Goal: Task Accomplishment & Management: Use online tool/utility

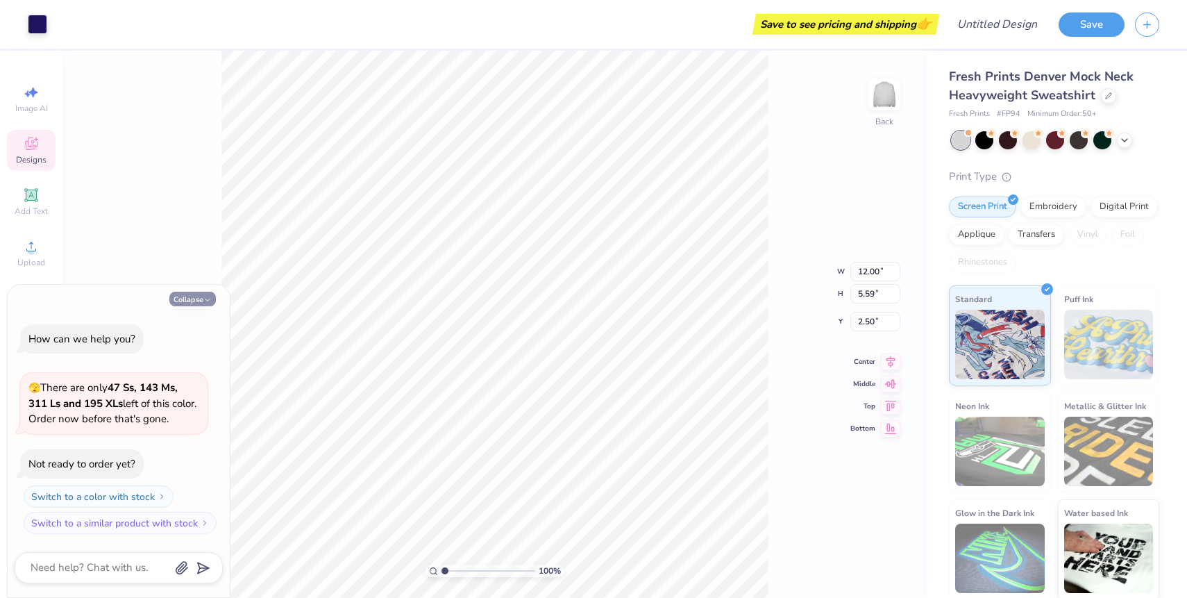
click at [192, 298] on button "Collapse" at bounding box center [192, 298] width 46 height 15
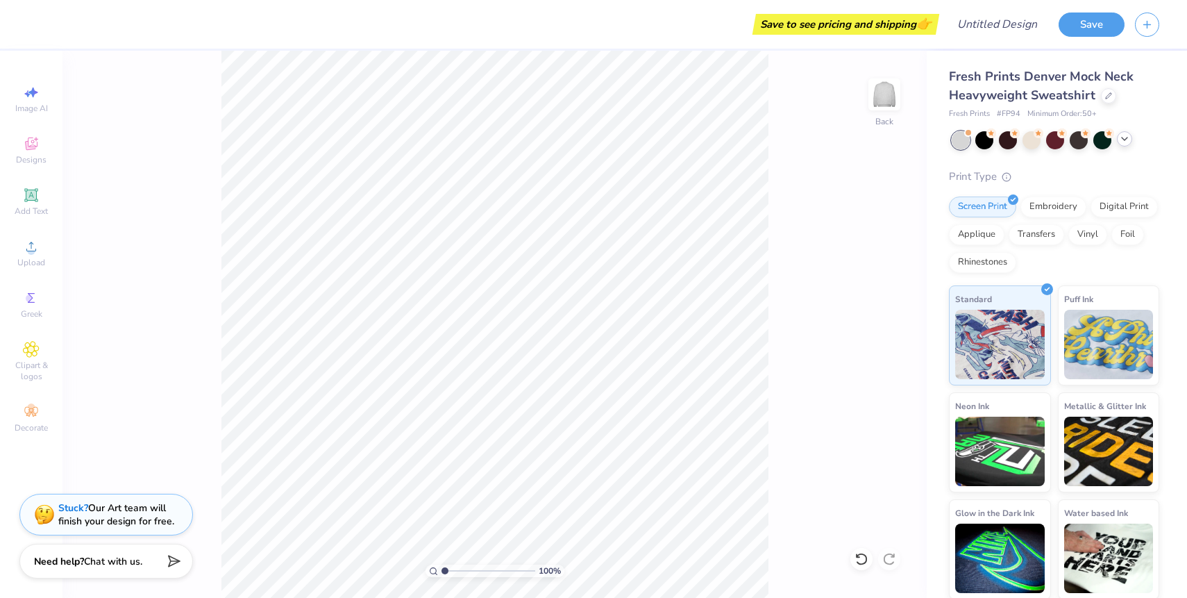
click at [1126, 146] on div at bounding box center [1055, 140] width 208 height 18
click at [1124, 140] on icon at bounding box center [1124, 138] width 11 height 11
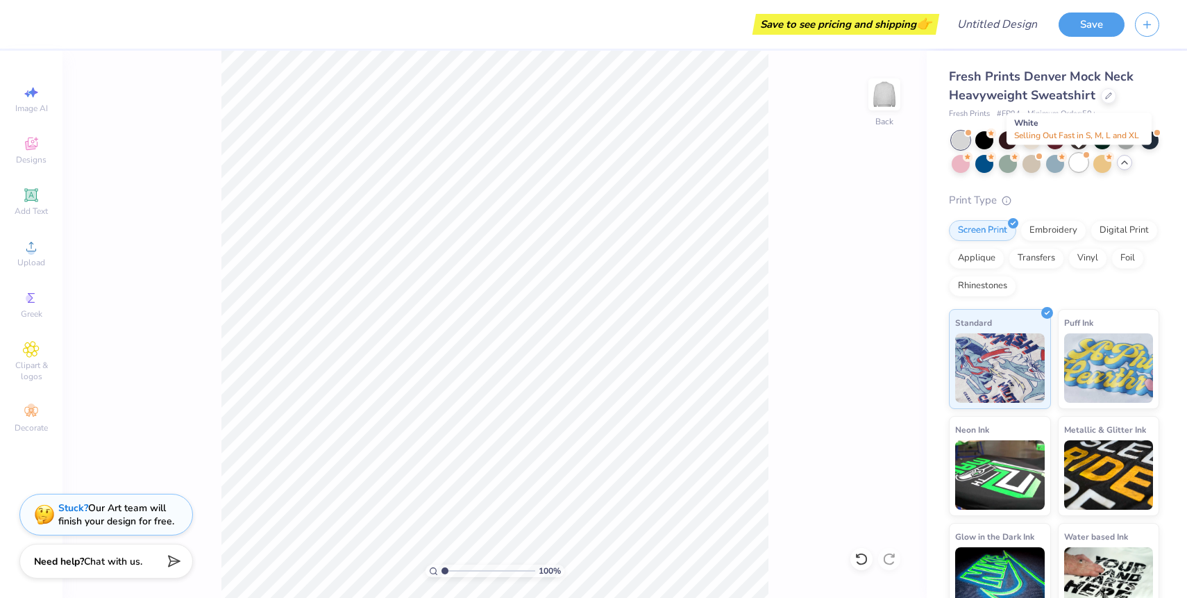
click at [1083, 164] on div at bounding box center [1078, 162] width 18 height 18
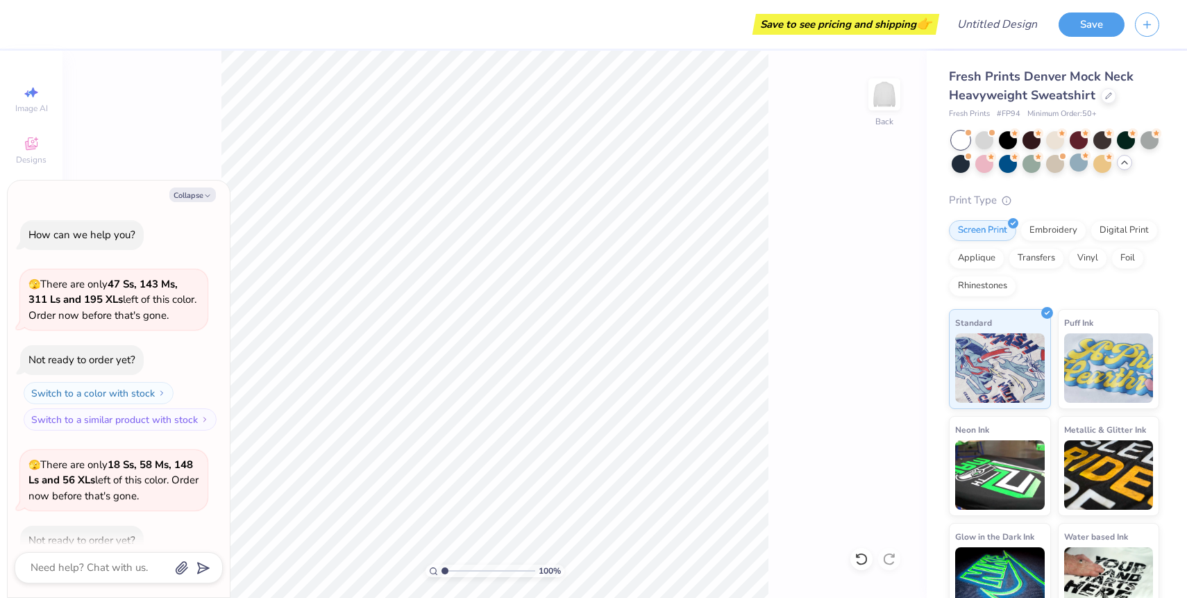
scroll to position [76, 0]
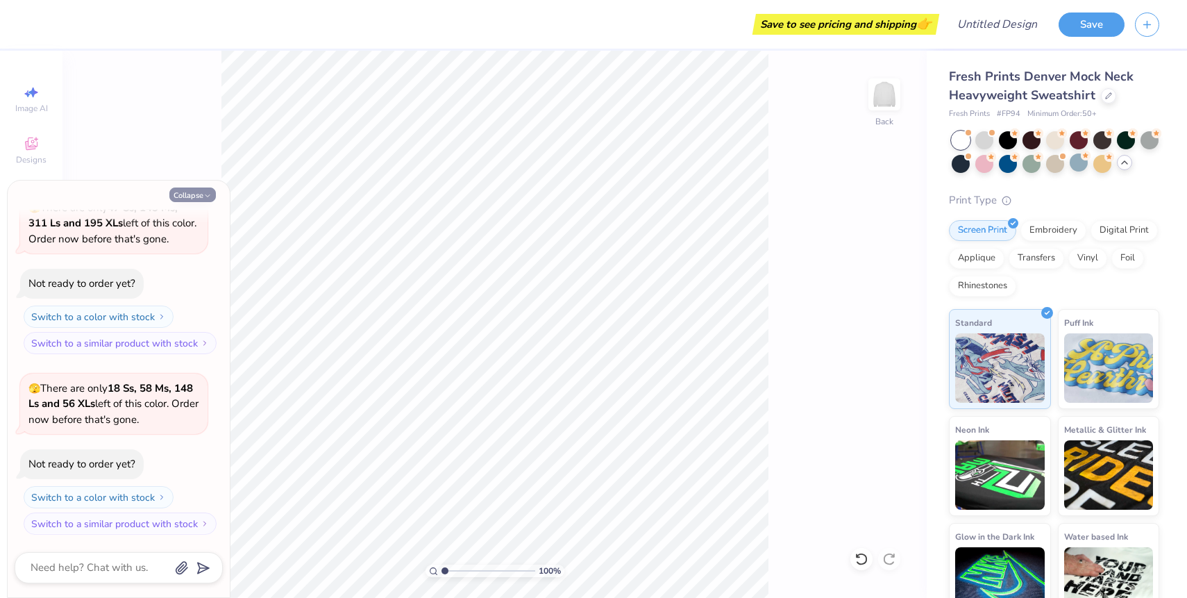
click at [189, 192] on button "Collapse" at bounding box center [192, 194] width 46 height 15
type textarea "x"
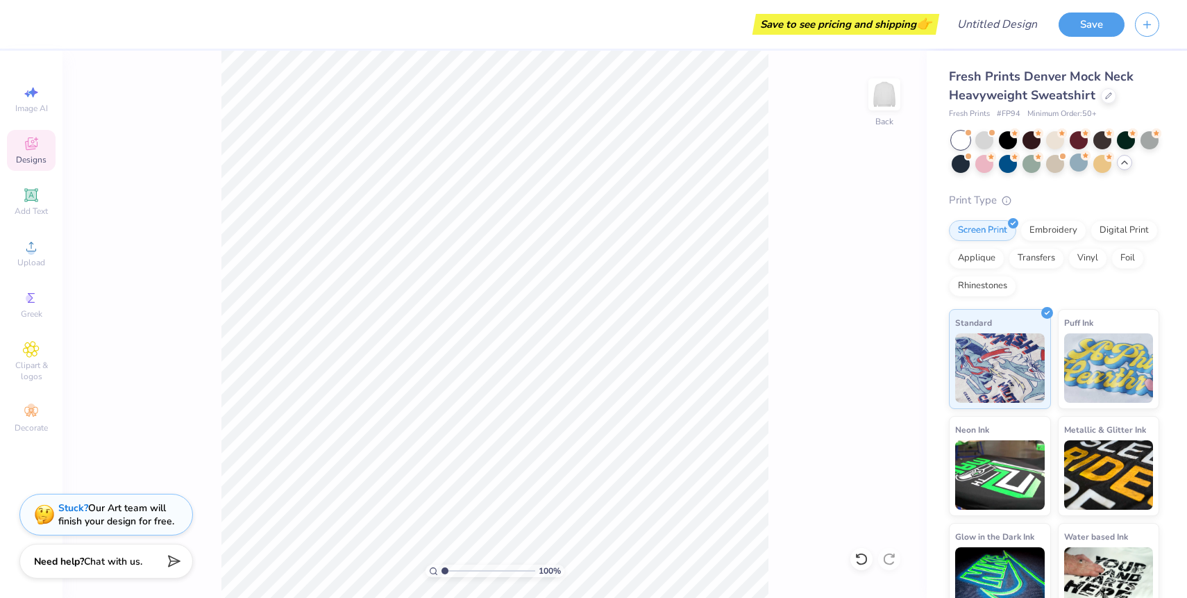
click at [33, 143] on icon at bounding box center [31, 143] width 17 height 17
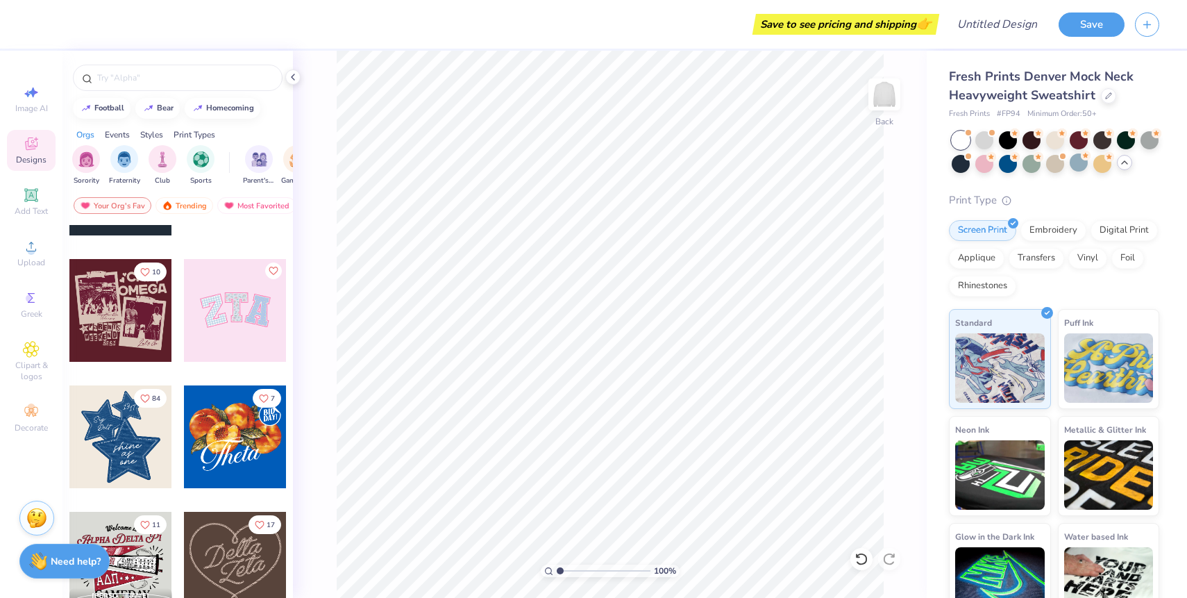
scroll to position [0, 0]
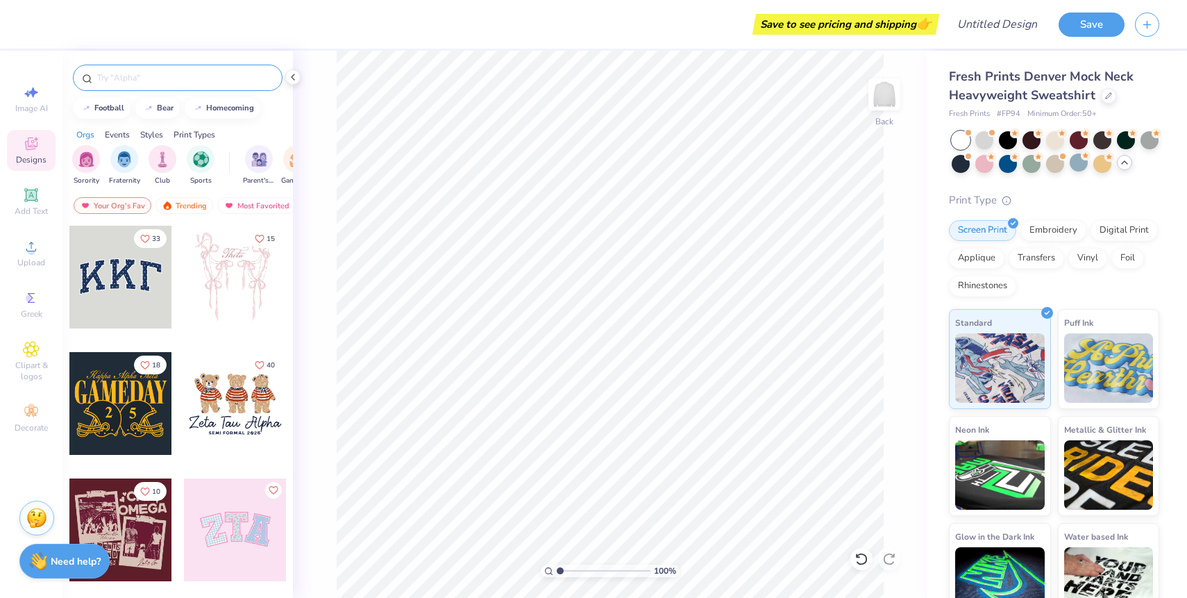
click at [176, 79] on input "text" at bounding box center [185, 78] width 178 height 14
type input "parke"
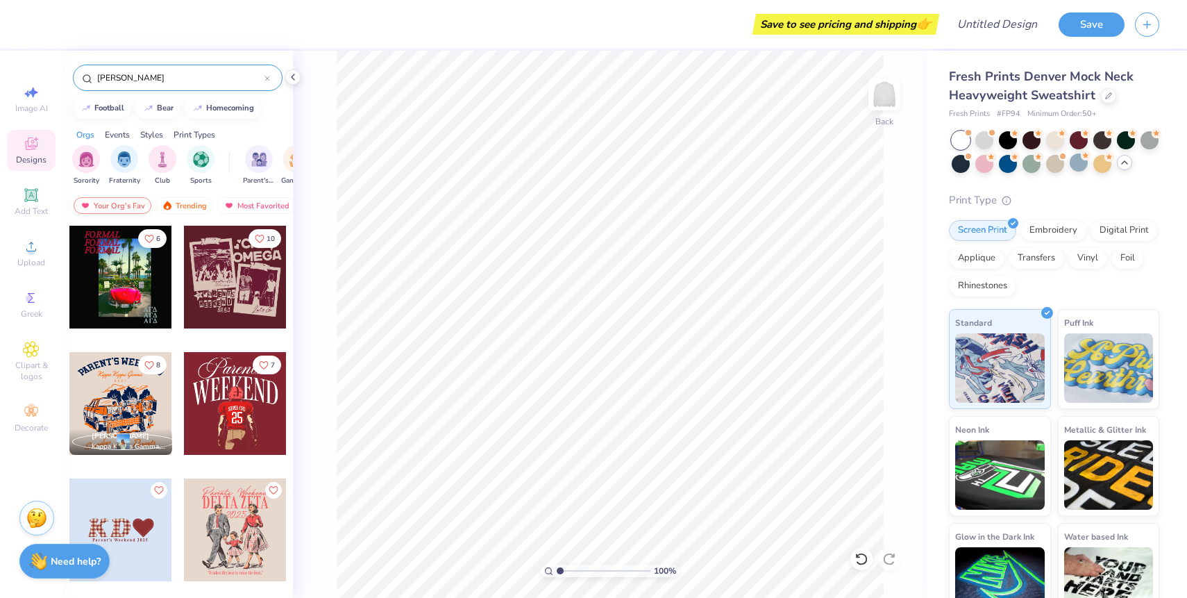
click at [96, 207] on div "Your Org's Fav" at bounding box center [113, 205] width 78 height 17
click at [194, 209] on div "Trending" at bounding box center [184, 205] width 58 height 17
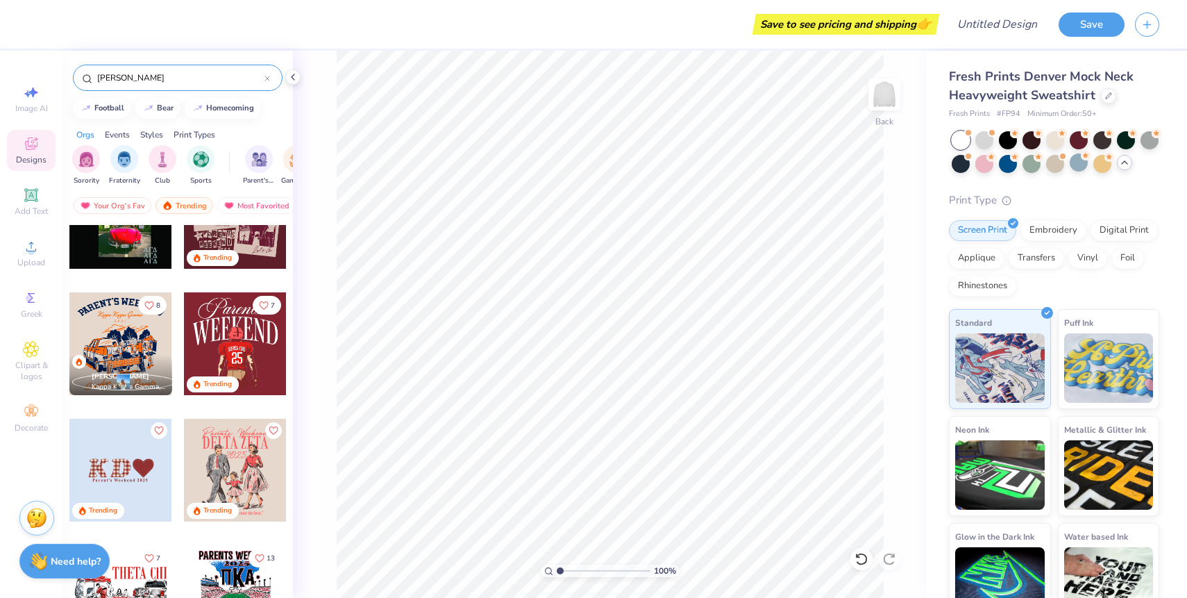
scroll to position [6, 0]
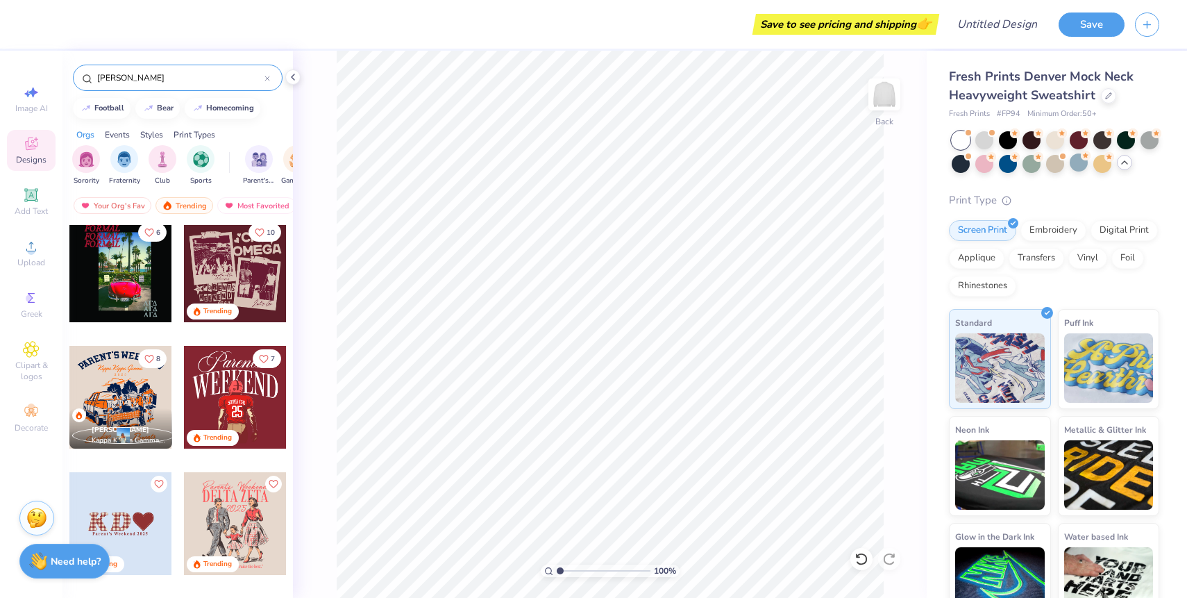
click at [181, 84] on input "parke" at bounding box center [180, 78] width 169 height 14
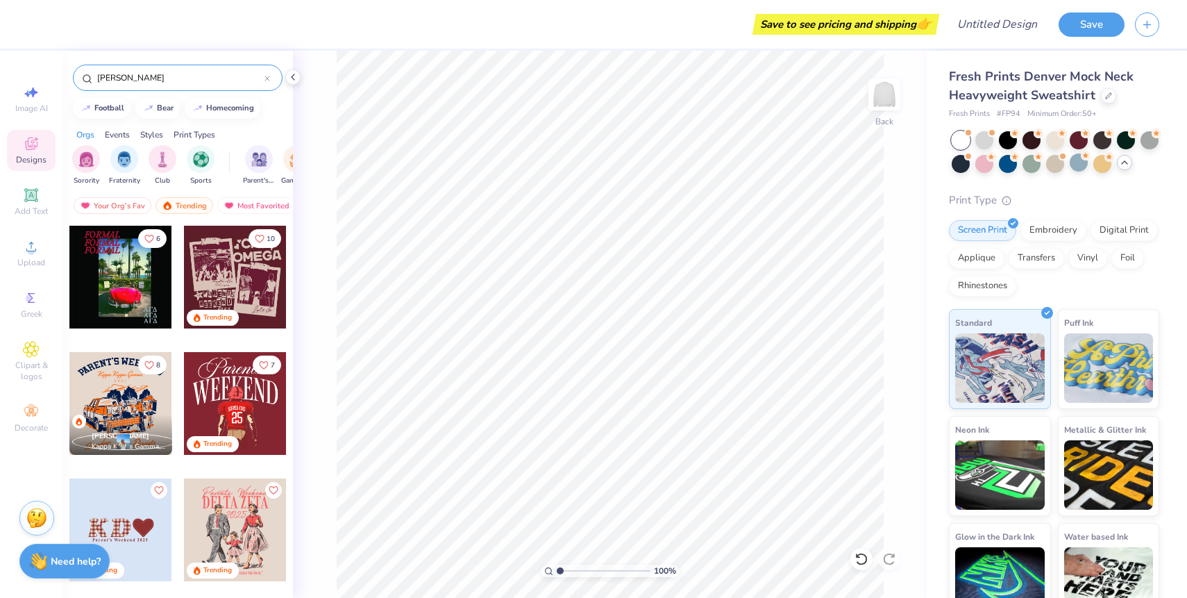
click at [181, 84] on input "parke" at bounding box center [180, 78] width 169 height 14
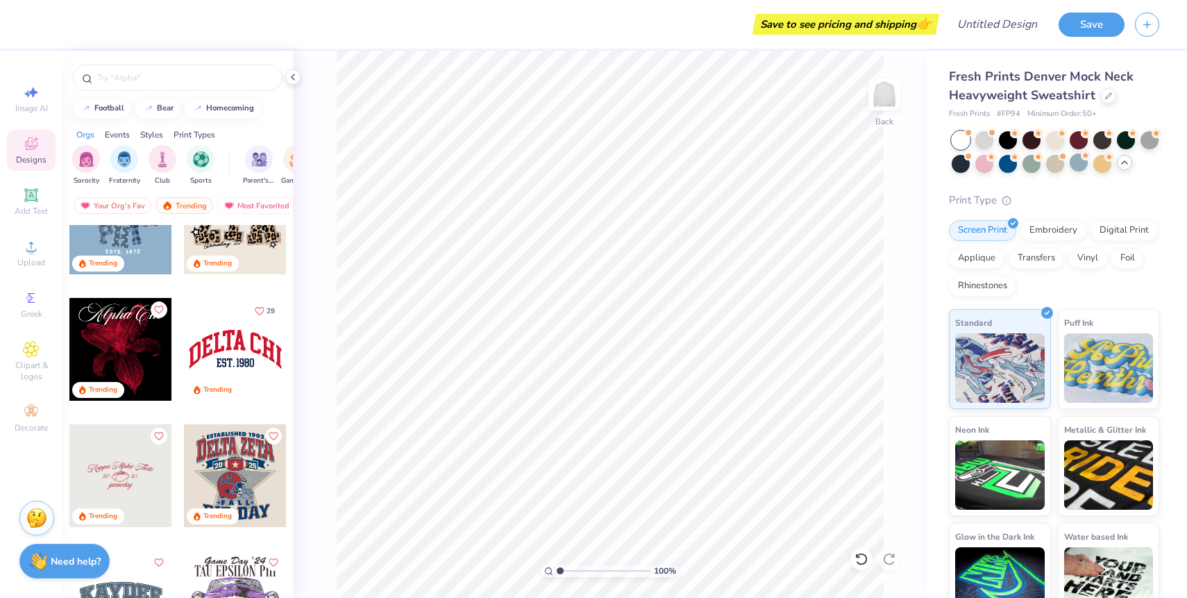
scroll to position [1317, 0]
click at [231, 360] on div at bounding box center [235, 349] width 103 height 103
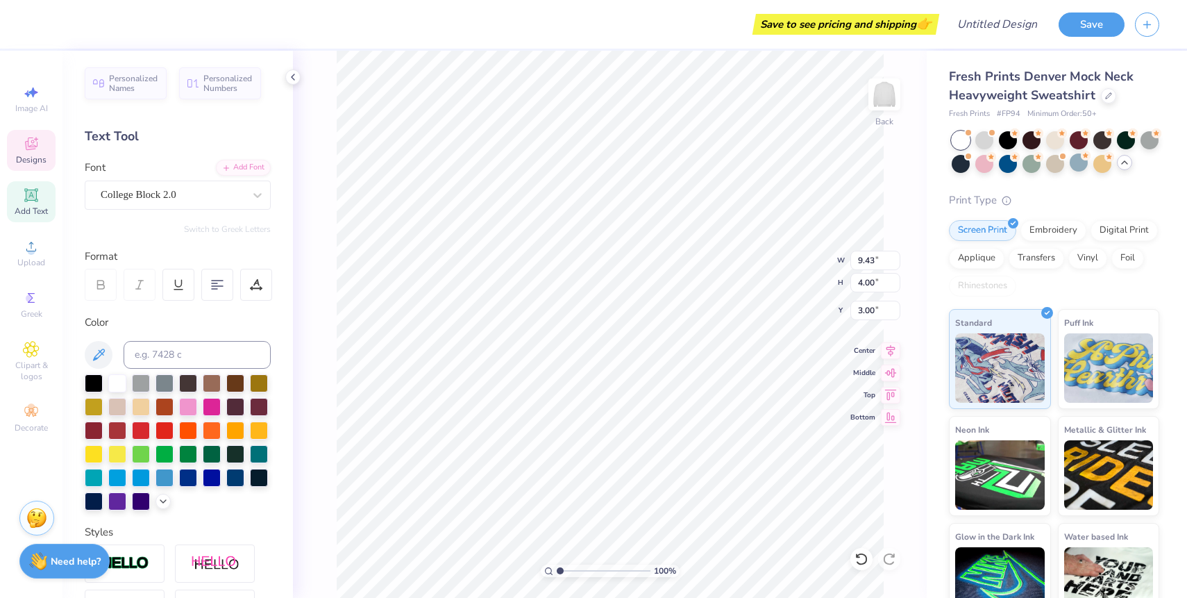
scroll to position [0, 0]
type textarea "D"
type textarea "PURE"
click at [120, 500] on div at bounding box center [117, 500] width 18 height 18
type input "9.45"
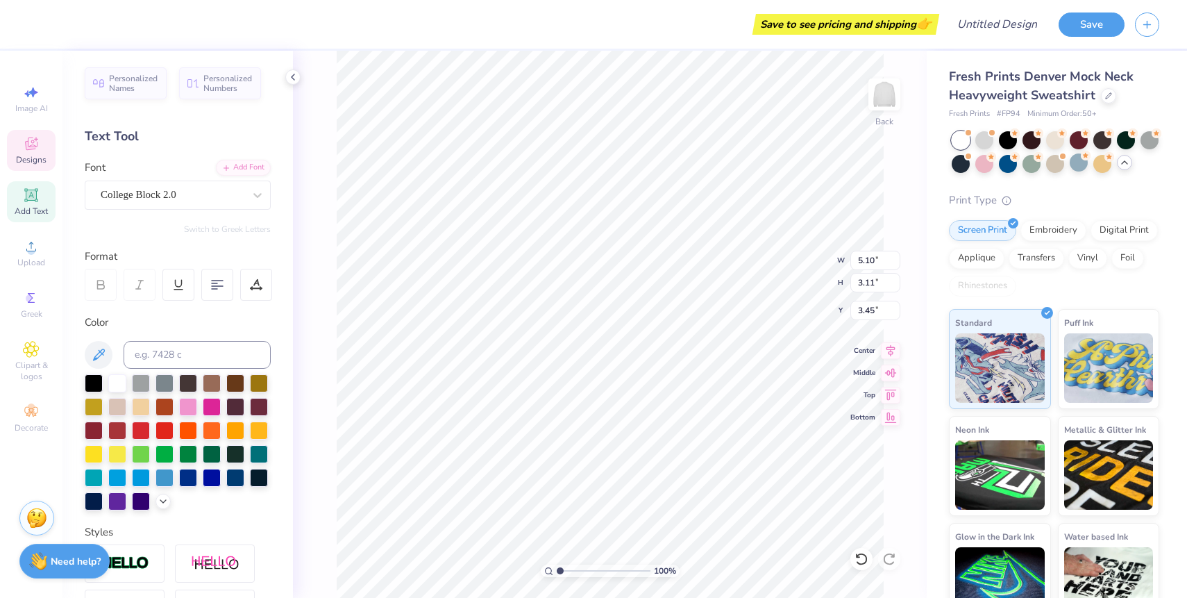
type input "5.75"
type input "3.00"
type input "12.23"
type input "7.45"
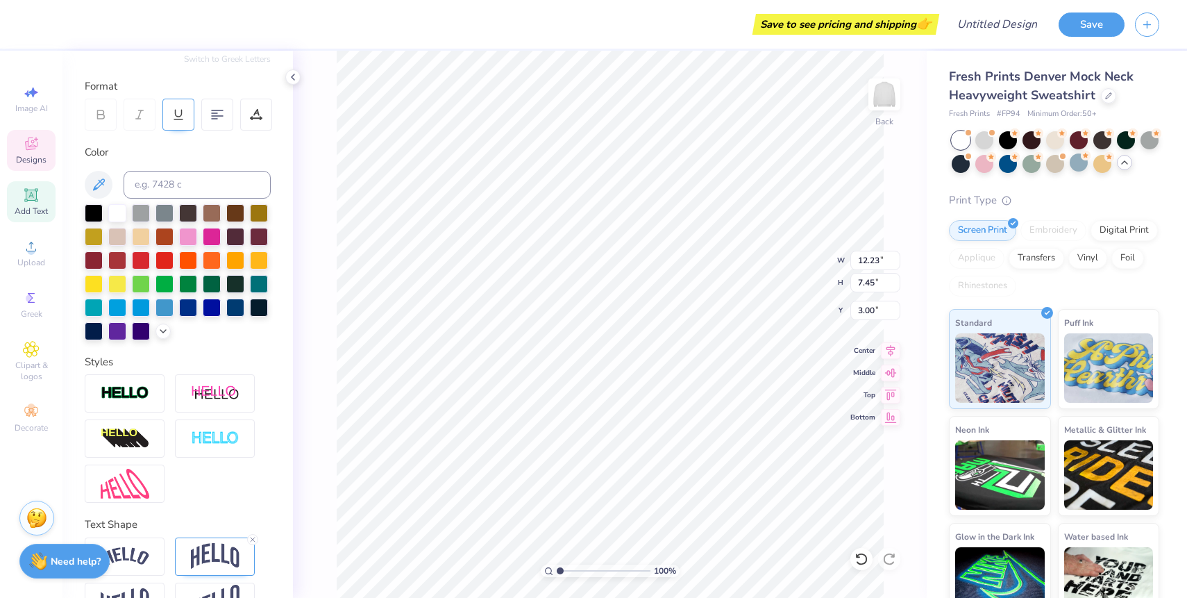
scroll to position [209, 0]
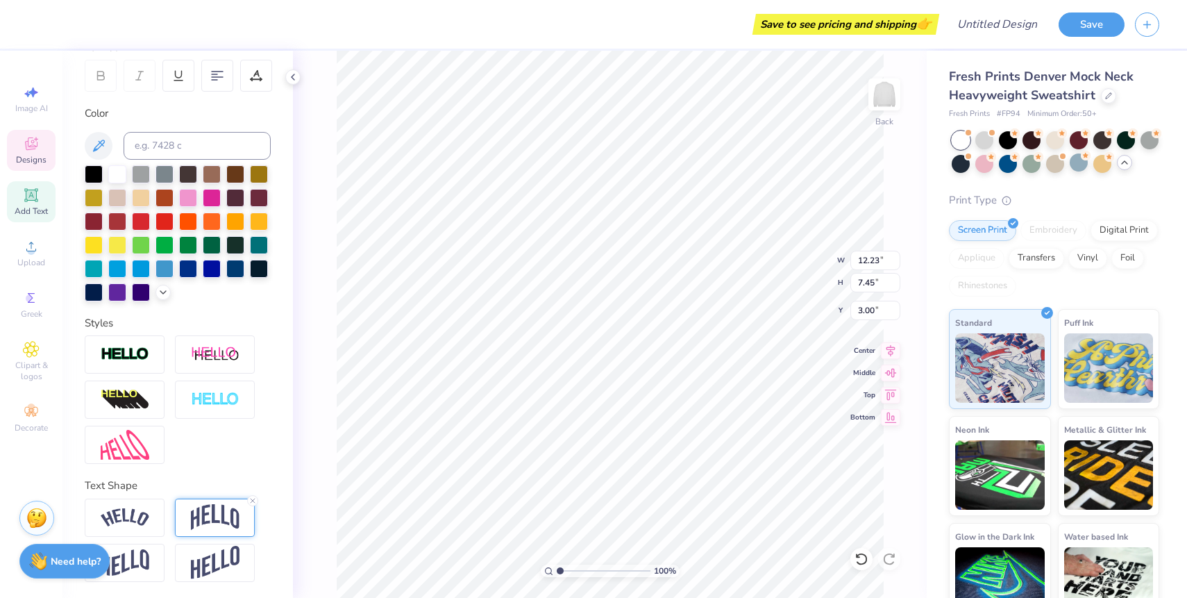
click at [196, 527] on img at bounding box center [215, 517] width 49 height 26
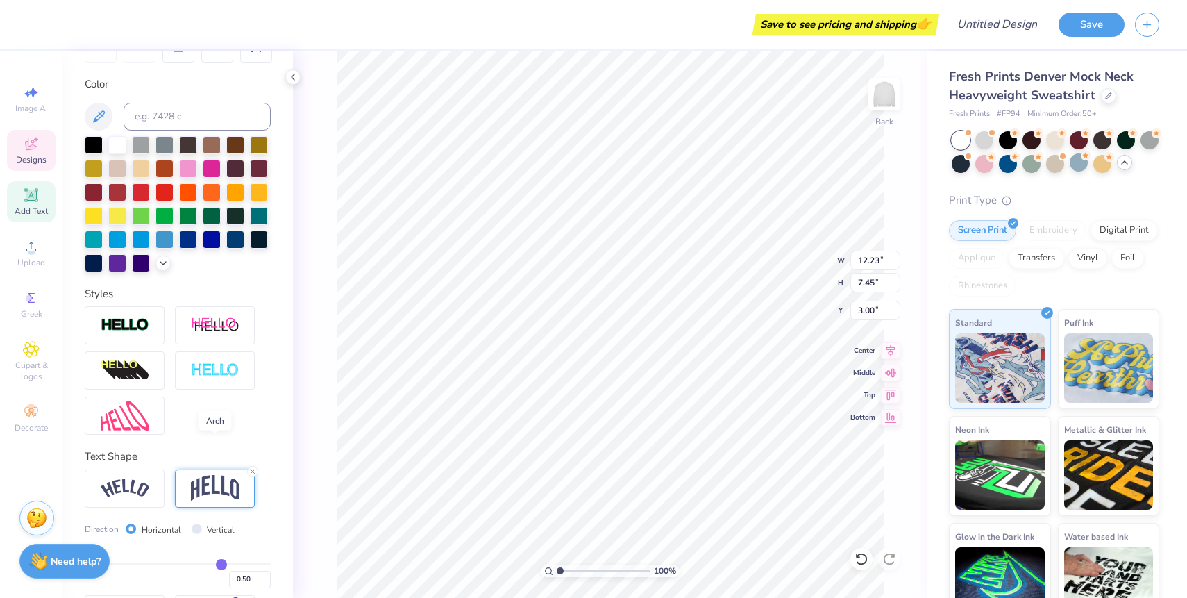
scroll to position [290, 0]
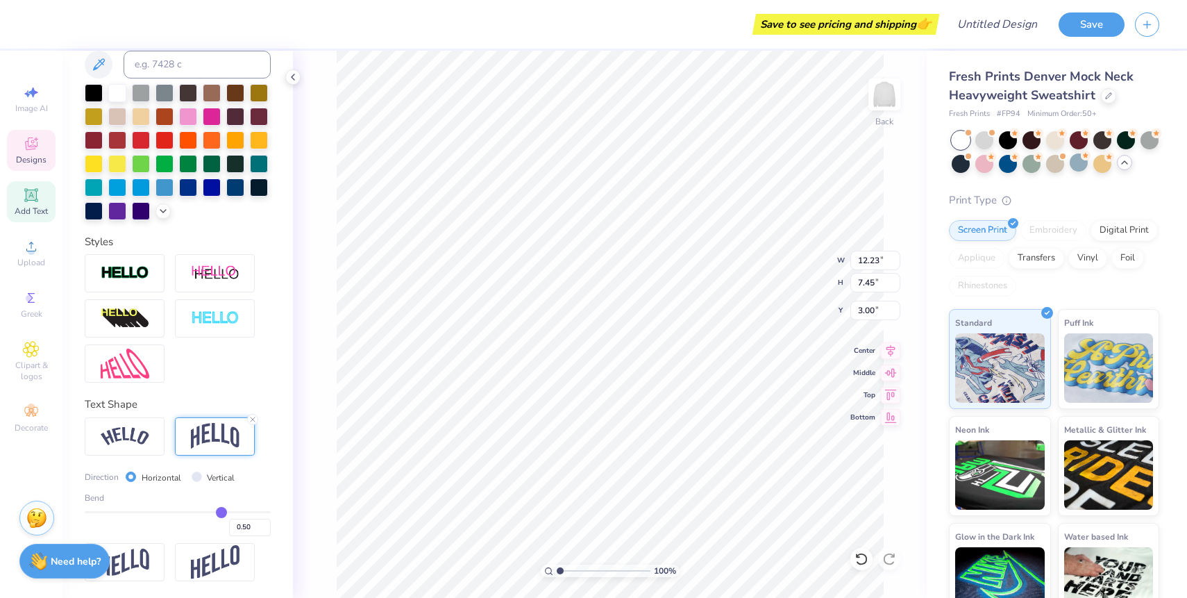
type input "0.51"
type input "0.5"
type input "0.50"
type input "0.49"
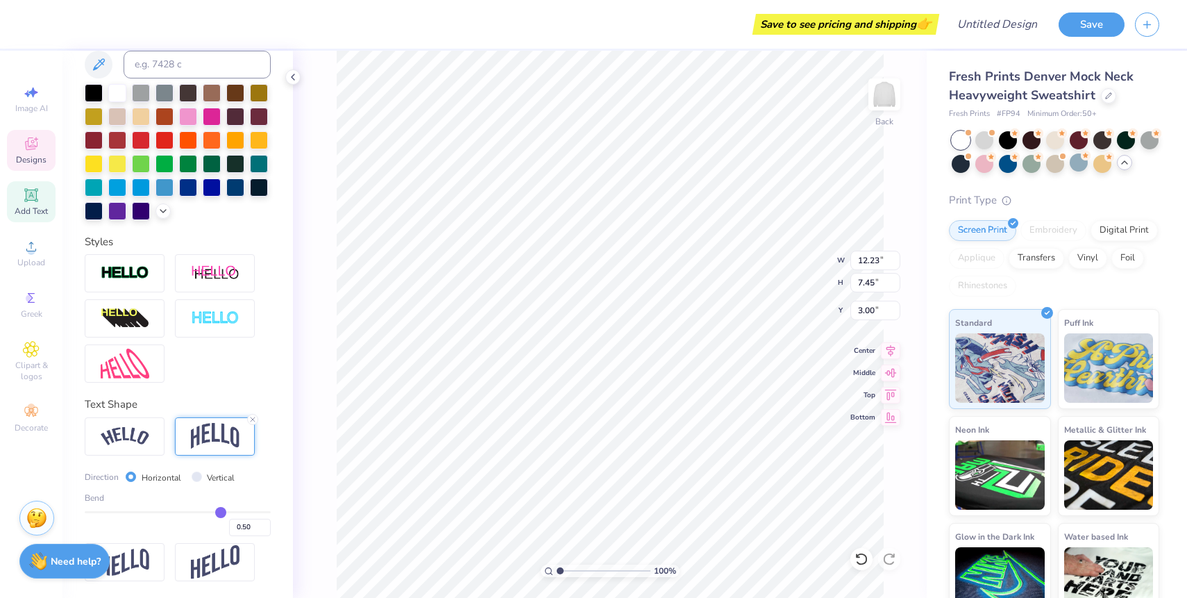
type input "0.49"
type input "0.48"
type input "0.47"
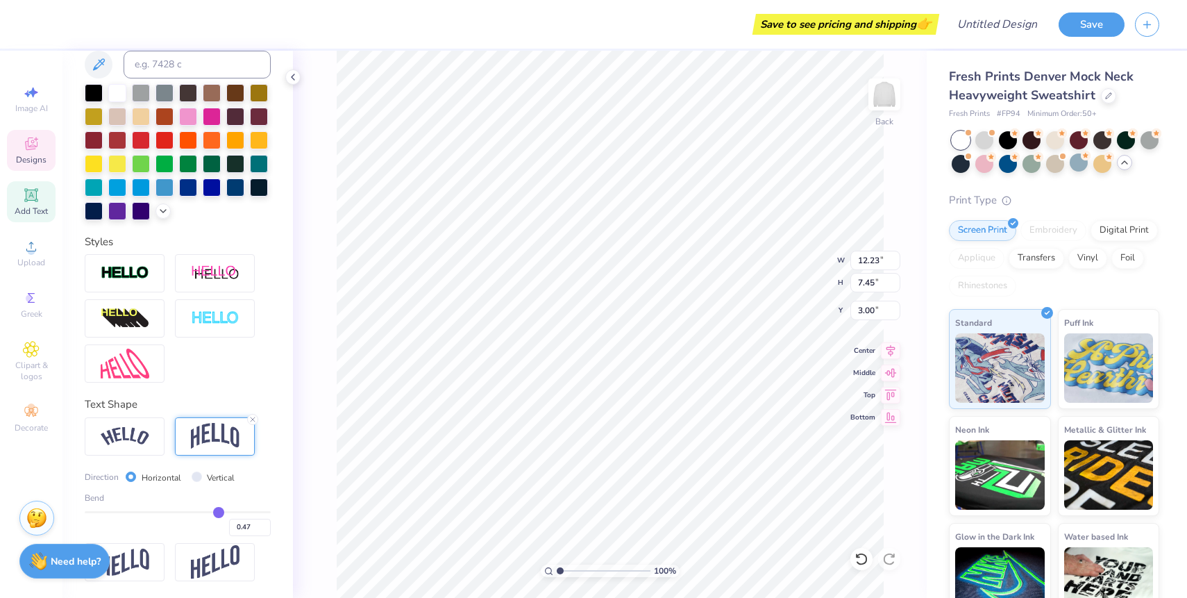
type input "0.46"
type input "0.45"
type input "0.44"
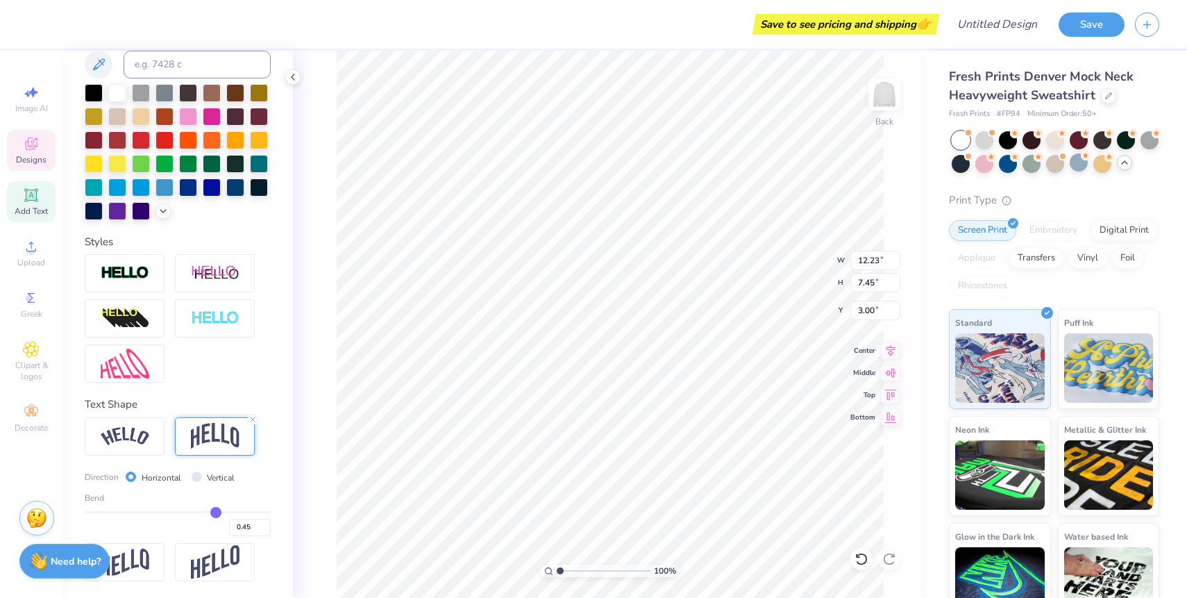
type input "0.44"
type input "0.43"
type input "0.42"
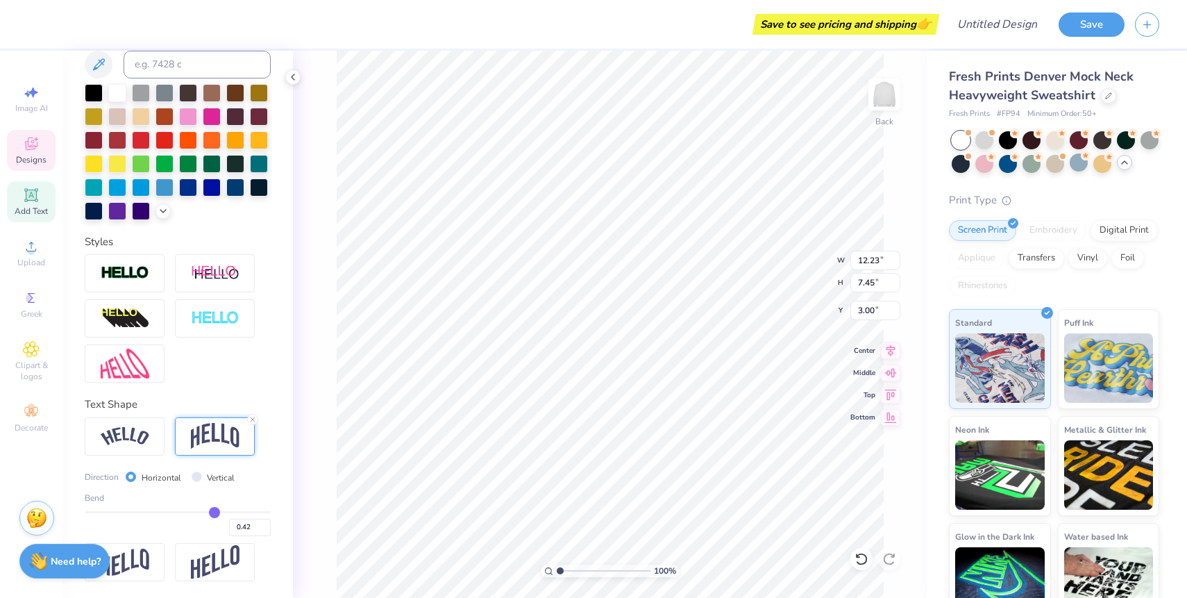
type input "0.41"
type input "0.4"
type input "0.40"
type input "0.39"
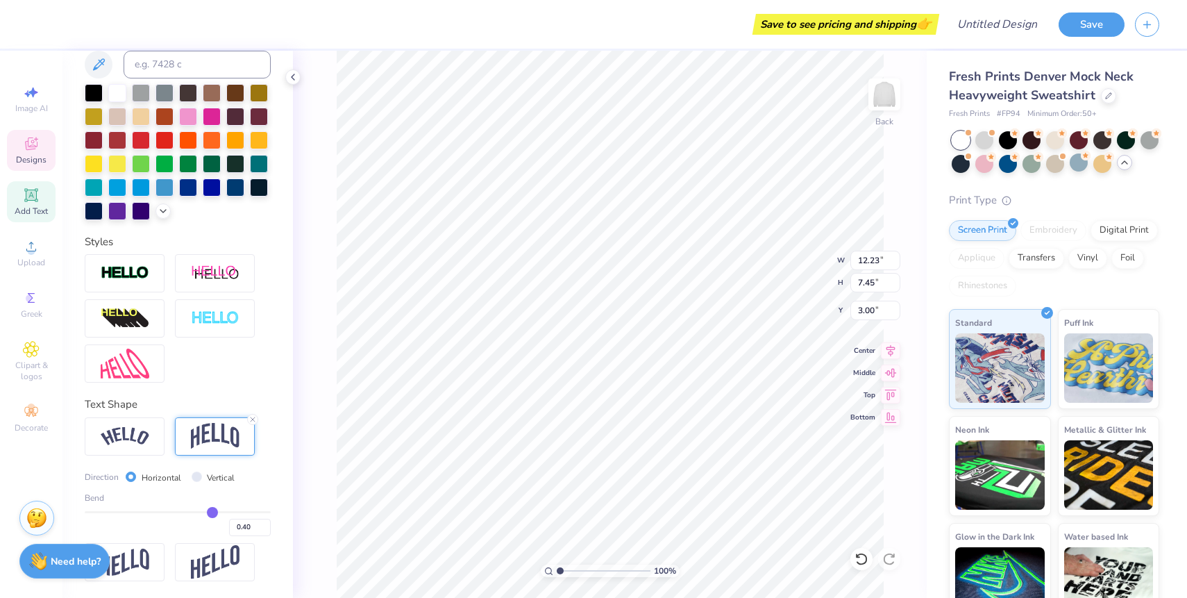
type input "0.39"
type input "0.38"
type input "0.37"
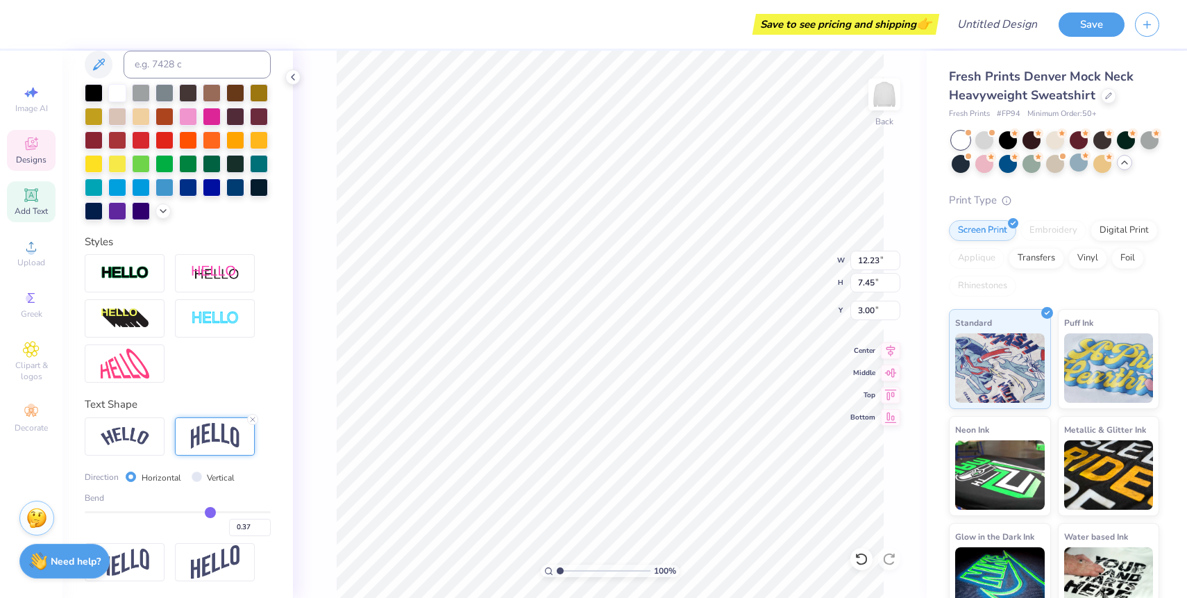
type input "0.36"
type input "0.35"
type input "0.34"
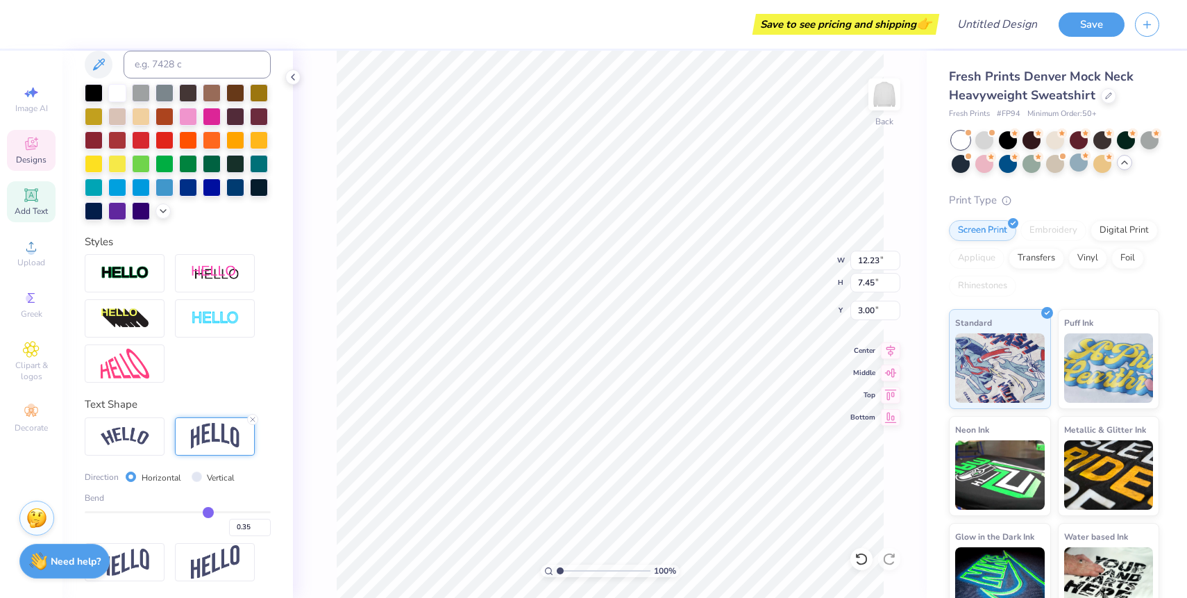
type input "0.34"
type input "0.33"
type input "0.32"
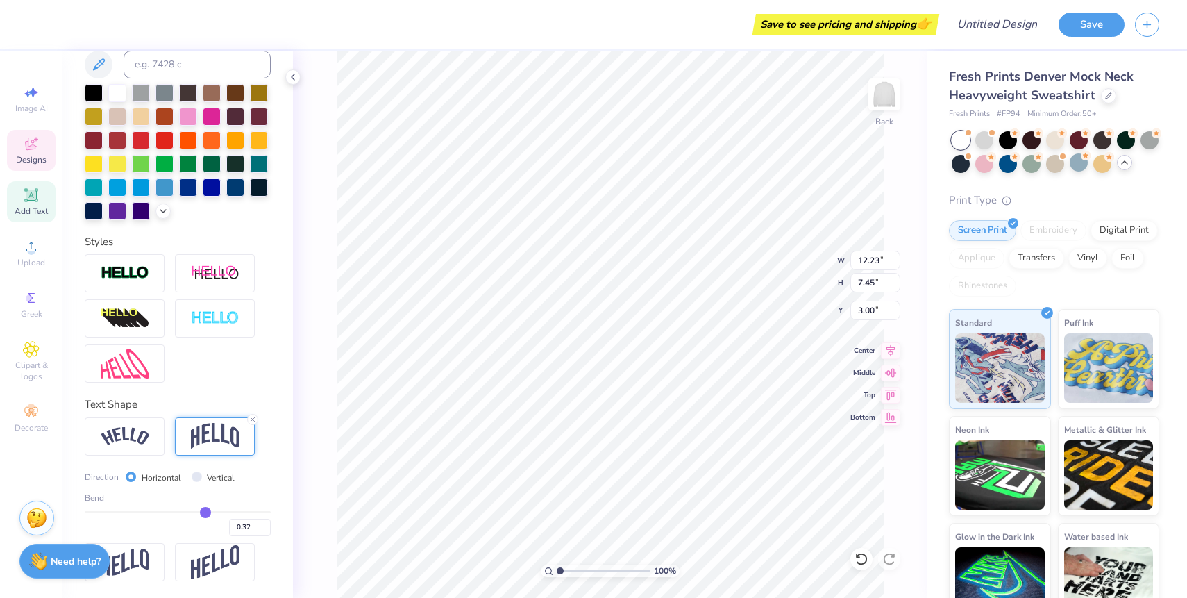
type input "0.31"
type input "0.3"
type input "0.30"
type input "0.29"
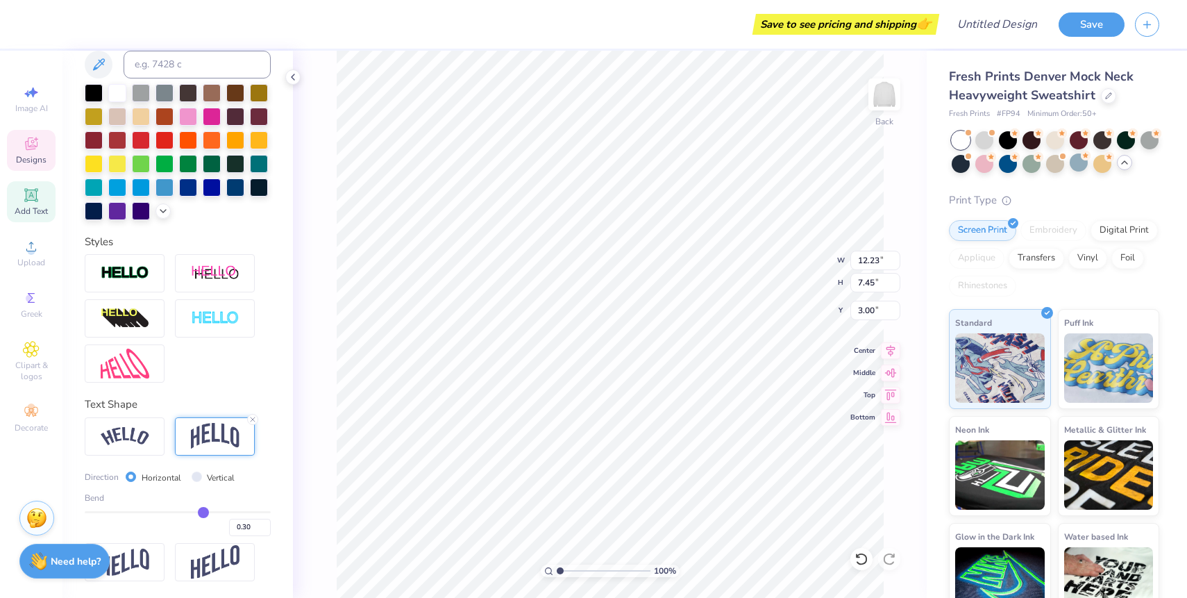
type input "0.29"
type input "0.28"
type input "0.26"
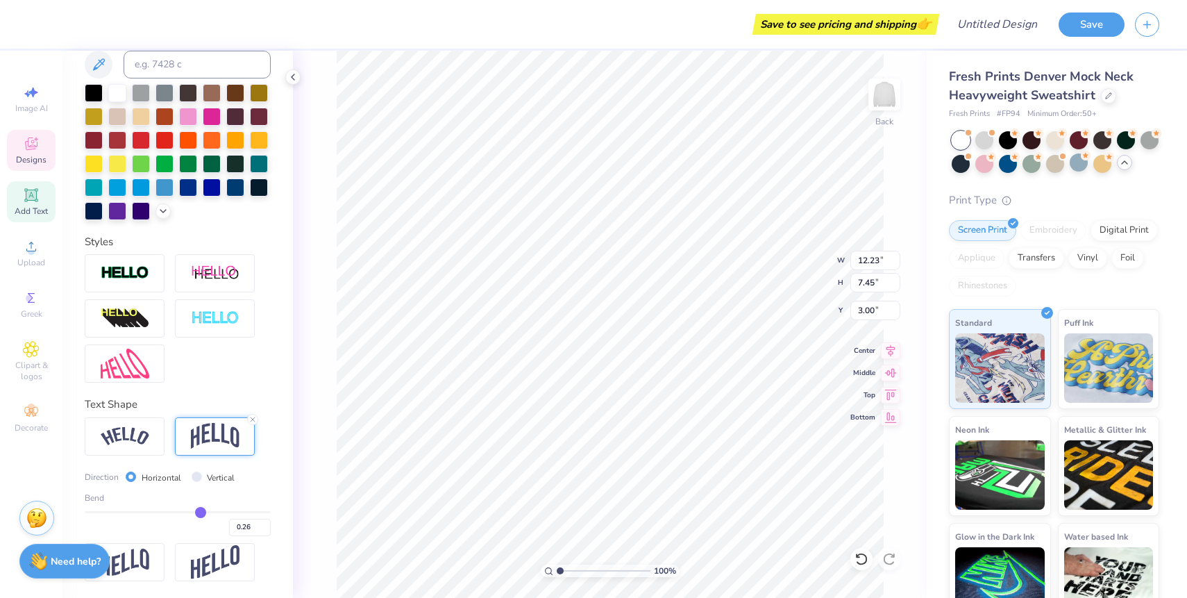
type input "0.25"
type input "0.23"
type input "0.22"
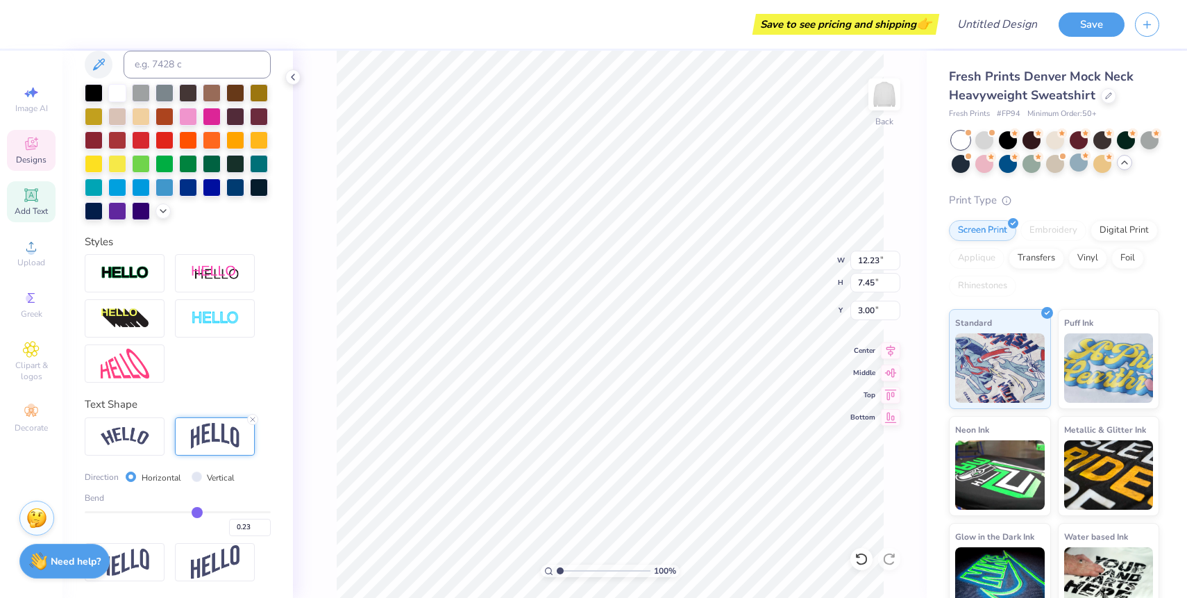
type input "0.22"
type input "0.21"
type input "0.2"
type input "0.20"
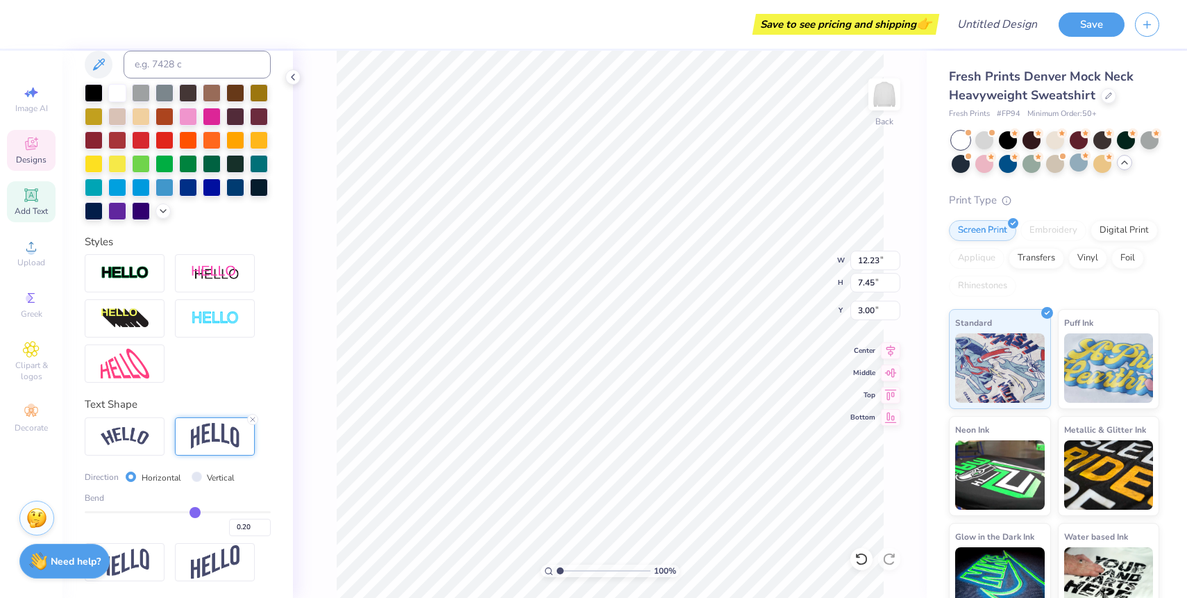
type input "0.19"
type input "0.18"
type input "0.17"
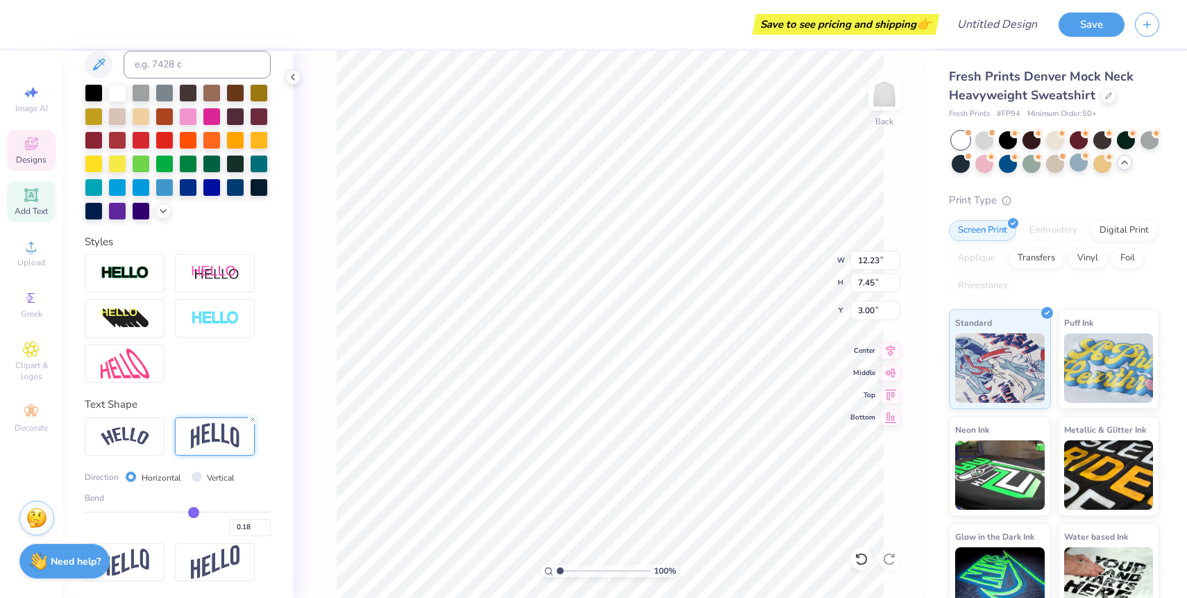
type input "0.17"
type input "0.16"
type input "0.15"
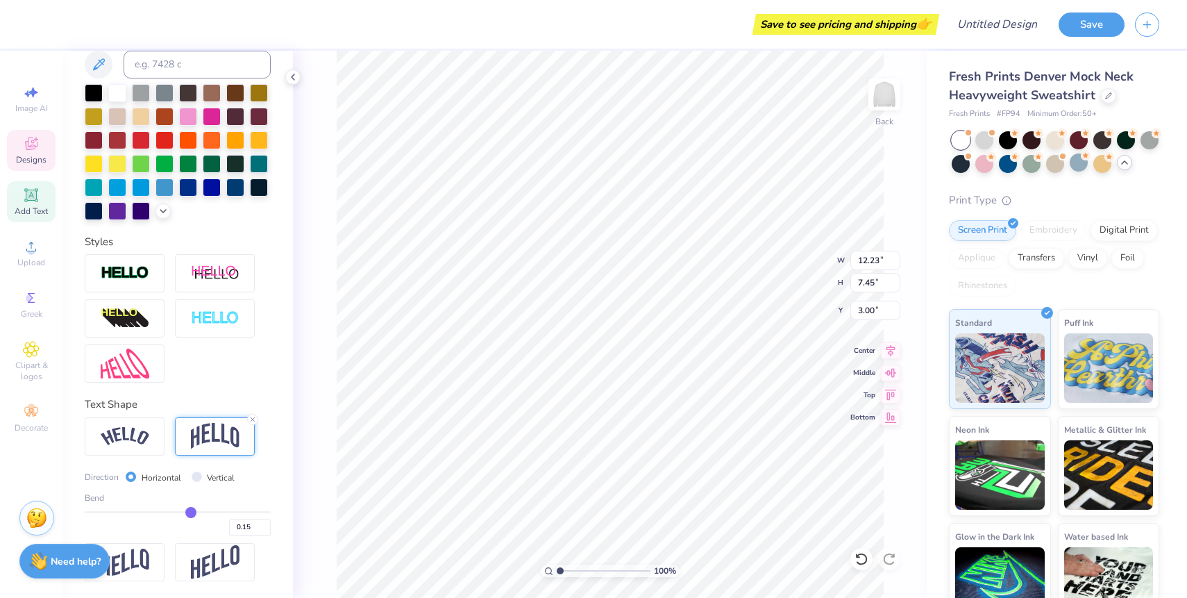
type input "0.14"
type input "0.13"
type input "0.12"
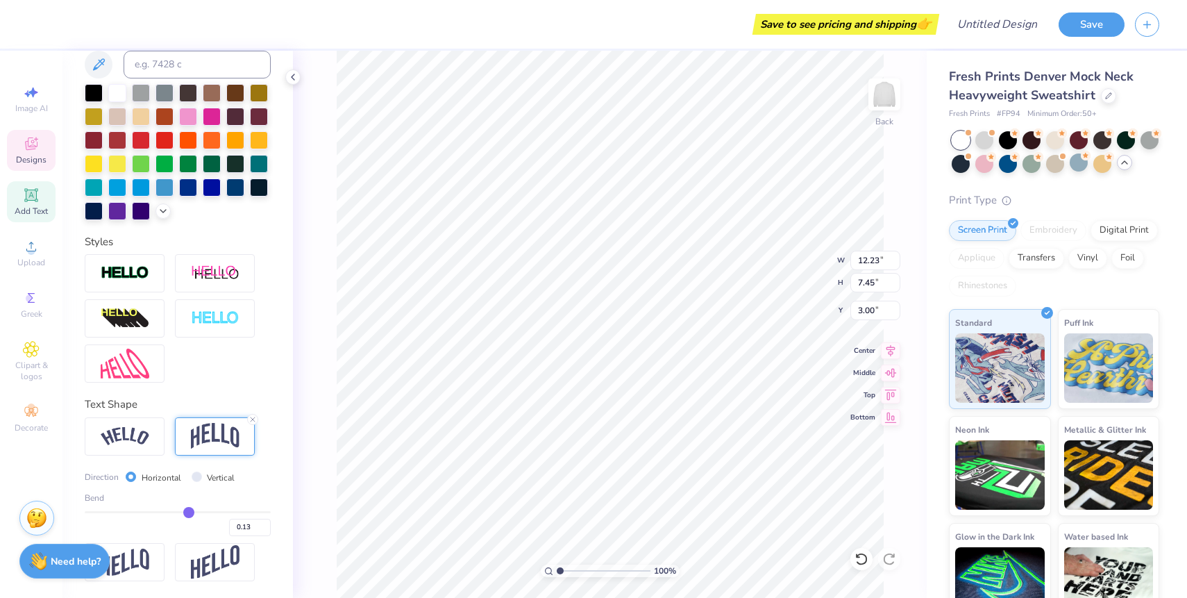
type input "0.12"
type input "0.1"
type input "0.10"
type input "0.08"
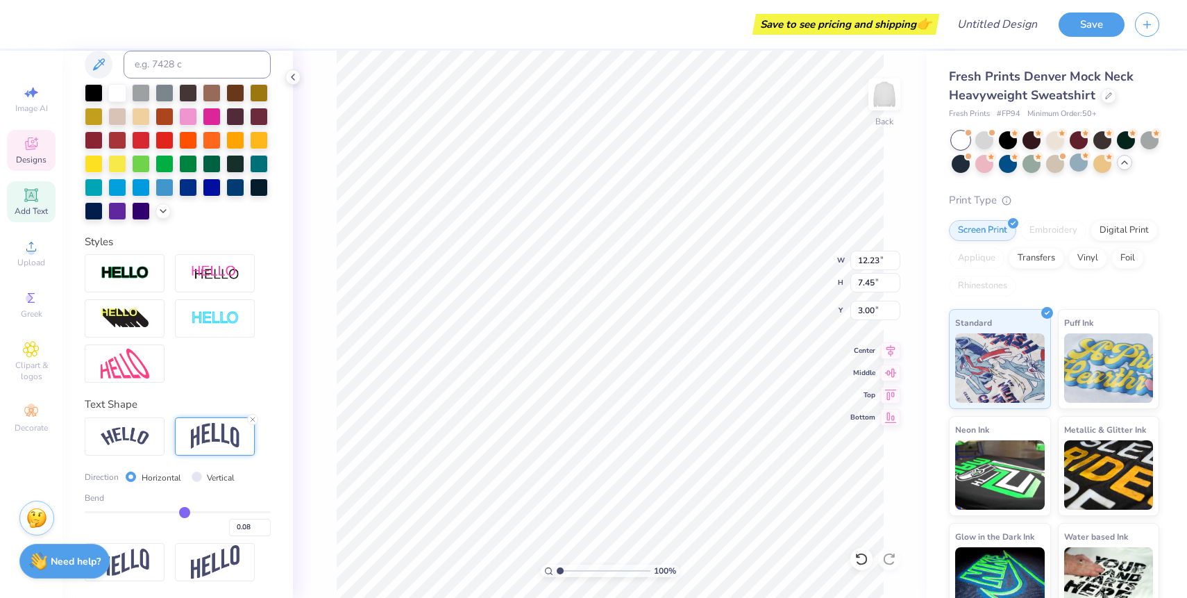
type input "0.06"
type input "0.02"
type input "-0.04"
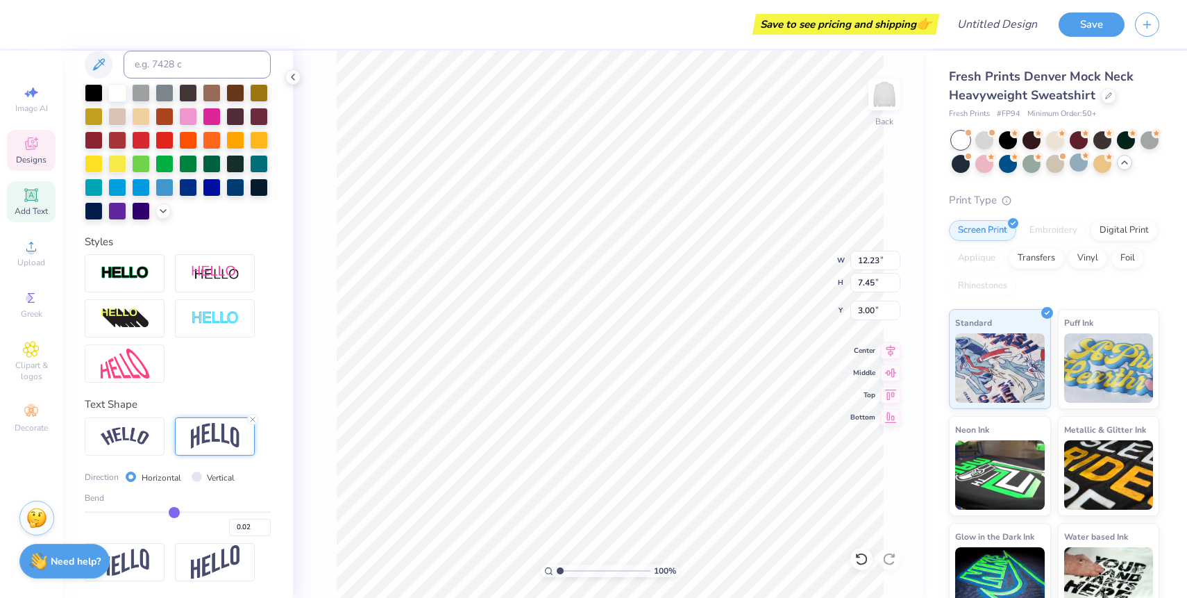
type input "-0.04"
type input "-0.1"
type input "-0.10"
type input "-0.15"
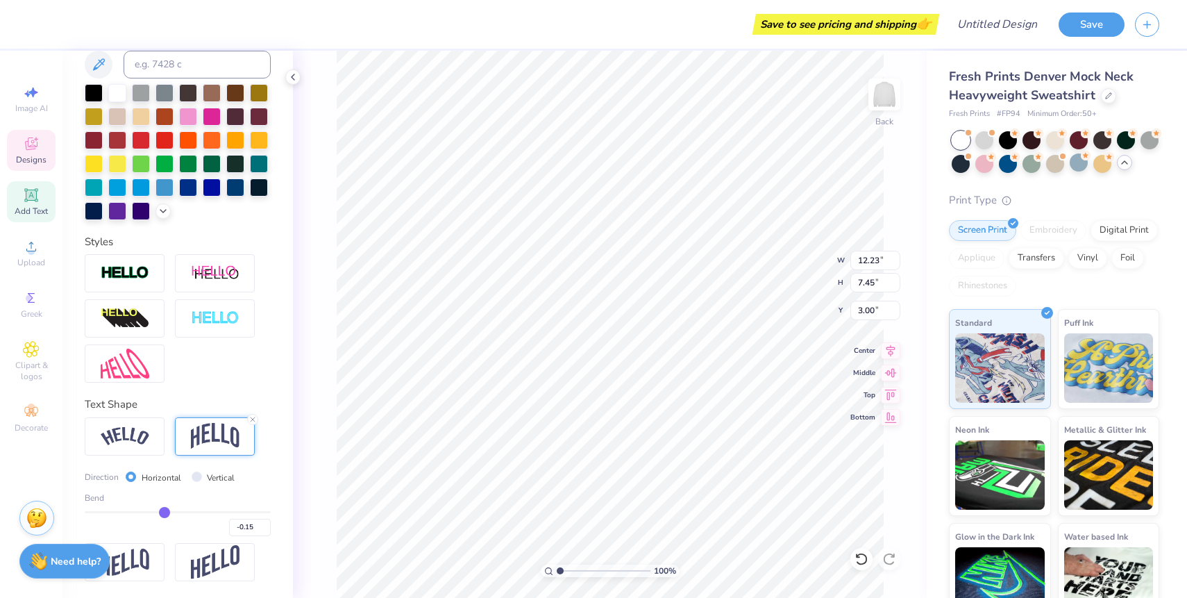
type input "-0.2"
type input "-0.20"
type input "-0.25"
type input "-0.31"
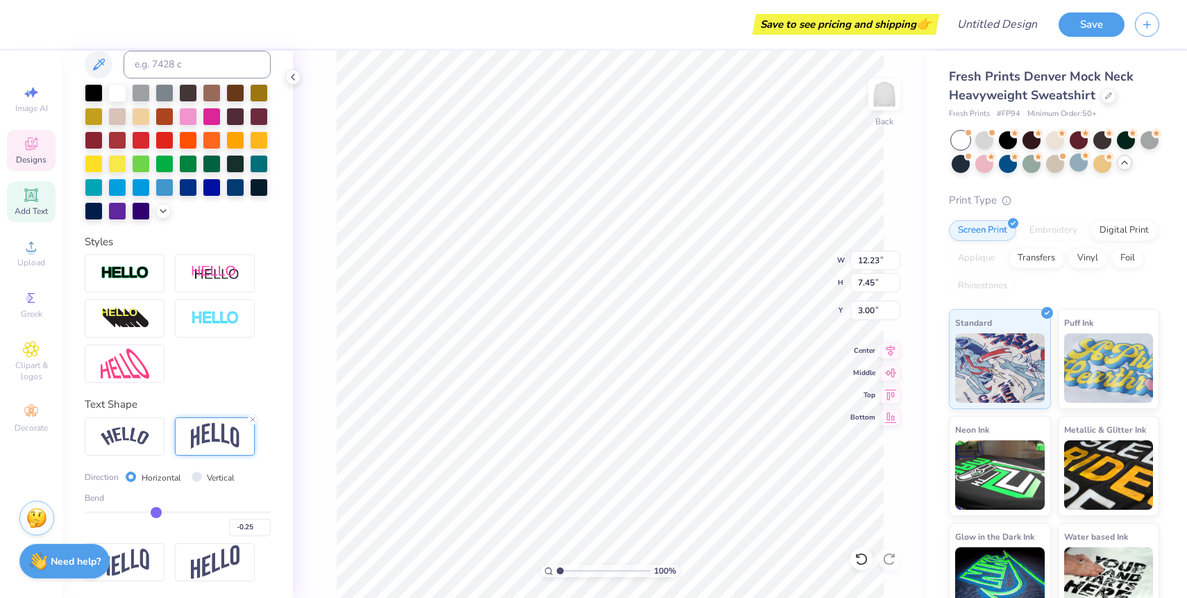
type input "-0.31"
type input "-0.33"
type input "-0.35"
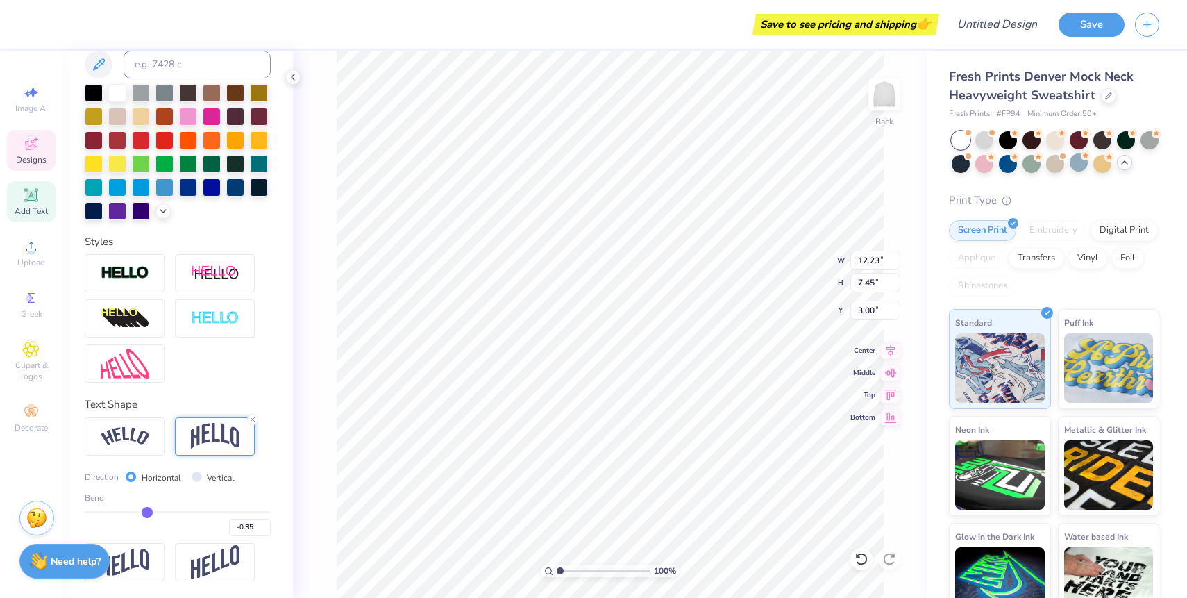
type input "-0.37"
type input "-0.38"
type input "-0.39"
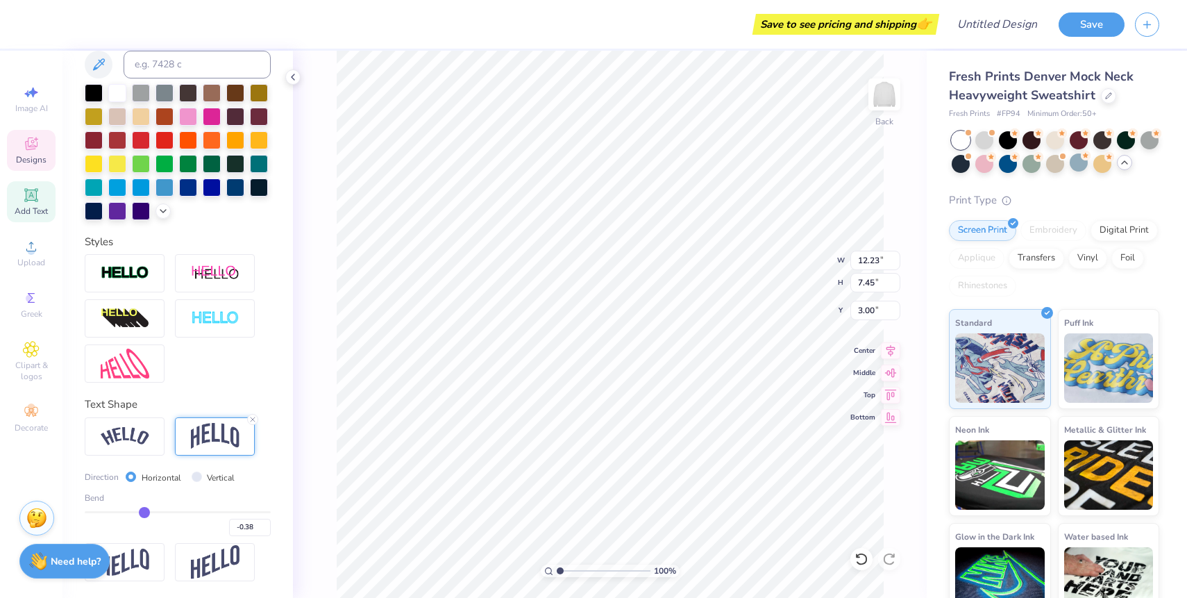
type input "-0.39"
type input "-0.4"
type input "-0.40"
type input "-0.41"
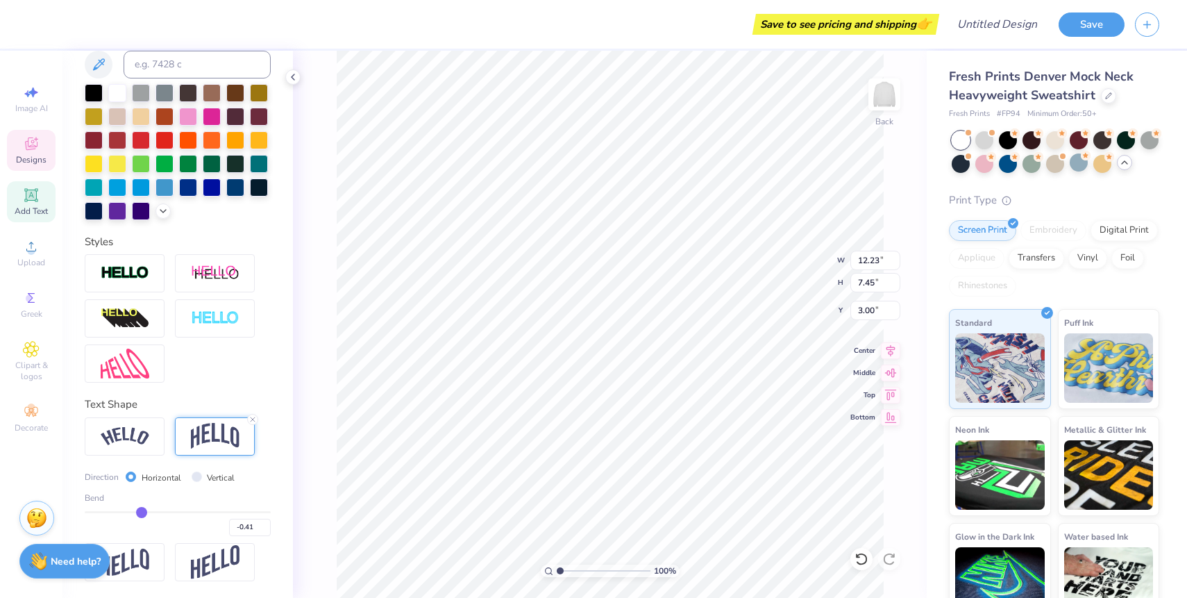
type input "-0.4"
type input "-0.40"
type input "-0.39"
type input "-0.38"
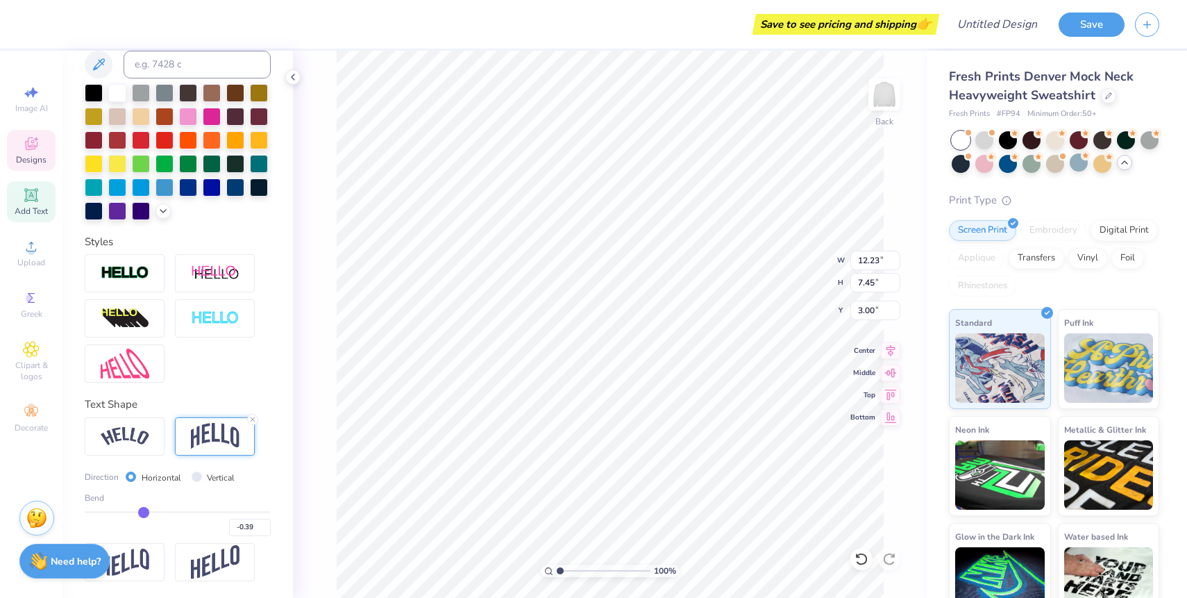
type input "-0.38"
type input "-0.37"
type input "-0.36"
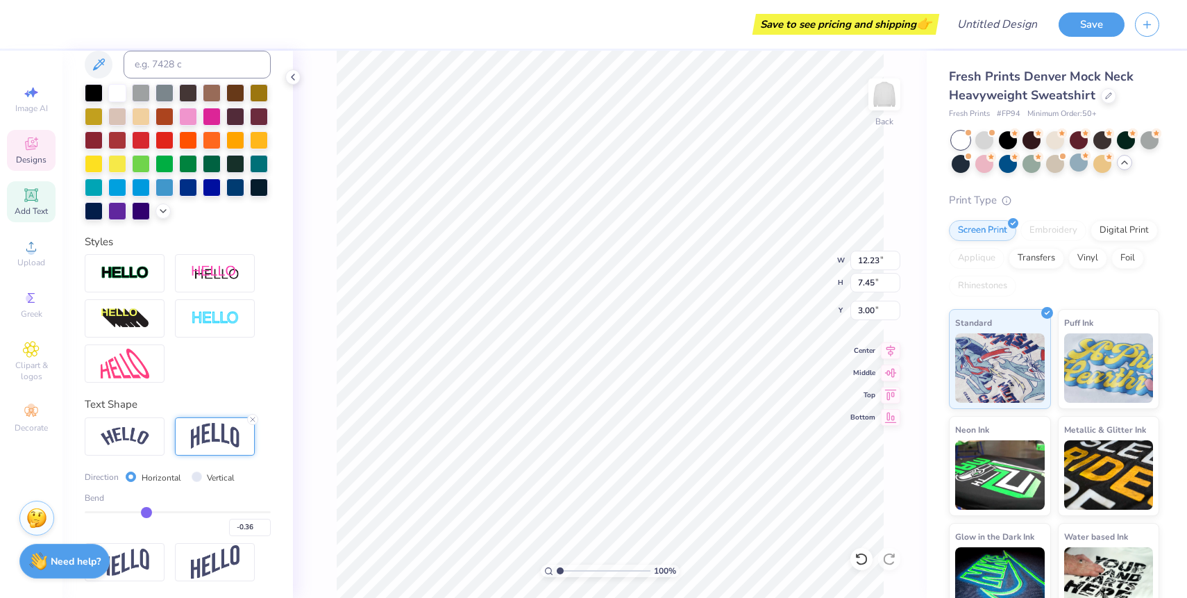
type input "-0.35"
type input "-0.34"
type input "-0.33"
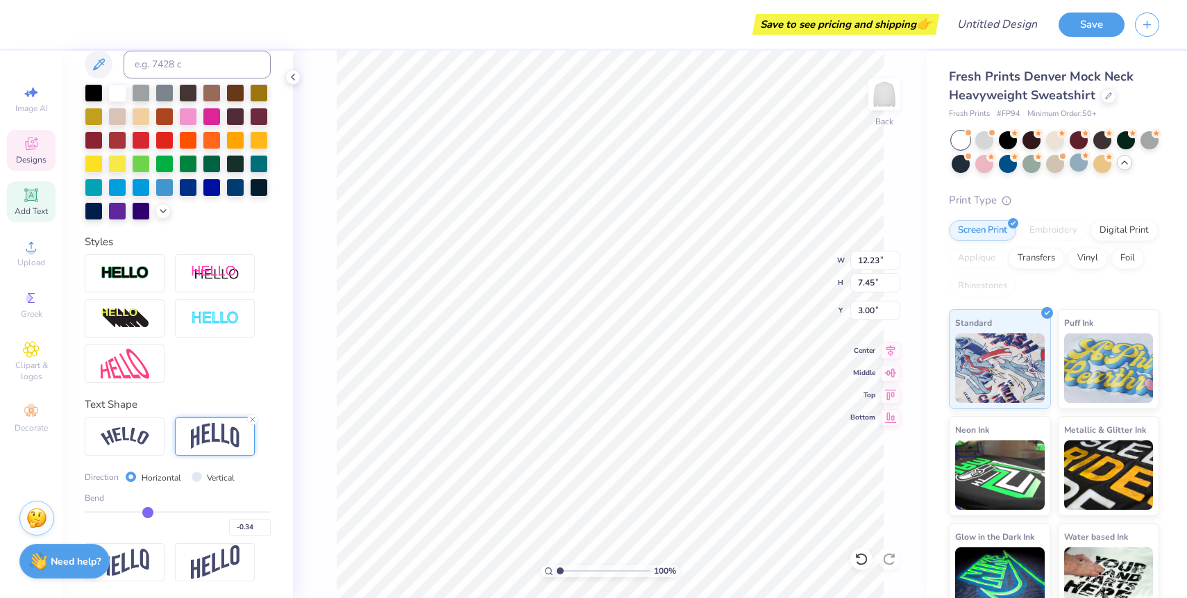
type input "-0.33"
type input "-0.32"
type input "-0.31"
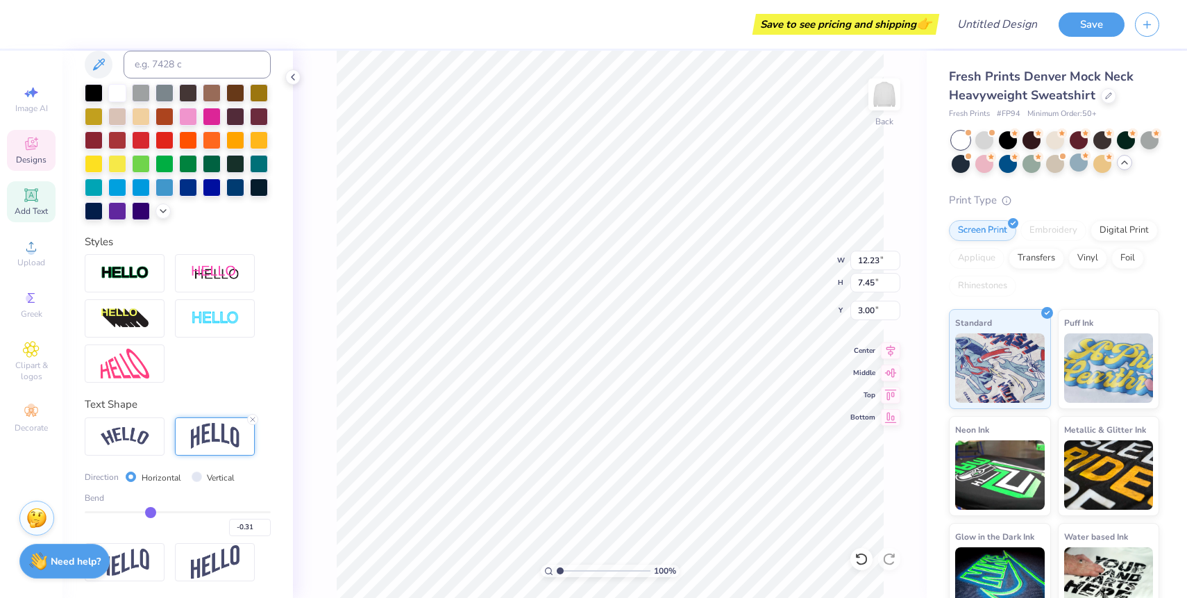
type input "-0.29"
type input "-0.28"
type input "-0.23"
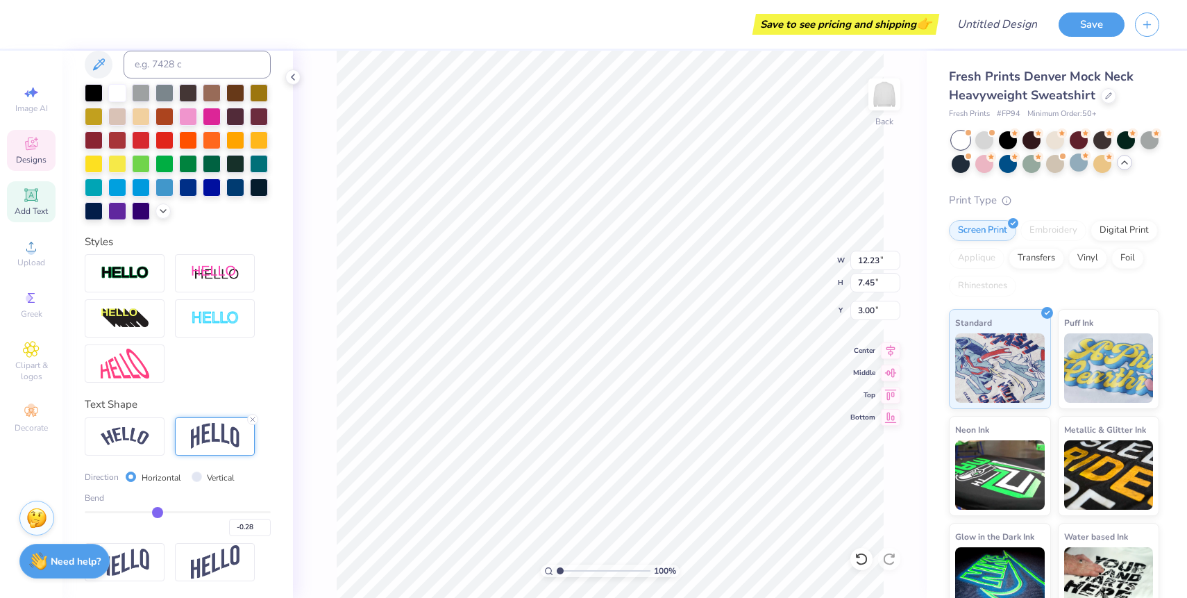
type input "-0.23"
type input "-0.19"
type input "-0.15"
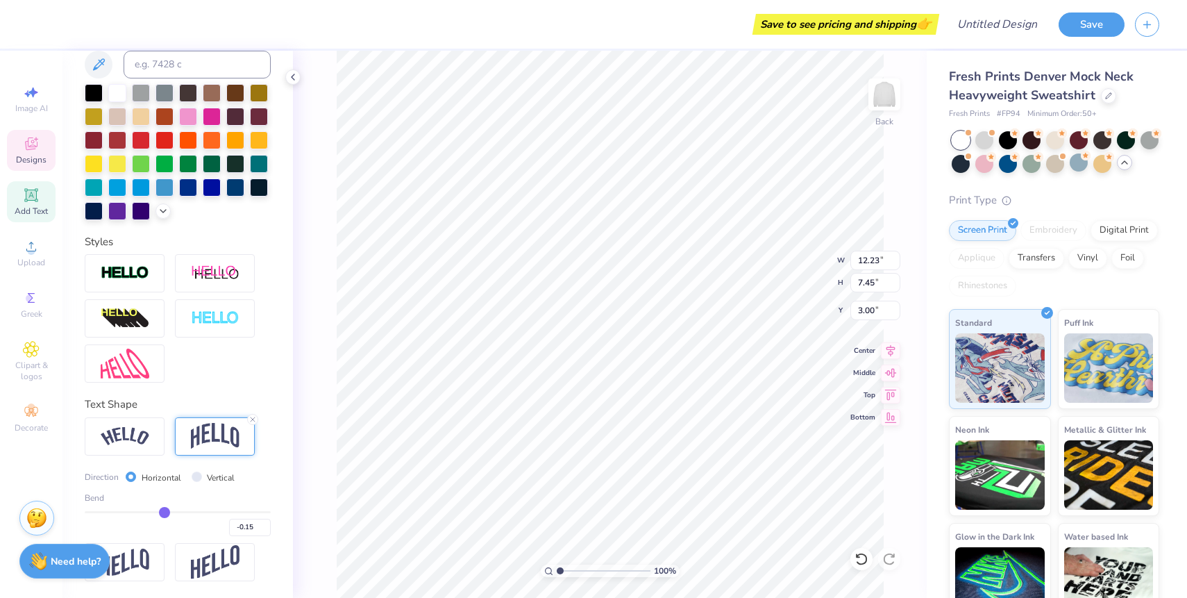
type input "-0.11"
type input "-0.07"
type input "-0.03"
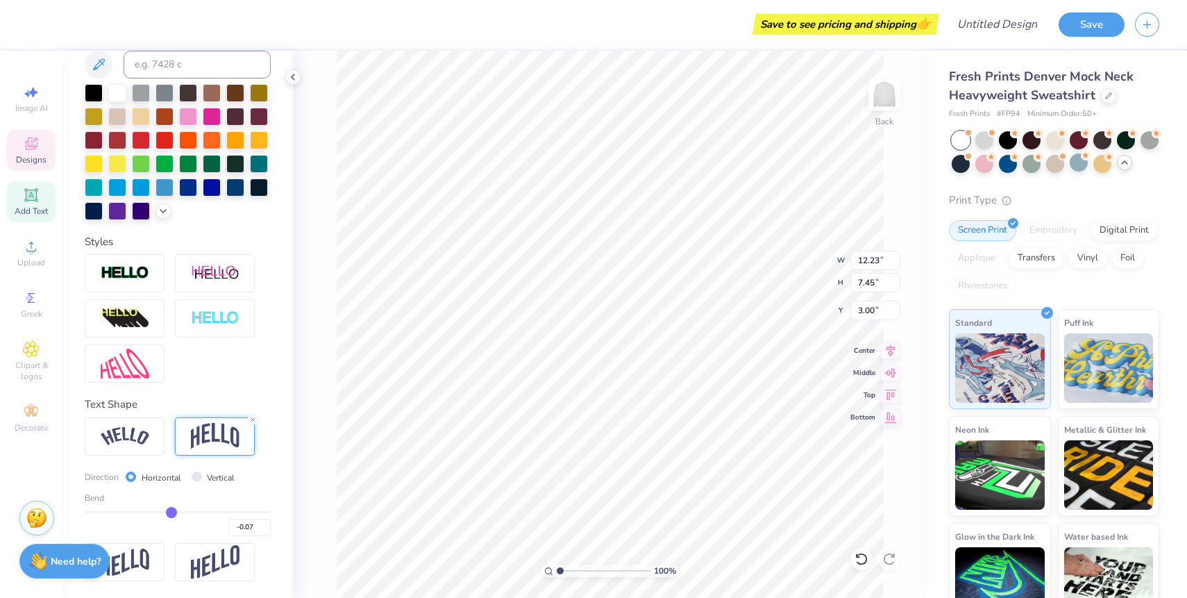
type input "-0.03"
type input "0"
type input "0.00"
type input "0.03"
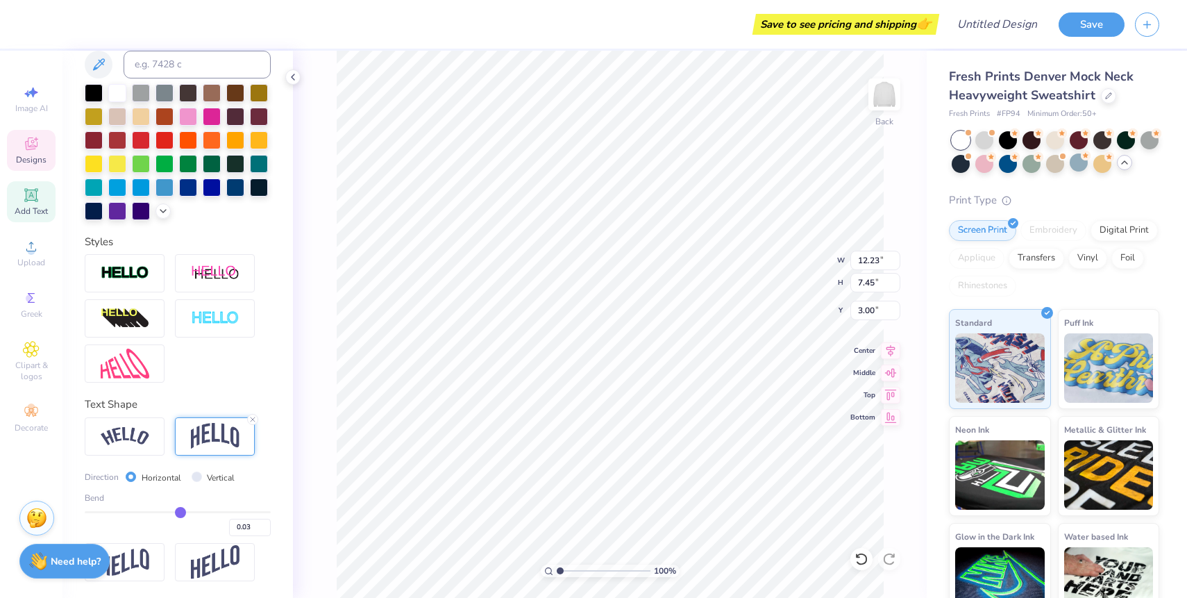
type input "0.06"
type input "0.07"
type input "0.09"
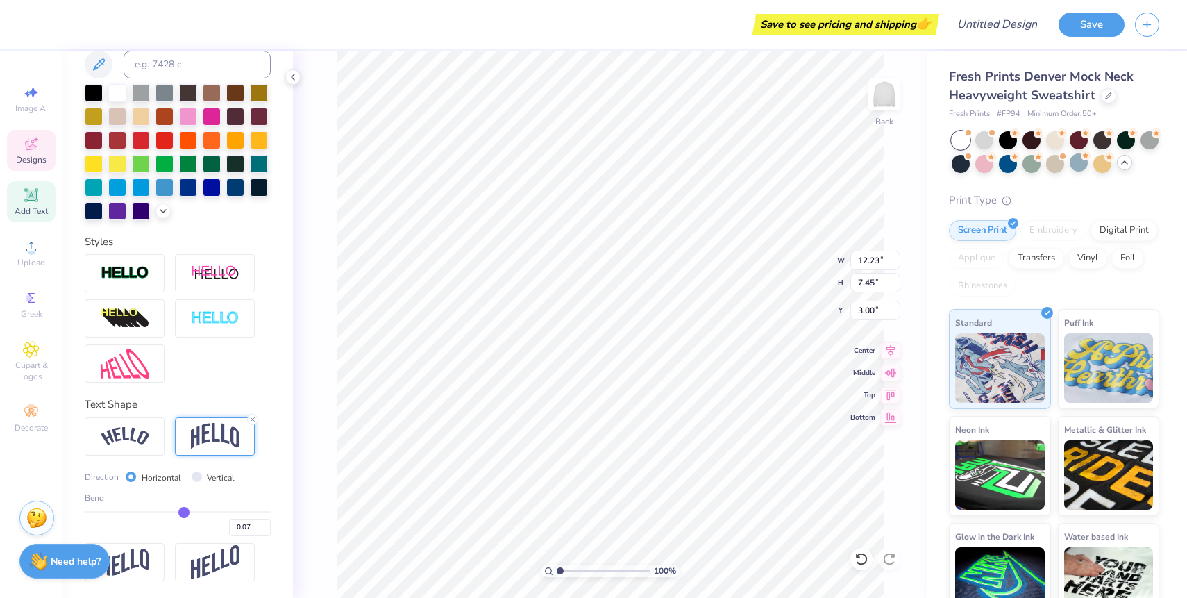
type input "0.09"
type input "0.1"
type input "0.10"
type input "0.11"
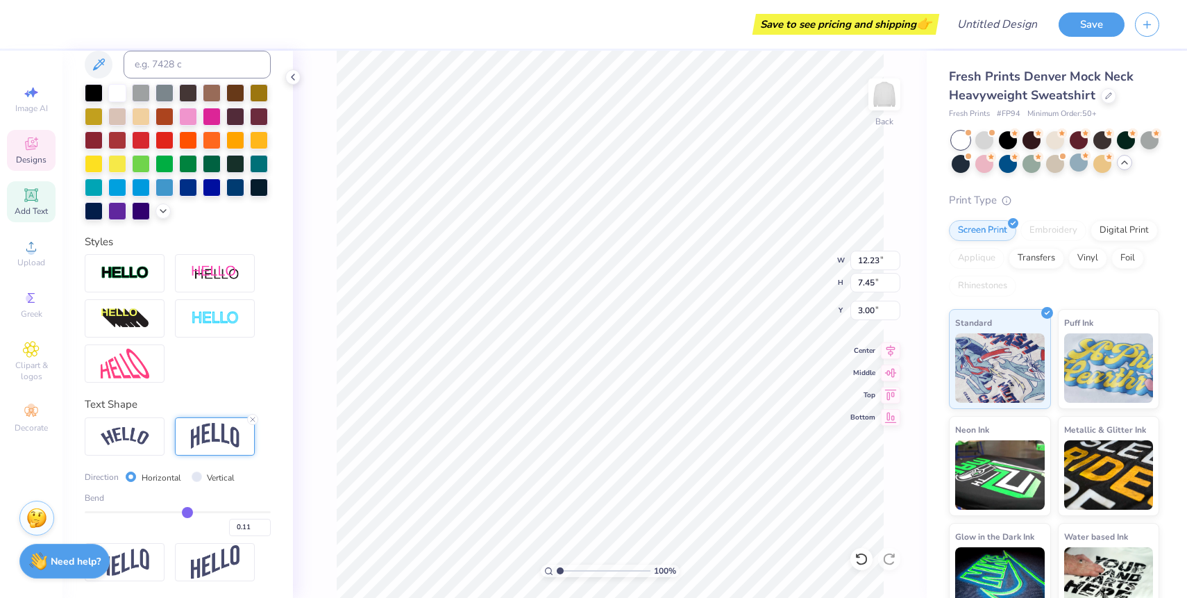
type input "0.12"
type input "0.13"
type input "0.14"
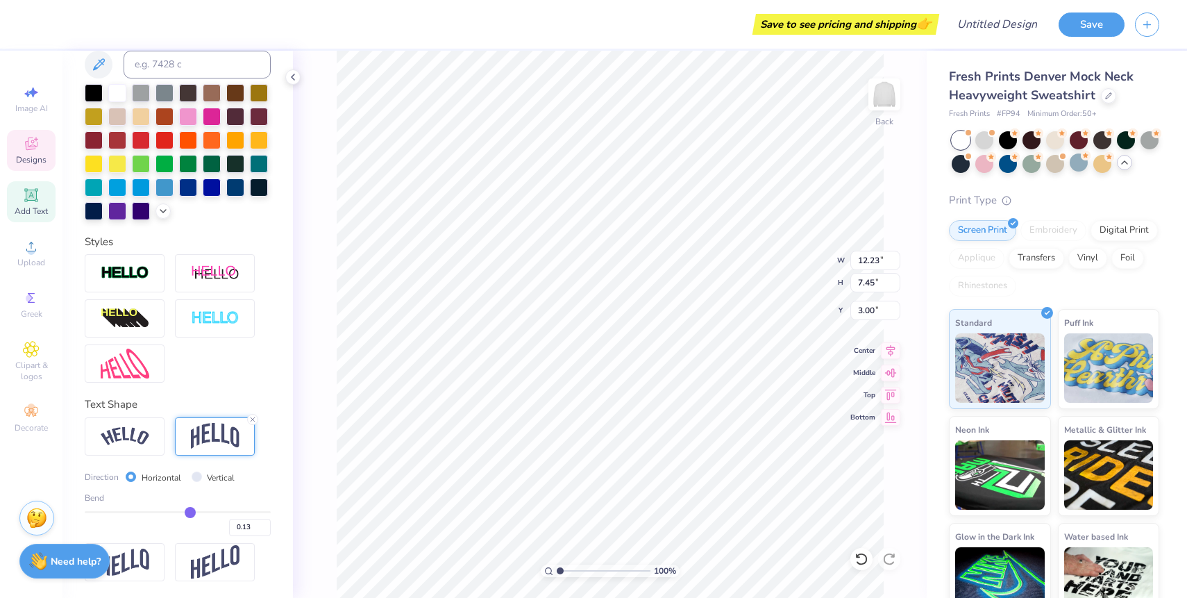
type input "0.14"
type input "0.15"
drag, startPoint x: 222, startPoint y: 511, endPoint x: 190, endPoint y: 518, distance: 32.5
type input "0.15"
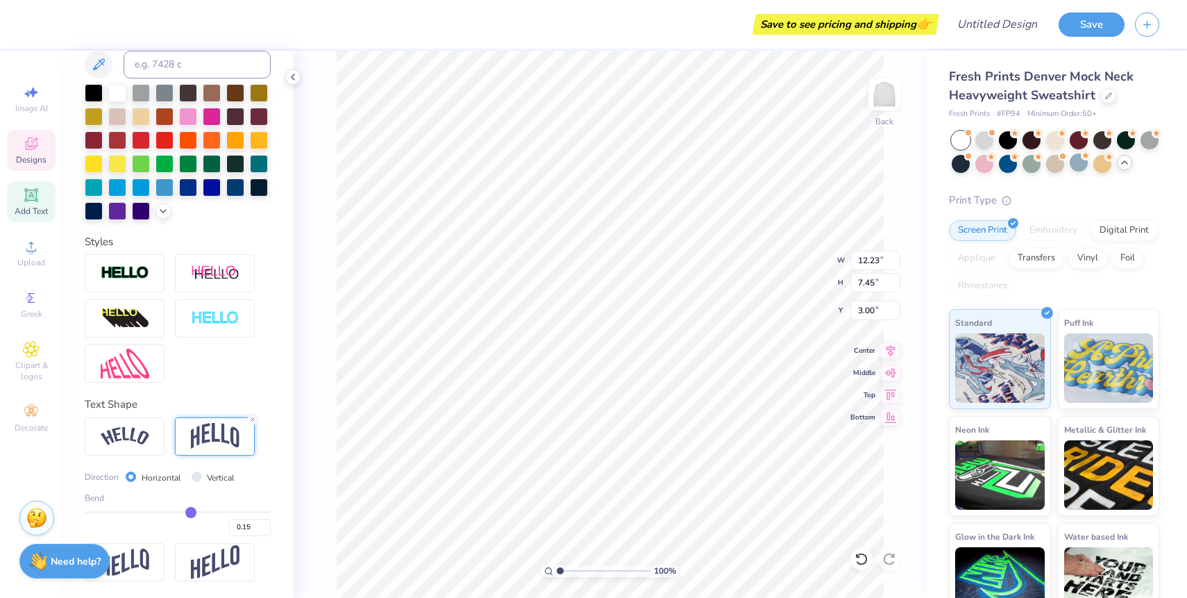
click at [190, 513] on input "range" at bounding box center [178, 512] width 186 height 2
type input "5.64"
type input "3.90"
type input "0.16"
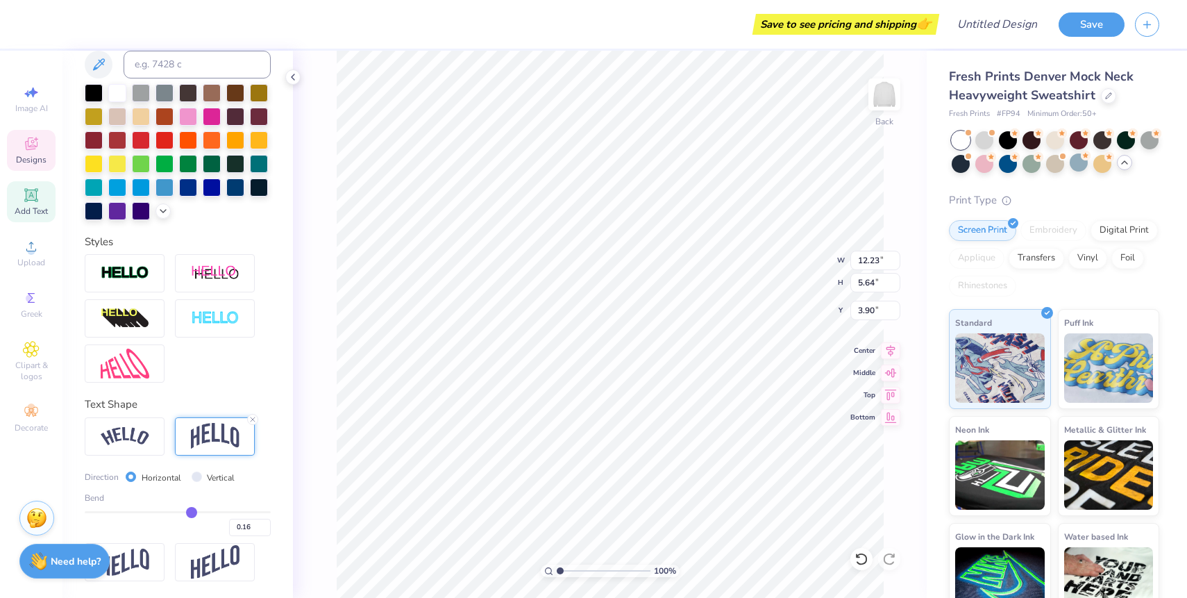
type input "0.17"
type input "0.18"
type input "0.19"
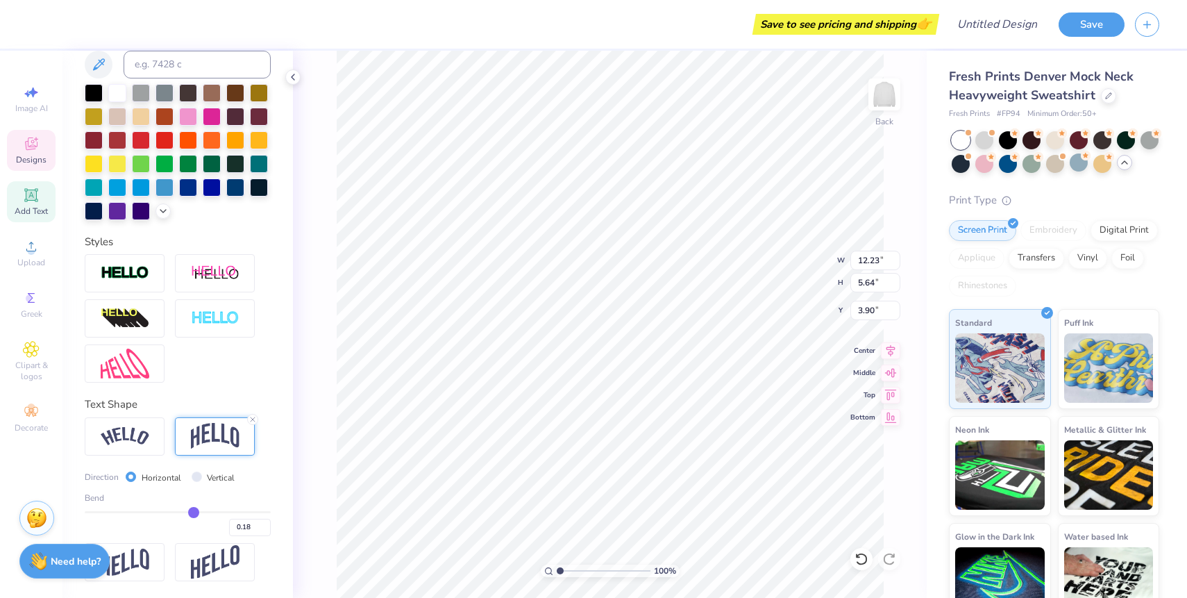
type input "0.19"
type input "0.2"
type input "0.20"
type input "0.21"
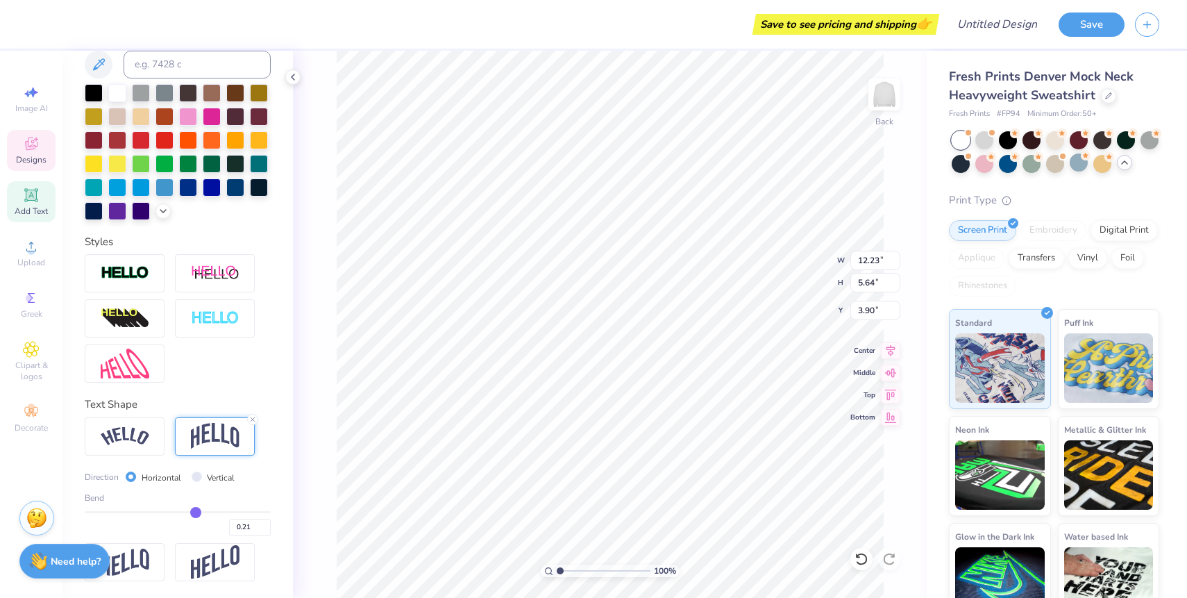
type input "0.22"
click at [196, 513] on input "range" at bounding box center [178, 512] width 186 height 2
type input "5.98"
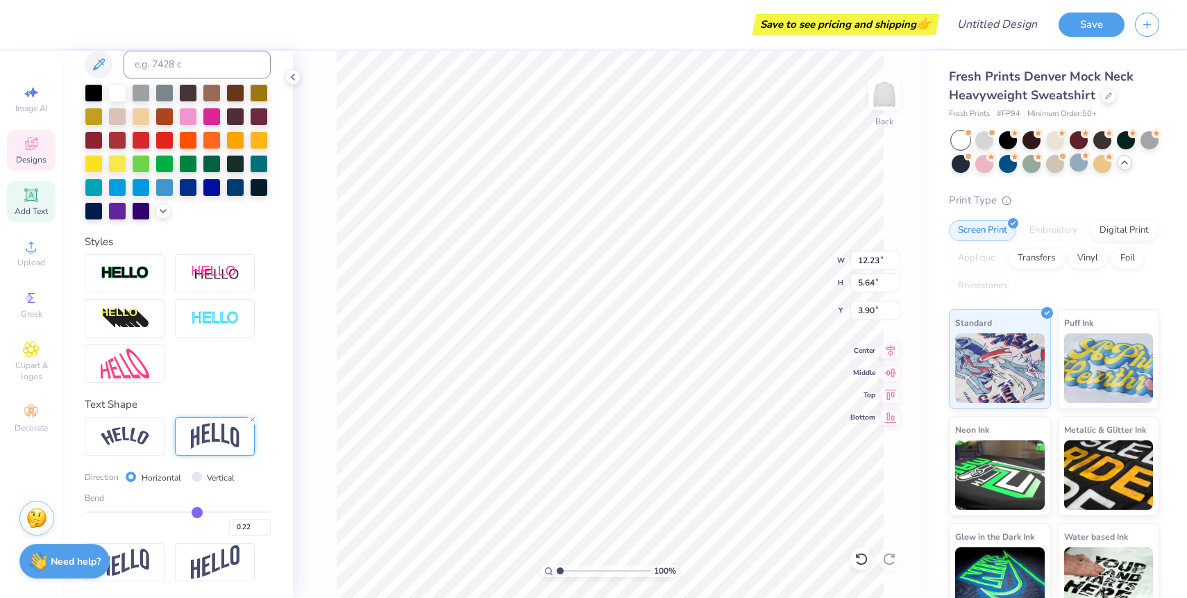
type input "3.73"
type input "0.23"
drag, startPoint x: 196, startPoint y: 514, endPoint x: 206, endPoint y: 514, distance: 9.7
click at [206, 513] on input "range" at bounding box center [178, 512] width 186 height 2
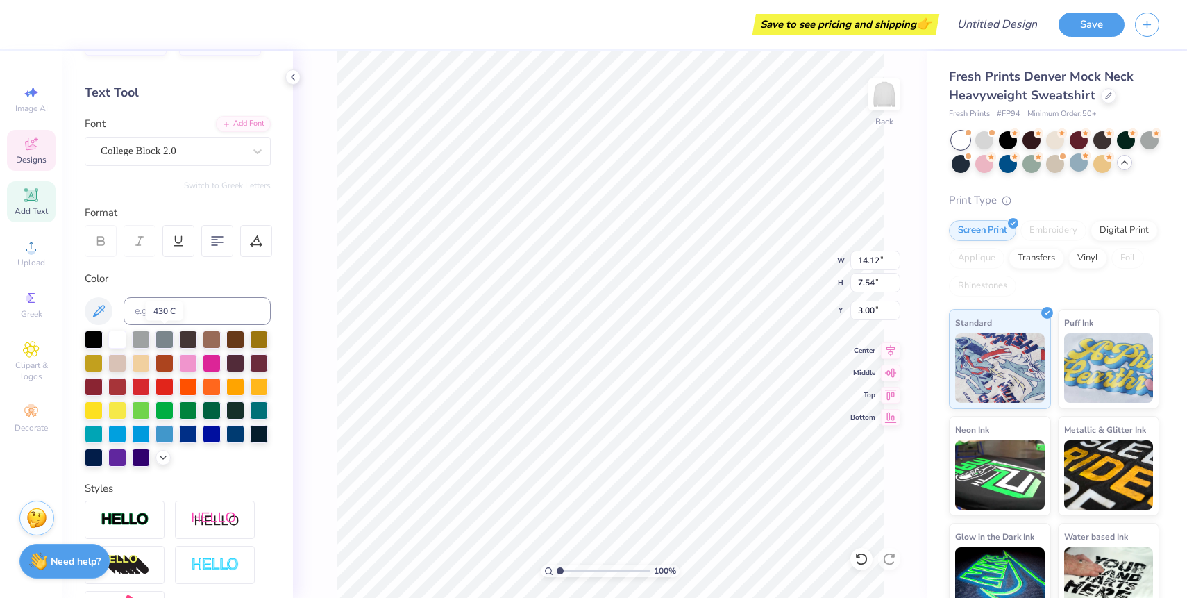
scroll to position [0, 0]
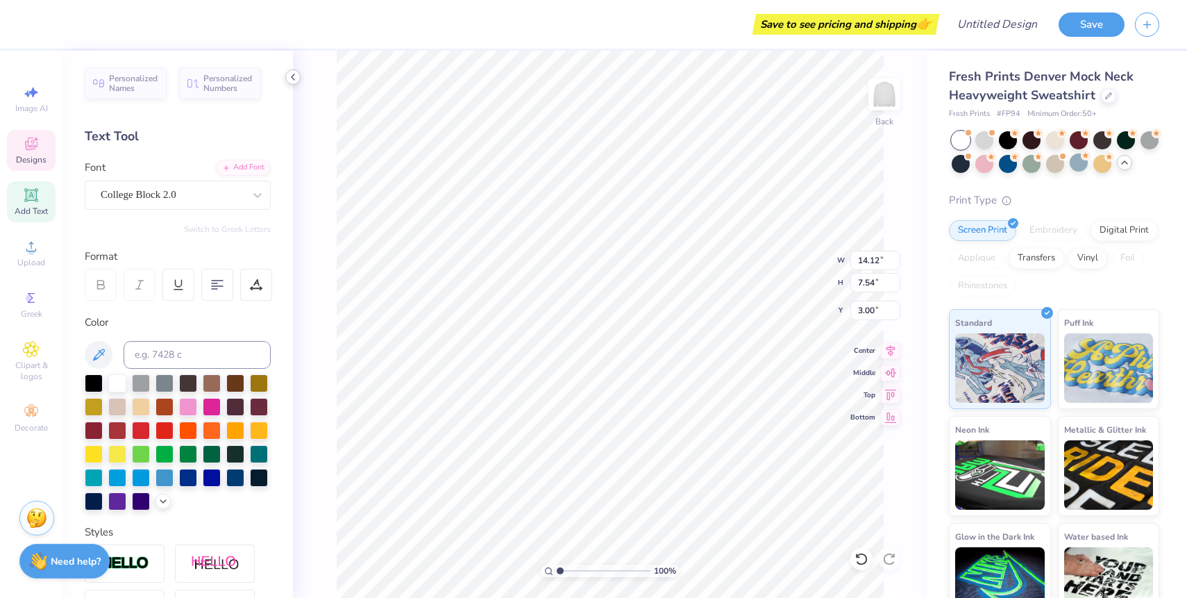
click at [291, 80] on icon at bounding box center [292, 76] width 11 height 11
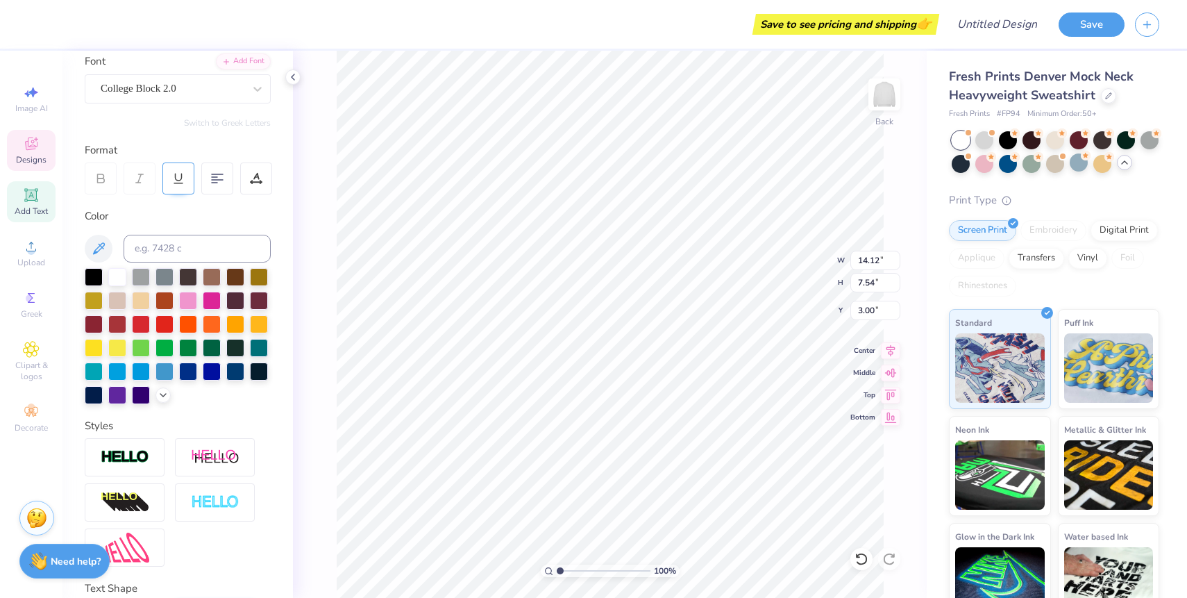
scroll to position [111, 0]
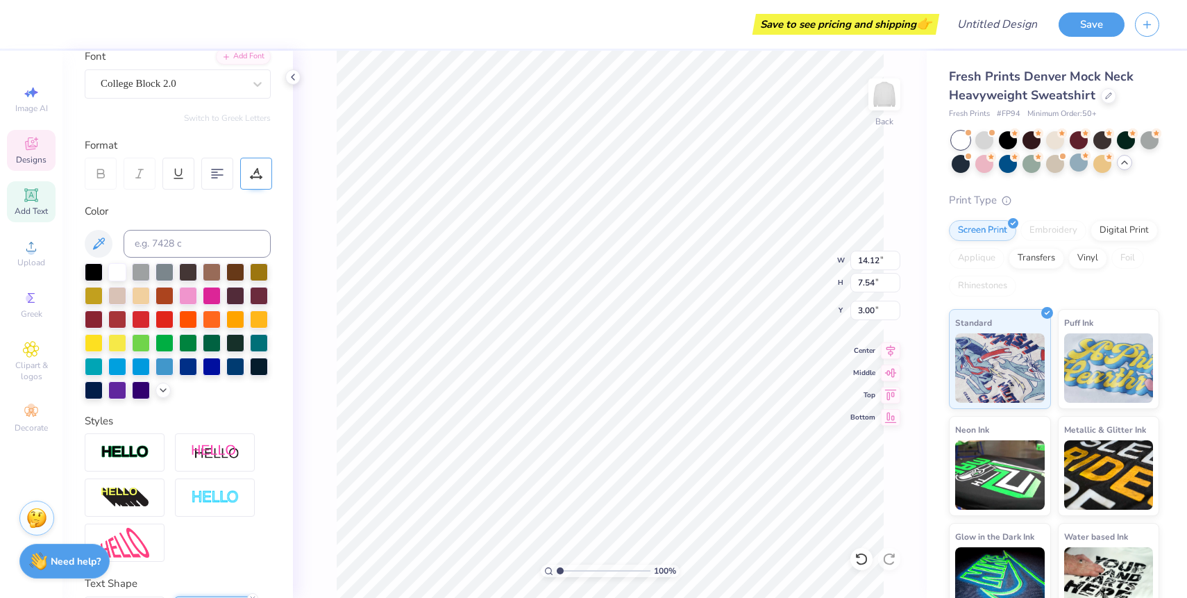
click at [260, 169] on icon at bounding box center [256, 173] width 12 height 12
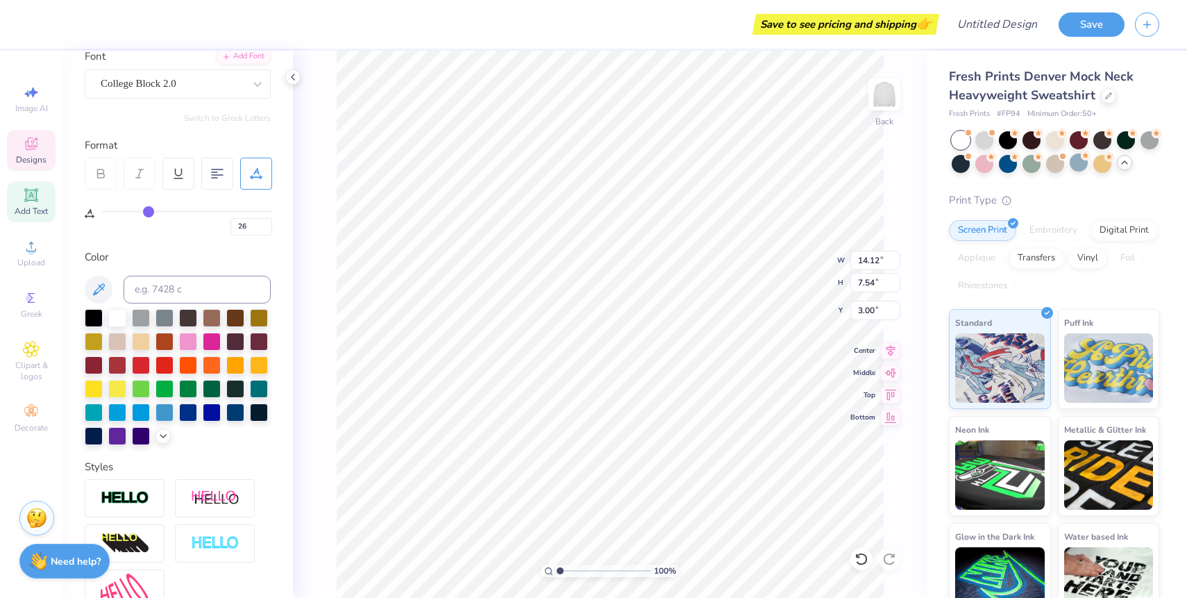
drag, startPoint x: 108, startPoint y: 212, endPoint x: 147, endPoint y: 211, distance: 39.6
click at [147, 211] on input "range" at bounding box center [186, 211] width 171 height 2
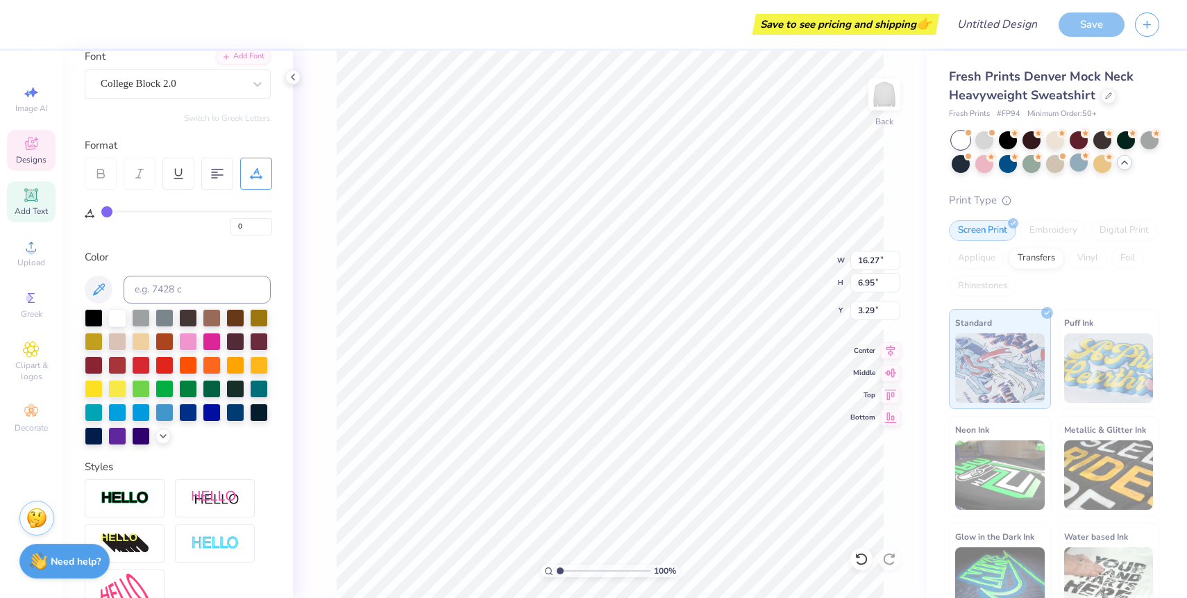
drag, startPoint x: 152, startPoint y: 211, endPoint x: 86, endPoint y: 212, distance: 65.9
click at [101, 212] on input "range" at bounding box center [186, 211] width 171 height 2
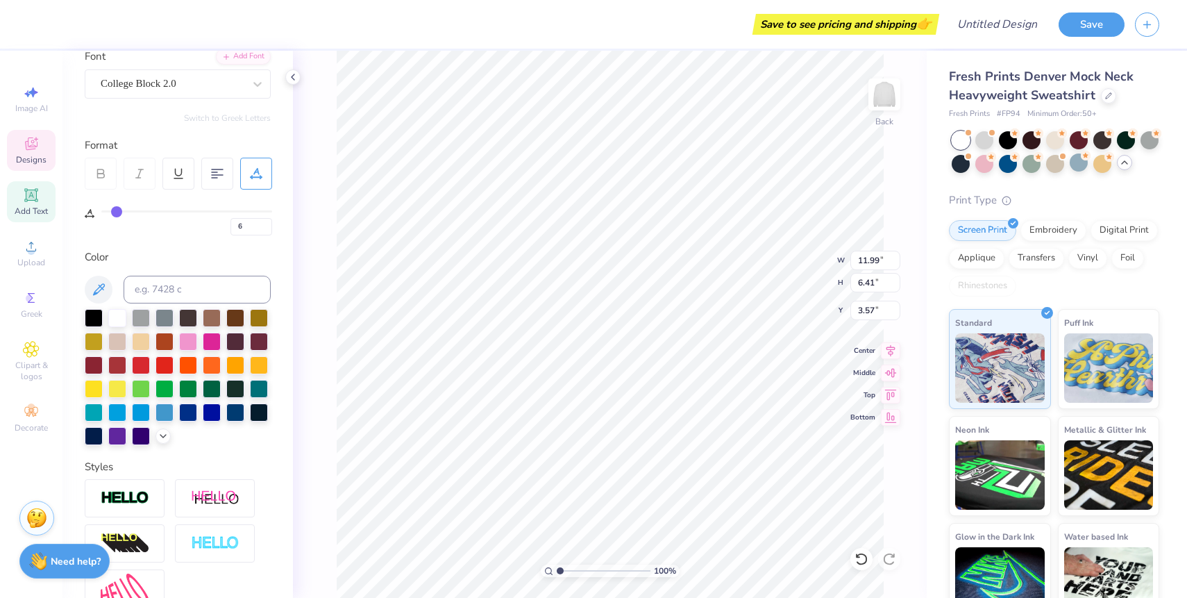
click at [116, 212] on input "range" at bounding box center [186, 211] width 171 height 2
click at [168, 247] on div "Personalized Names Personalized Numbers Text Tool Add Font Font College Block 2…" at bounding box center [177, 324] width 230 height 547
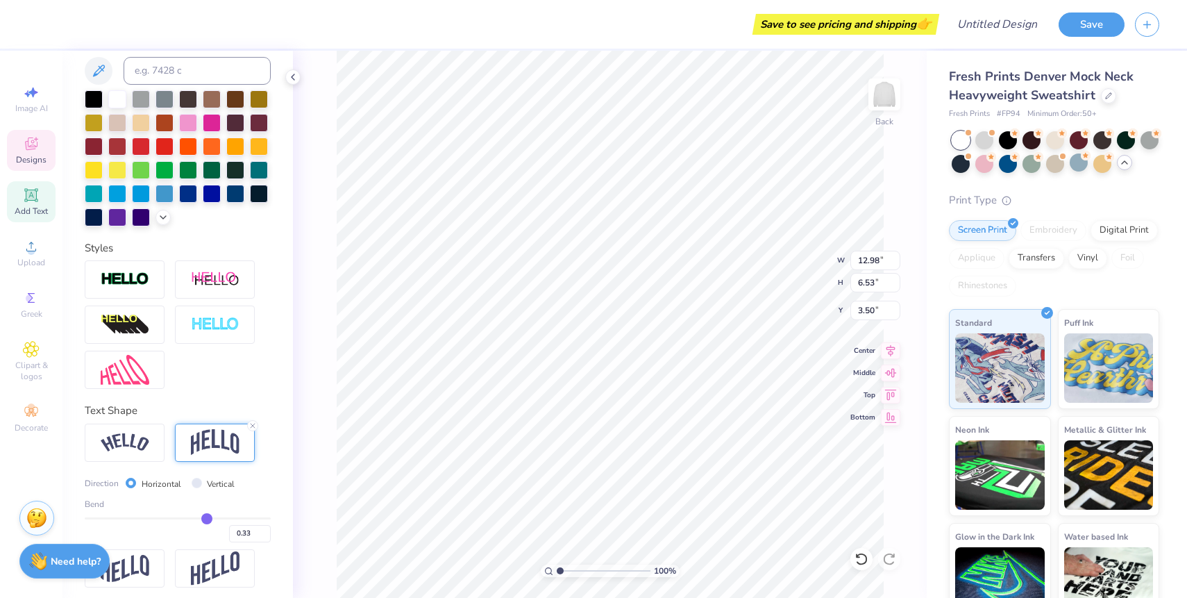
scroll to position [336, 0]
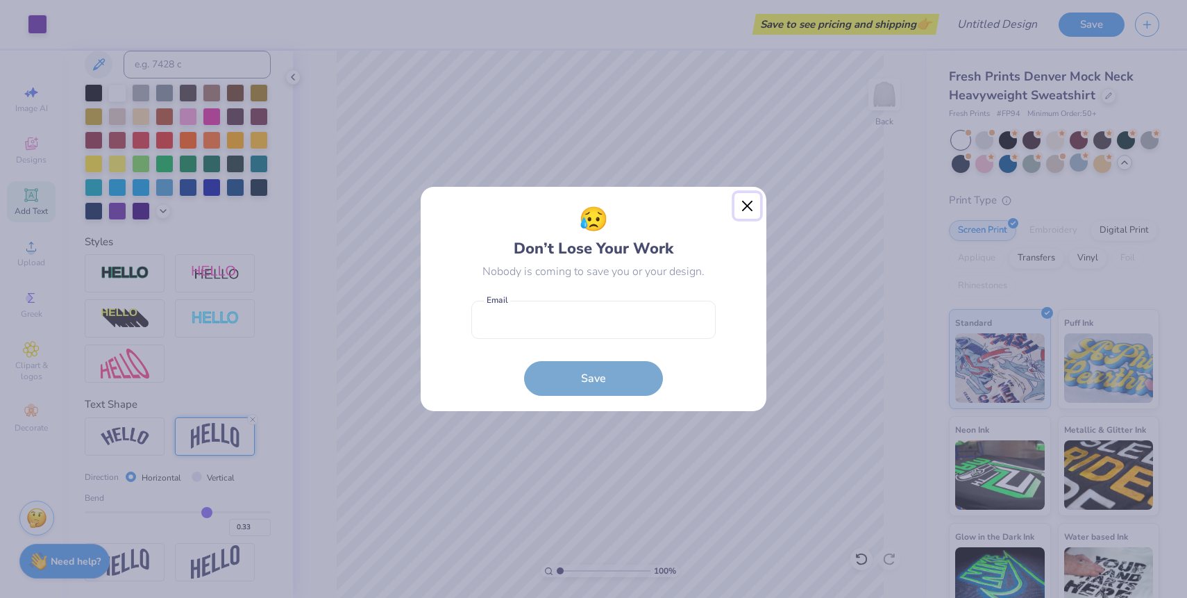
click at [740, 207] on button "Close" at bounding box center [747, 206] width 26 height 26
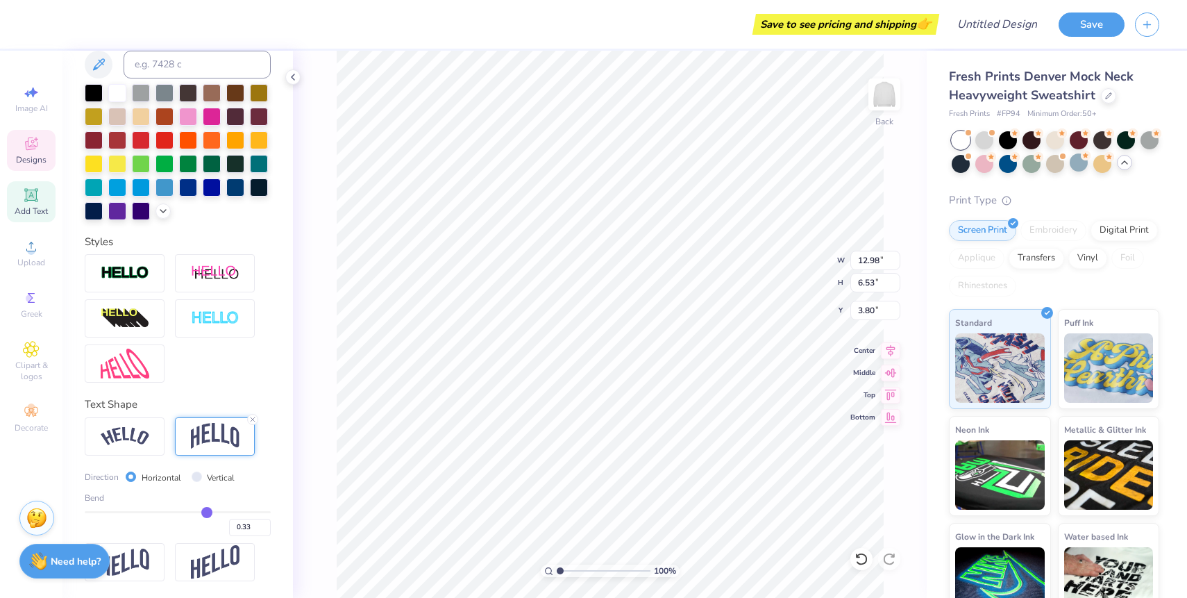
scroll to position [0, 0]
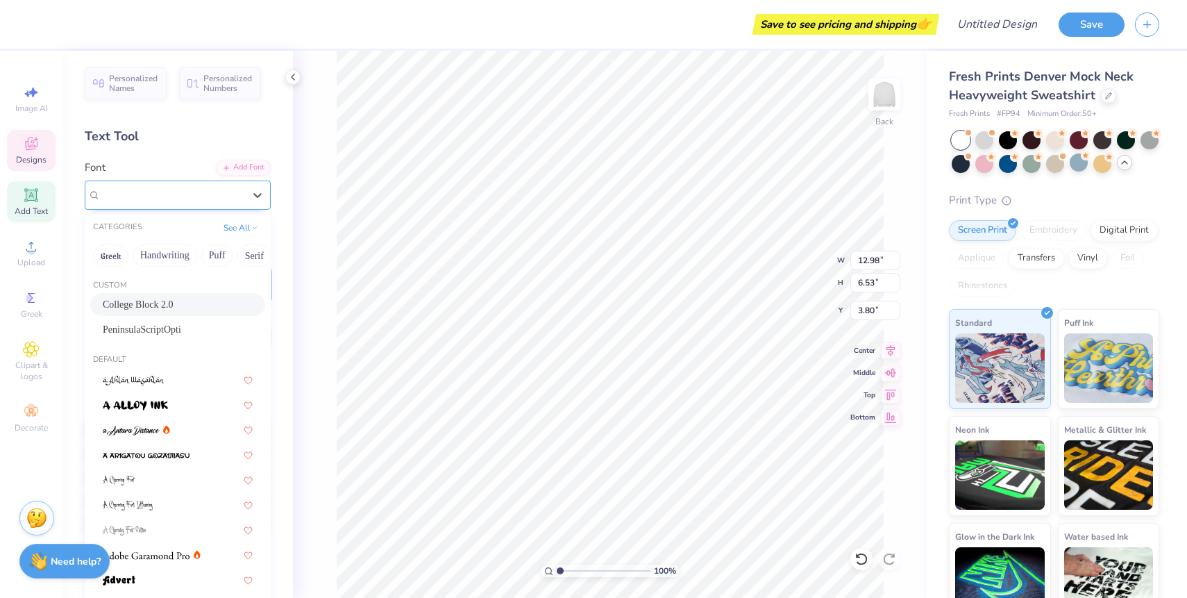
click at [210, 189] on div "College Block 2.0" at bounding box center [172, 195] width 146 height 22
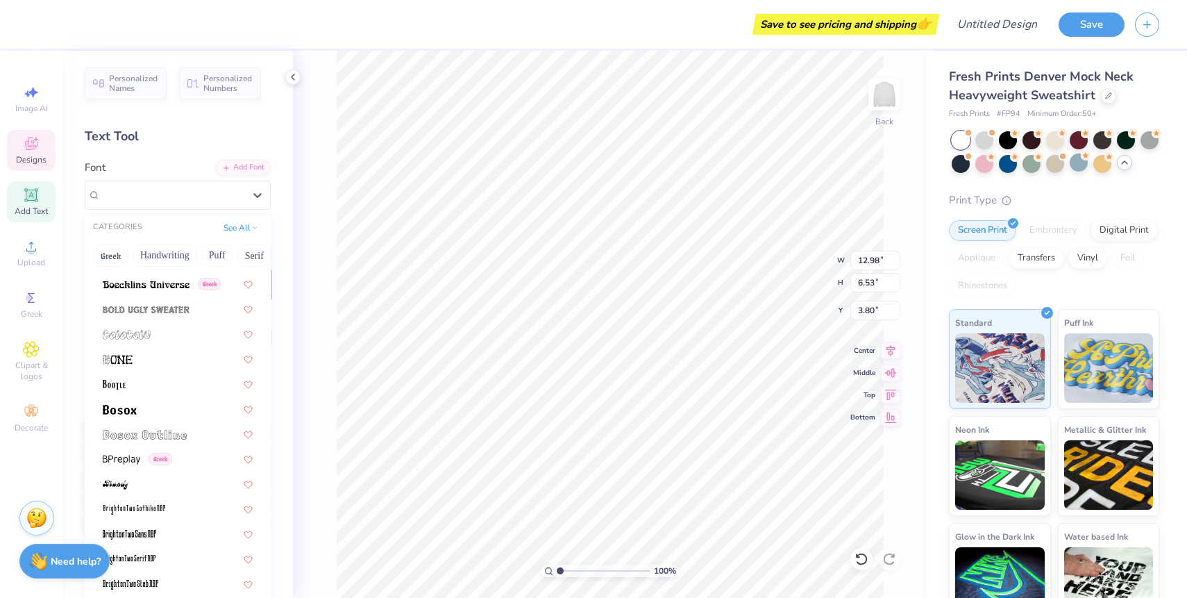
scroll to position [904, 0]
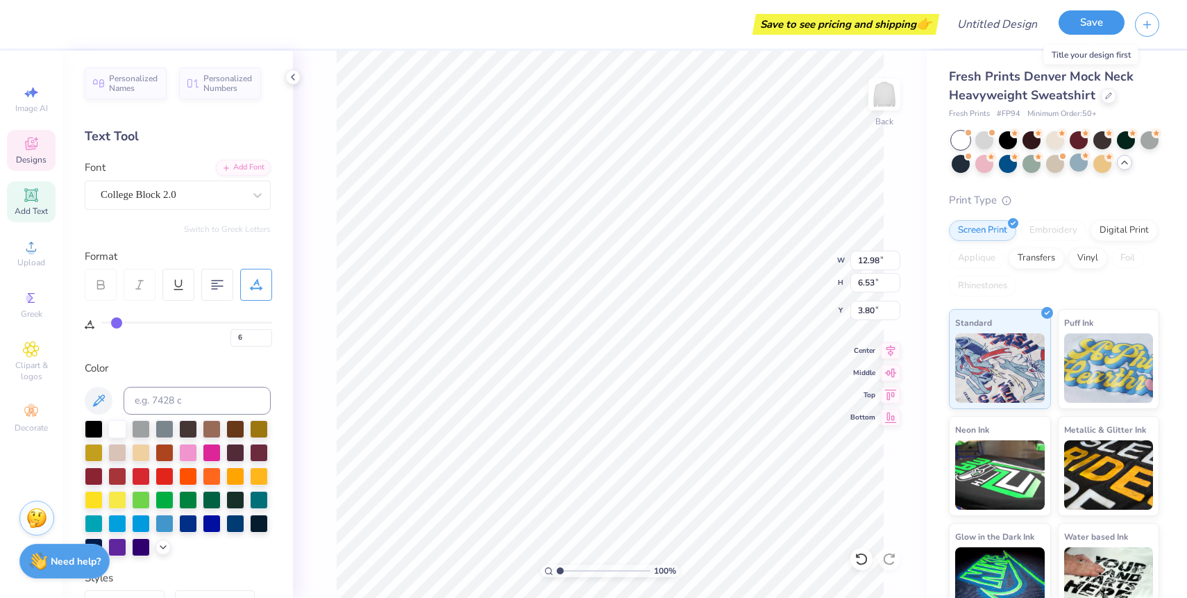
click at [1081, 23] on button "Save" at bounding box center [1091, 22] width 66 height 24
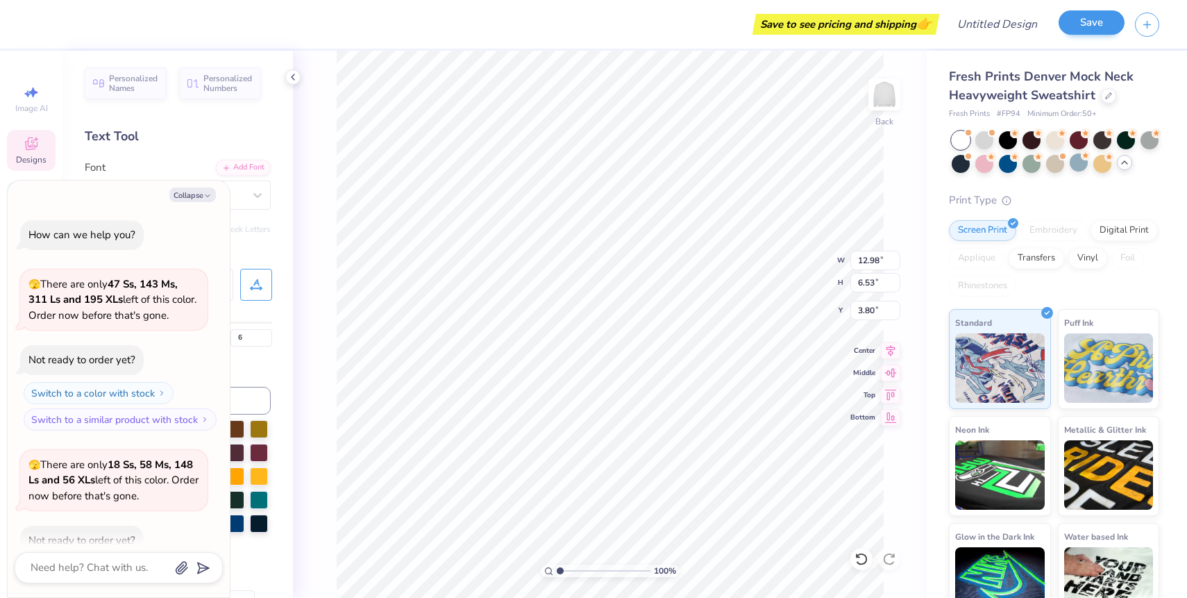
scroll to position [115, 0]
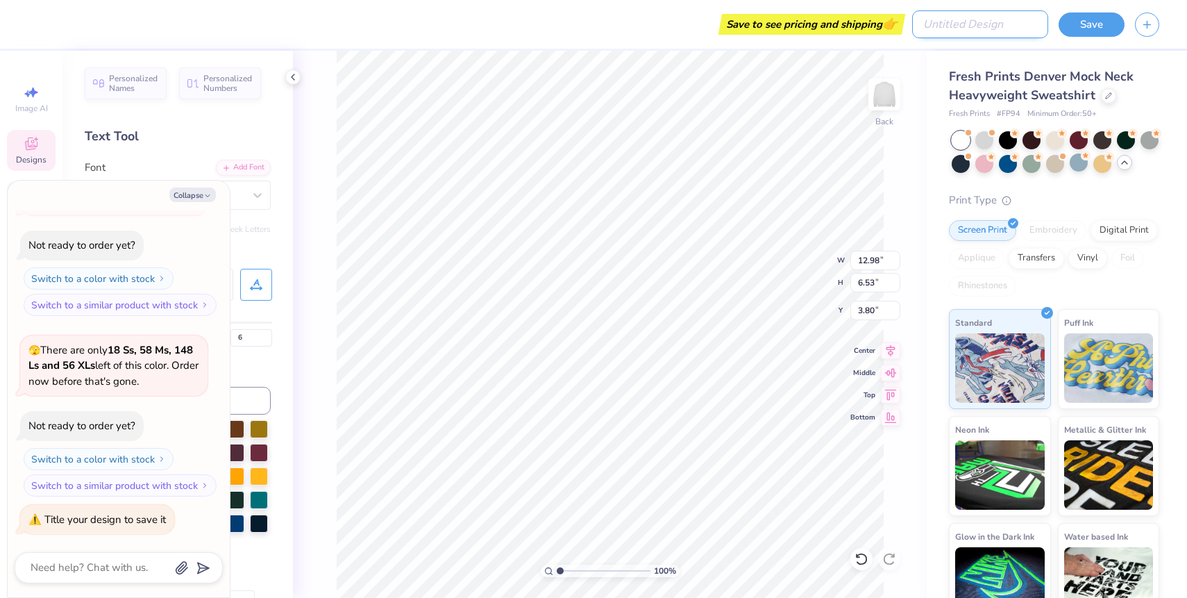
click at [980, 24] on input "Design Title" at bounding box center [980, 24] width 136 height 28
click at [1083, 28] on button "Save" at bounding box center [1091, 22] width 66 height 24
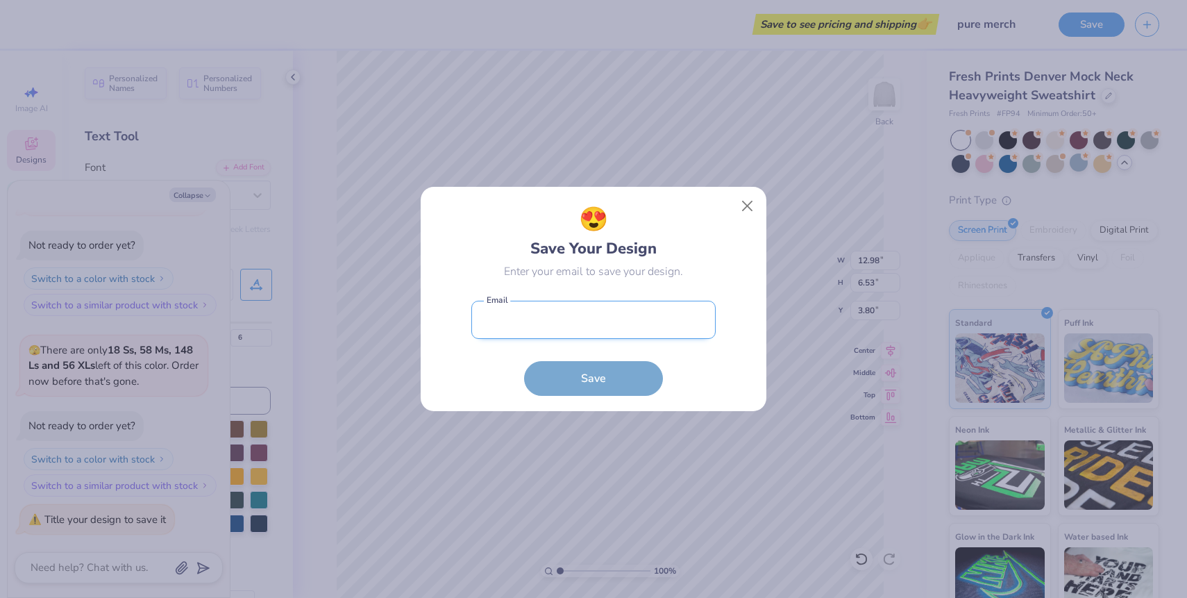
click at [641, 317] on input "email" at bounding box center [593, 319] width 244 height 38
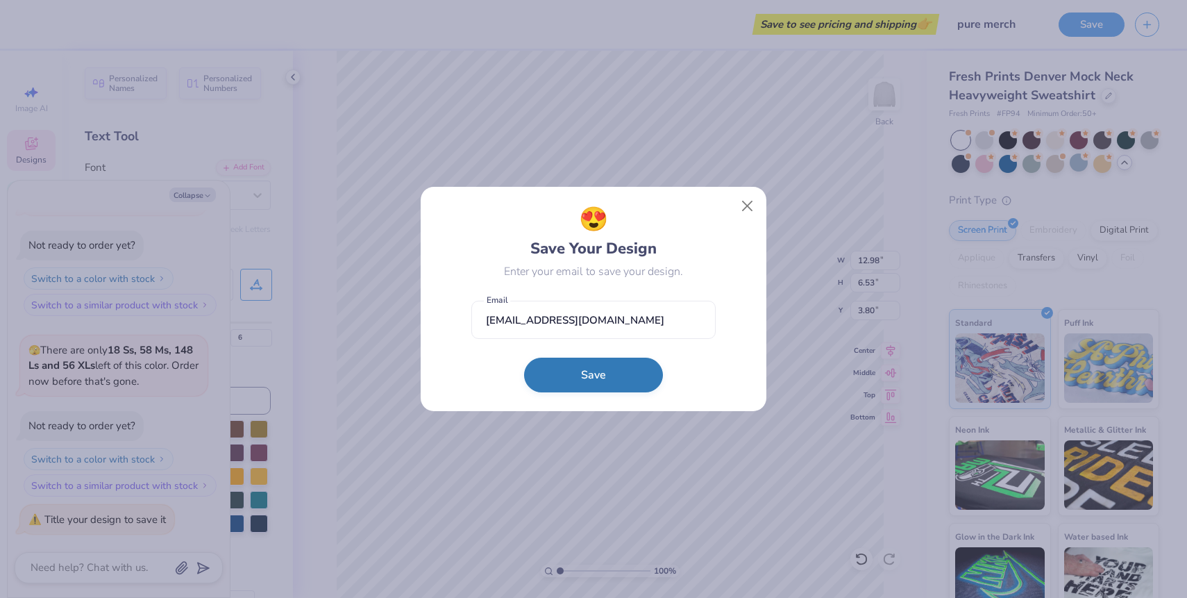
click at [620, 378] on button "Save" at bounding box center [593, 374] width 139 height 35
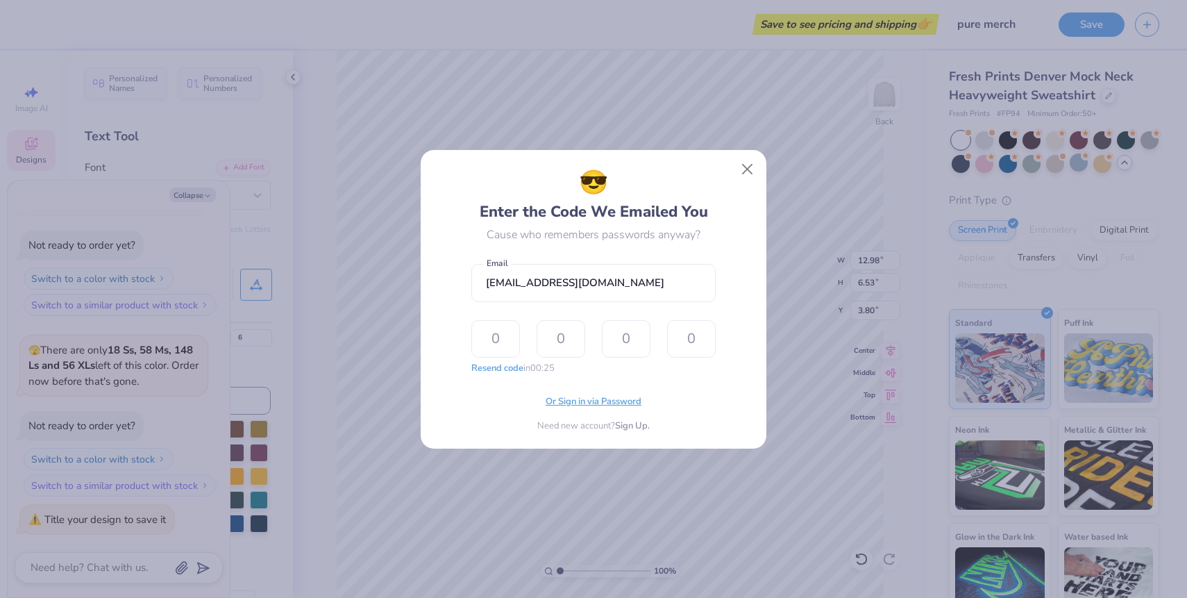
click at [611, 403] on span "Or Sign in via Password" at bounding box center [593, 402] width 96 height 14
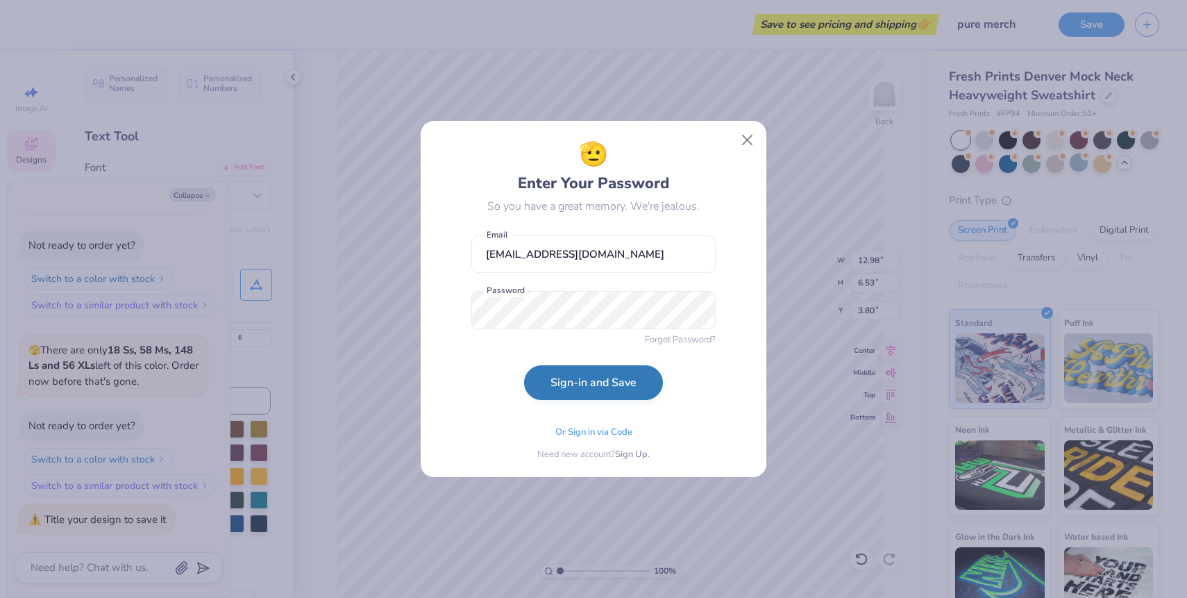
click at [591, 384] on button "Sign-in and Save" at bounding box center [593, 382] width 139 height 35
click at [524, 369] on button "Sign-in and Save" at bounding box center [593, 386] width 139 height 35
click at [625, 389] on button "Sign-in and Save" at bounding box center [593, 382] width 139 height 35
click at [738, 143] on button "Close" at bounding box center [747, 140] width 26 height 26
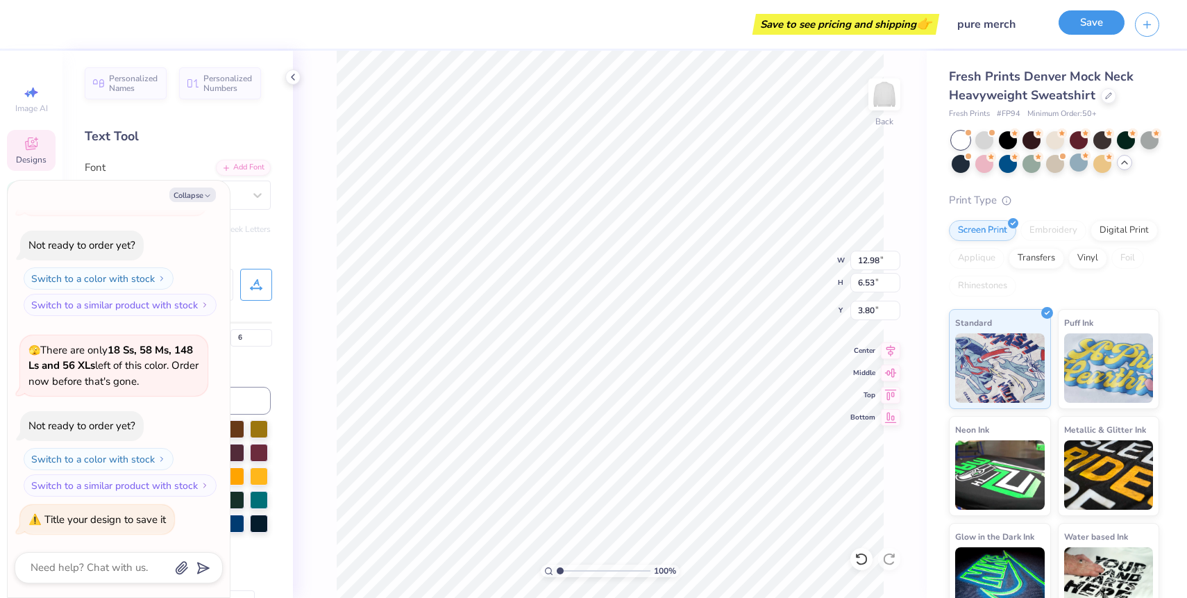
click at [1091, 28] on button "Save" at bounding box center [1091, 22] width 66 height 24
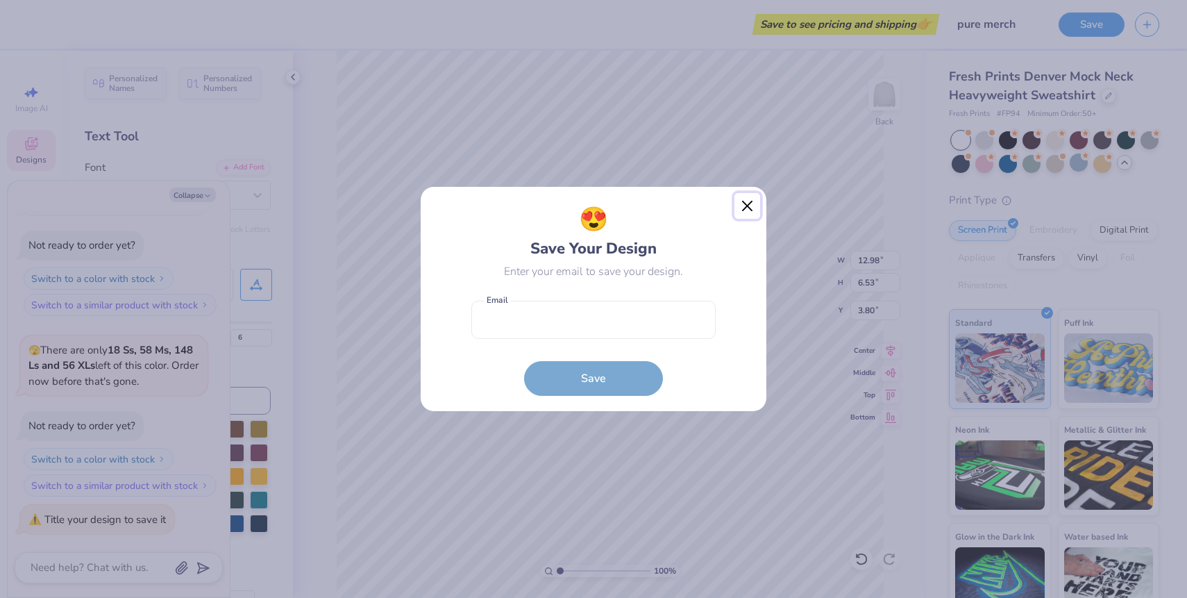
click at [742, 207] on button "Close" at bounding box center [747, 206] width 26 height 26
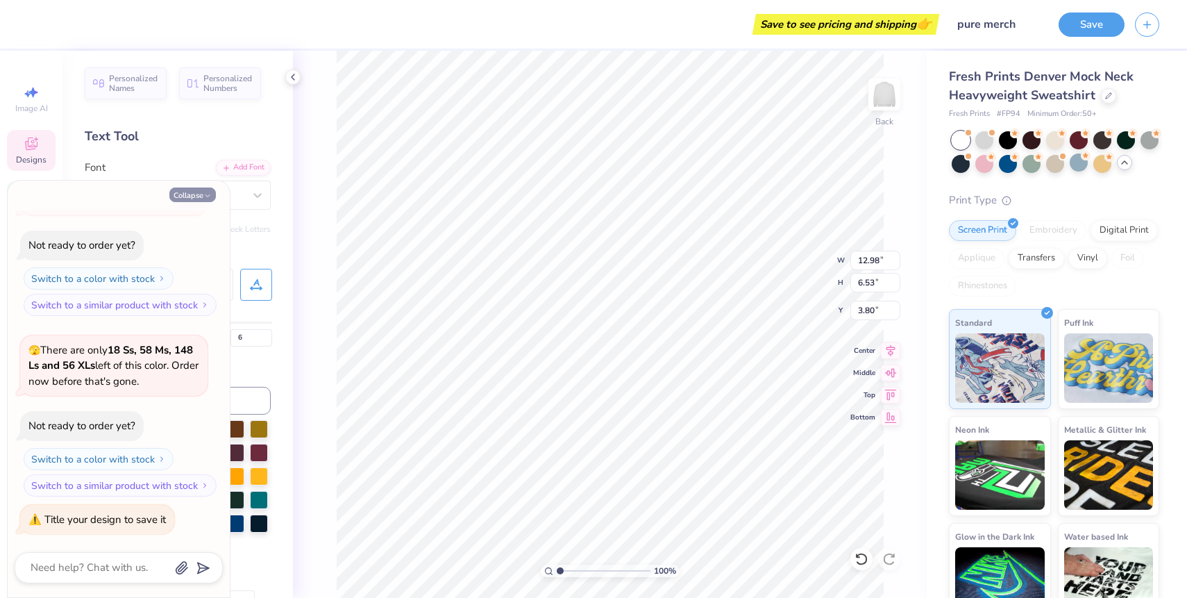
click at [185, 195] on button "Collapse" at bounding box center [192, 194] width 46 height 15
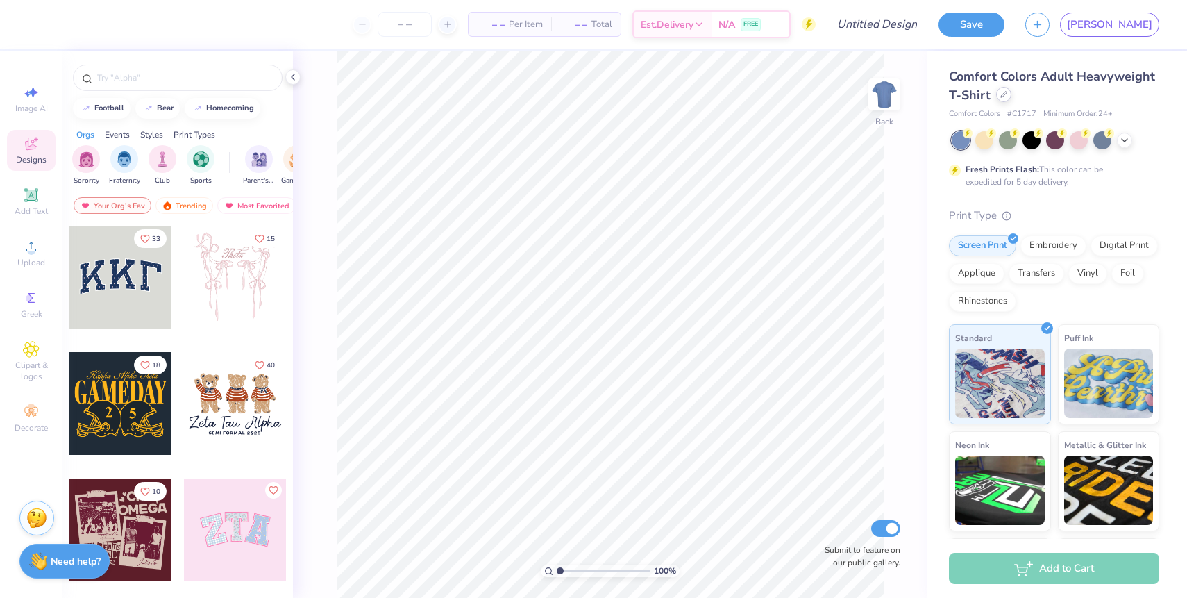
click at [1001, 96] on icon at bounding box center [1003, 94] width 7 height 7
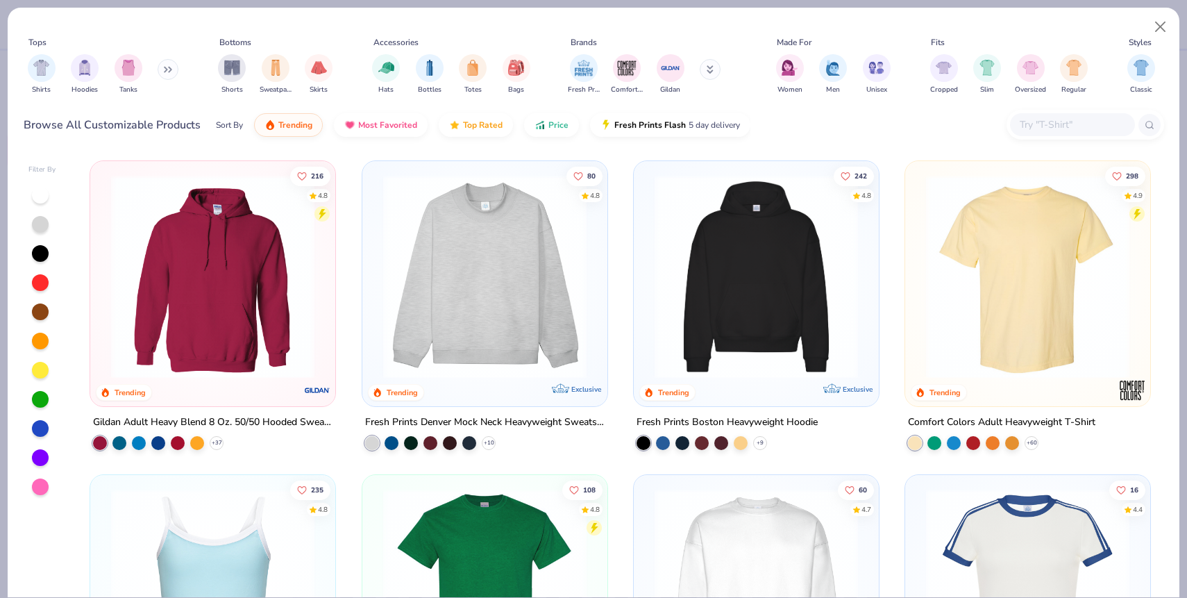
click at [495, 247] on img at bounding box center [484, 276] width 217 height 203
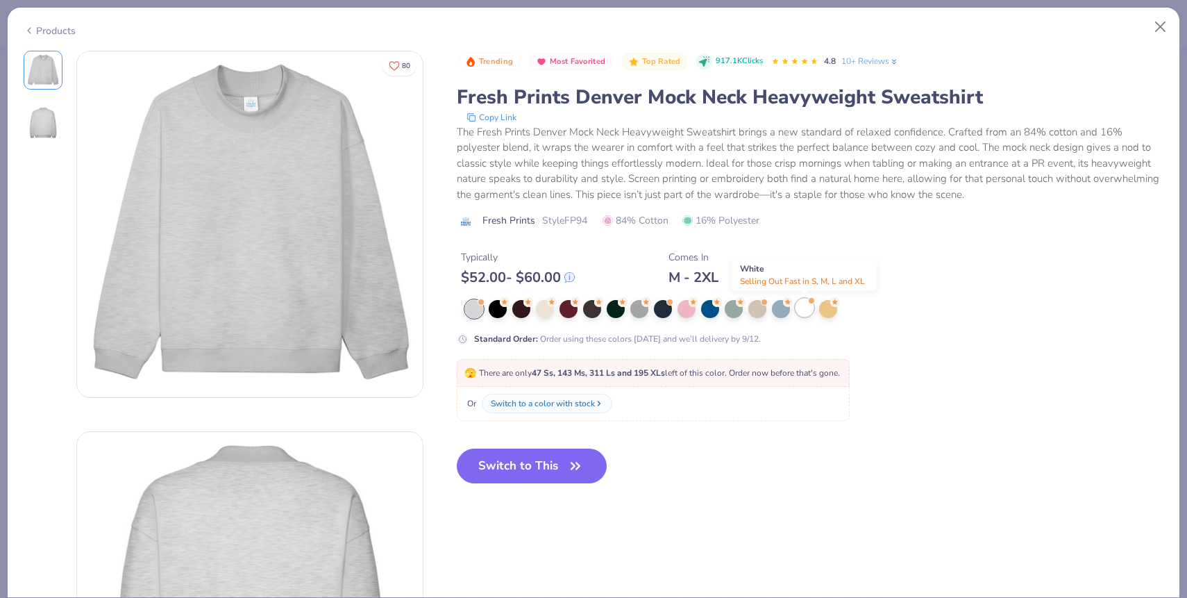
click at [805, 303] on div at bounding box center [804, 307] width 18 height 18
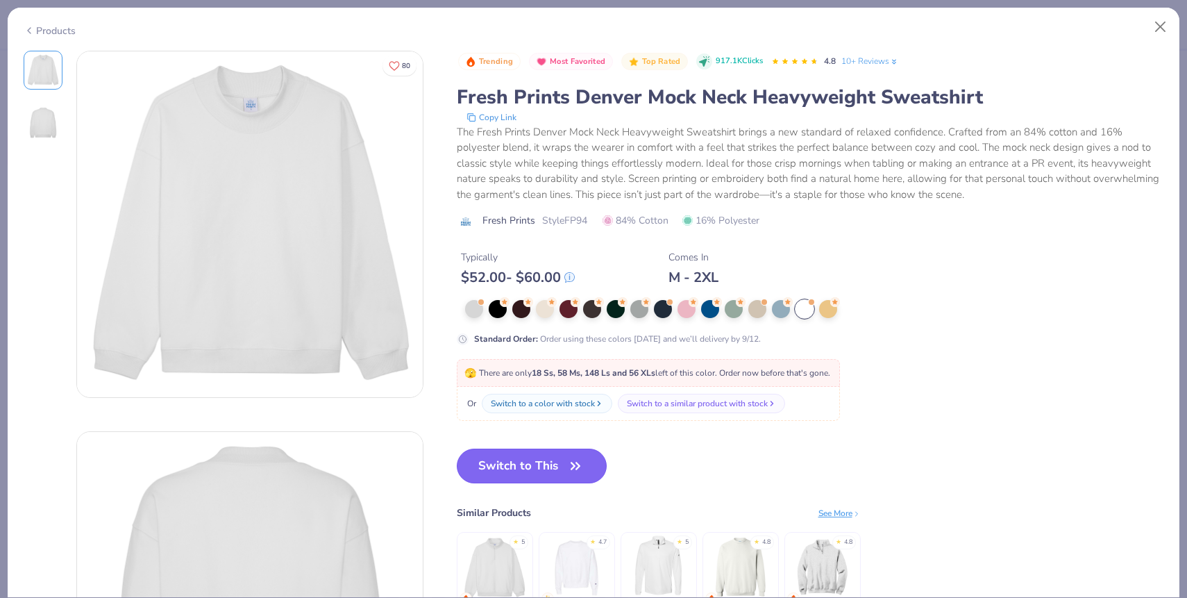
click at [558, 463] on button "Switch to This" at bounding box center [532, 465] width 151 height 35
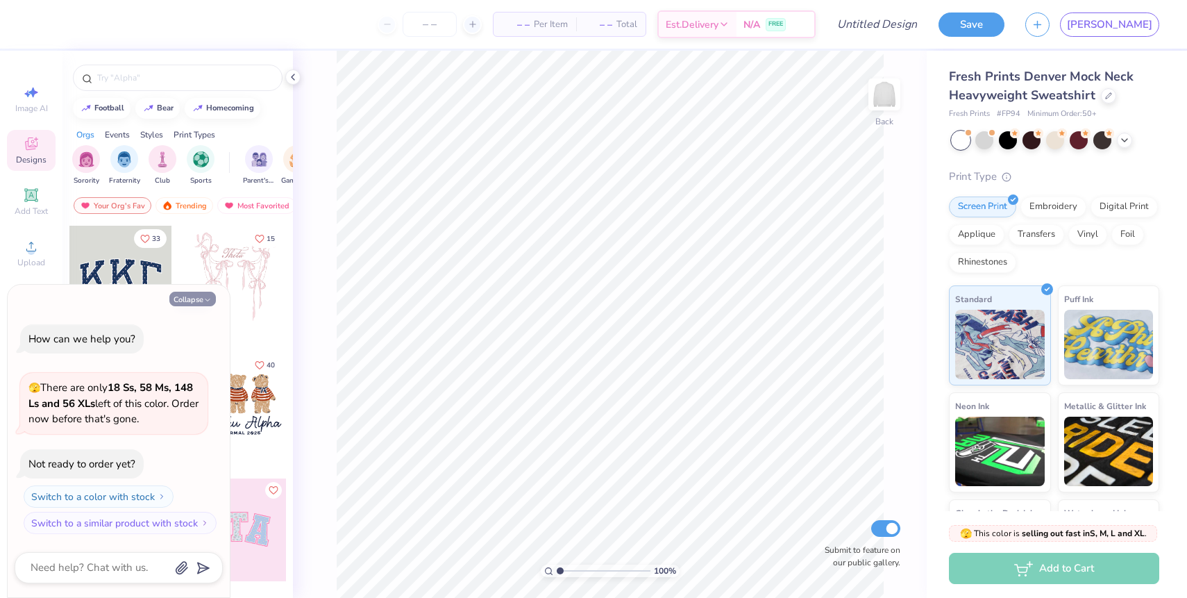
click at [187, 300] on button "Collapse" at bounding box center [192, 298] width 46 height 15
type textarea "x"
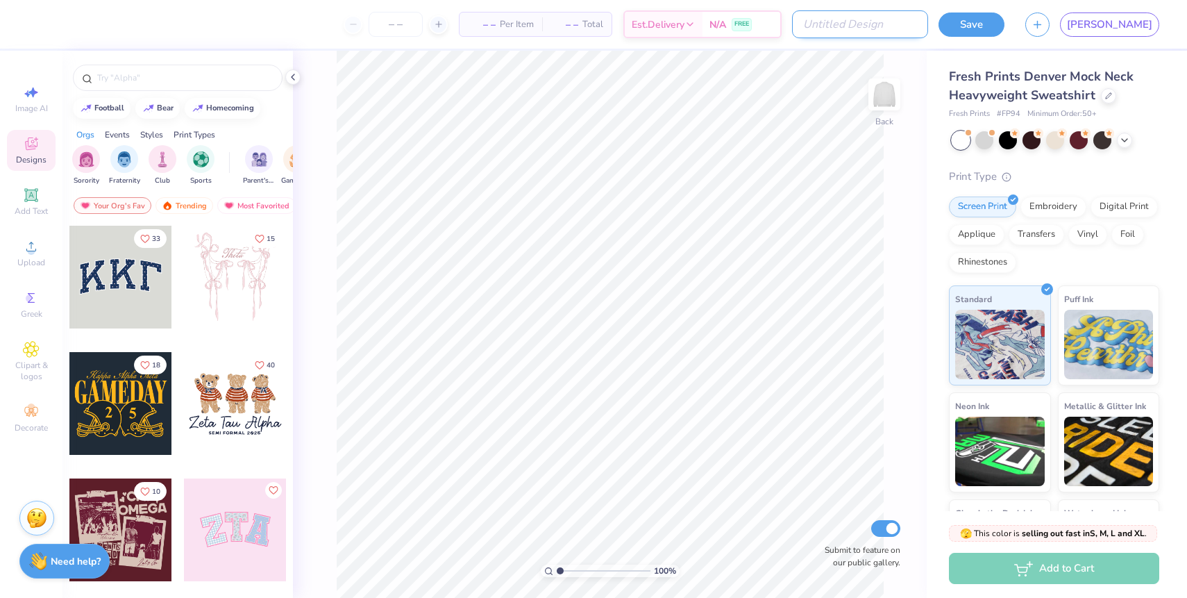
click at [928, 22] on input "Design Title" at bounding box center [860, 24] width 136 height 28
type input "2025 pure merch"
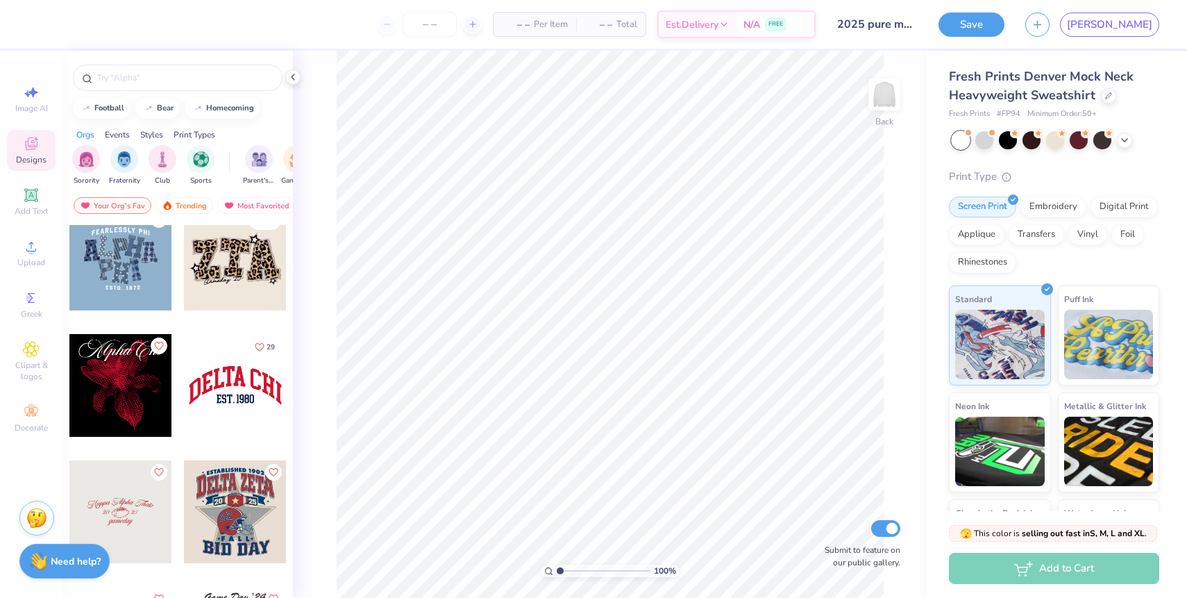
scroll to position [1287, 0]
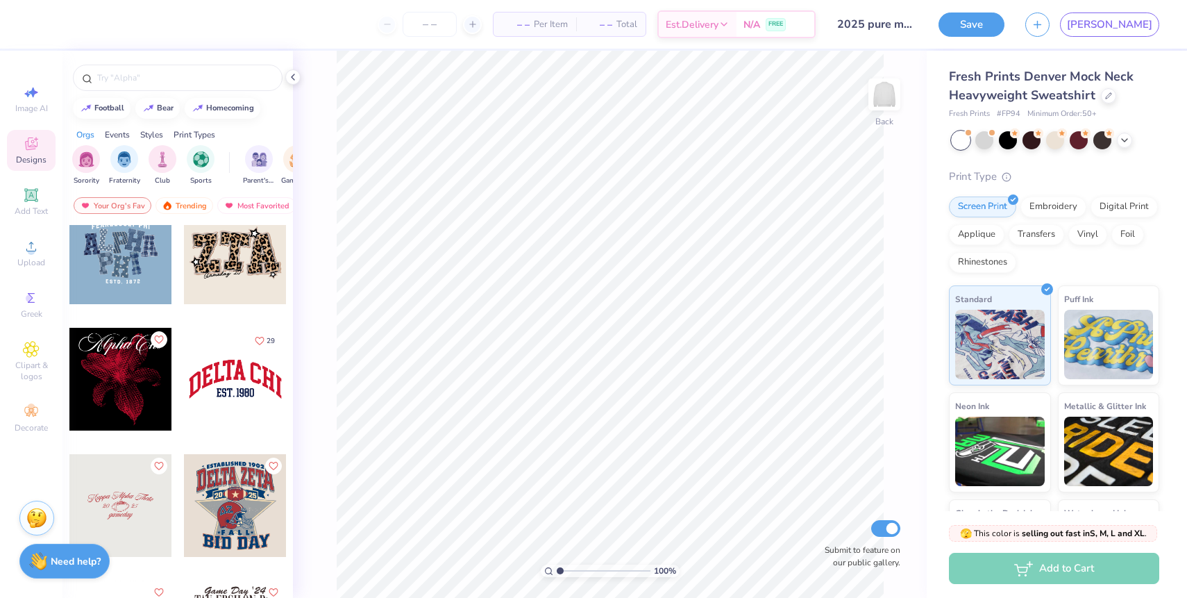
click at [233, 395] on div at bounding box center [235, 379] width 103 height 103
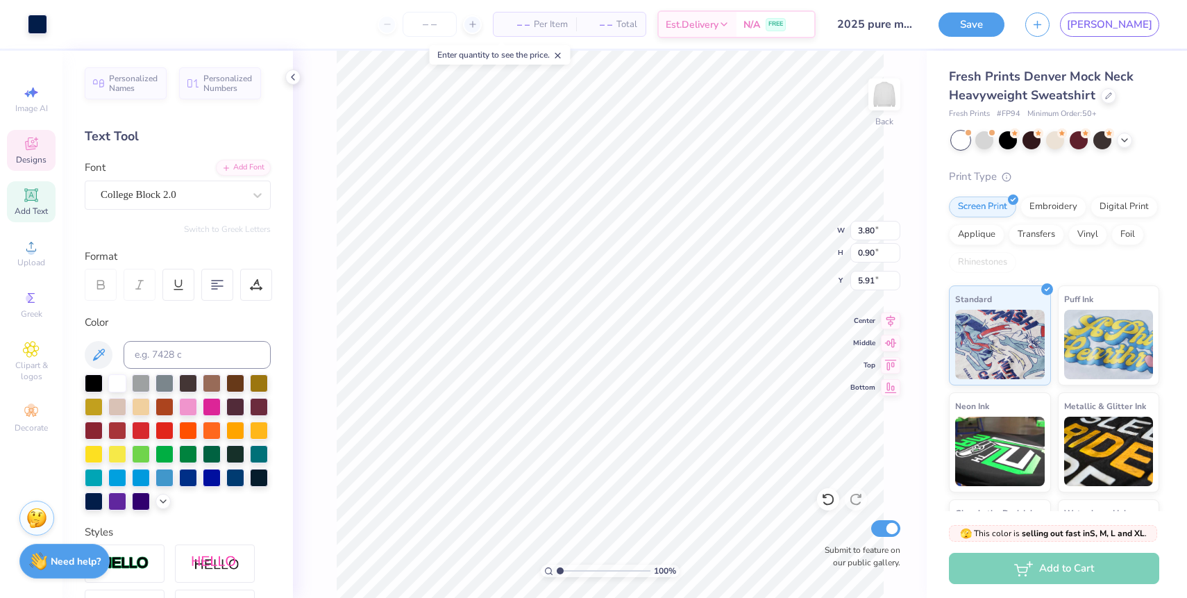
type input "6.10"
type textarea "PURE"
type input "8.44"
type input "5.14"
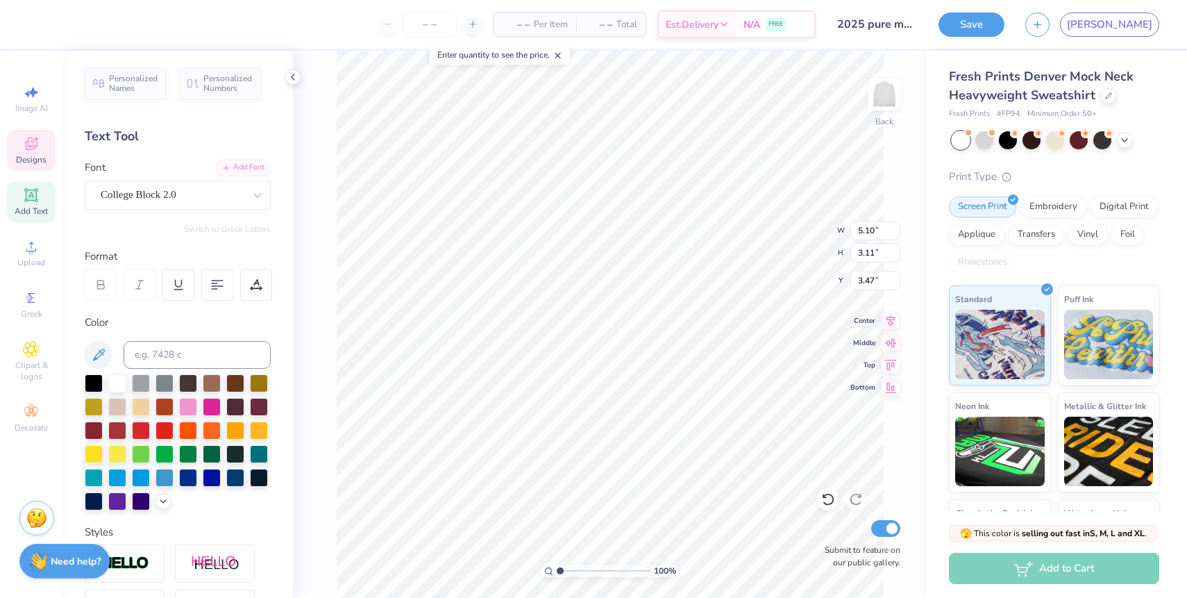
type input "1.44"
click at [163, 500] on icon at bounding box center [163, 499] width 11 height 11
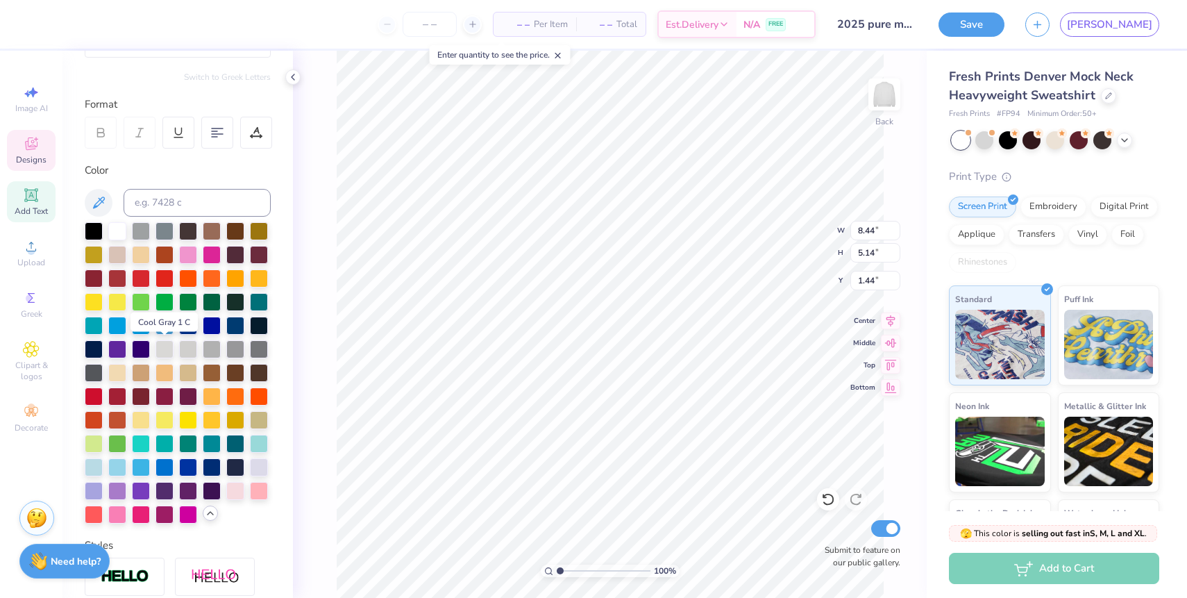
scroll to position [156, 0]
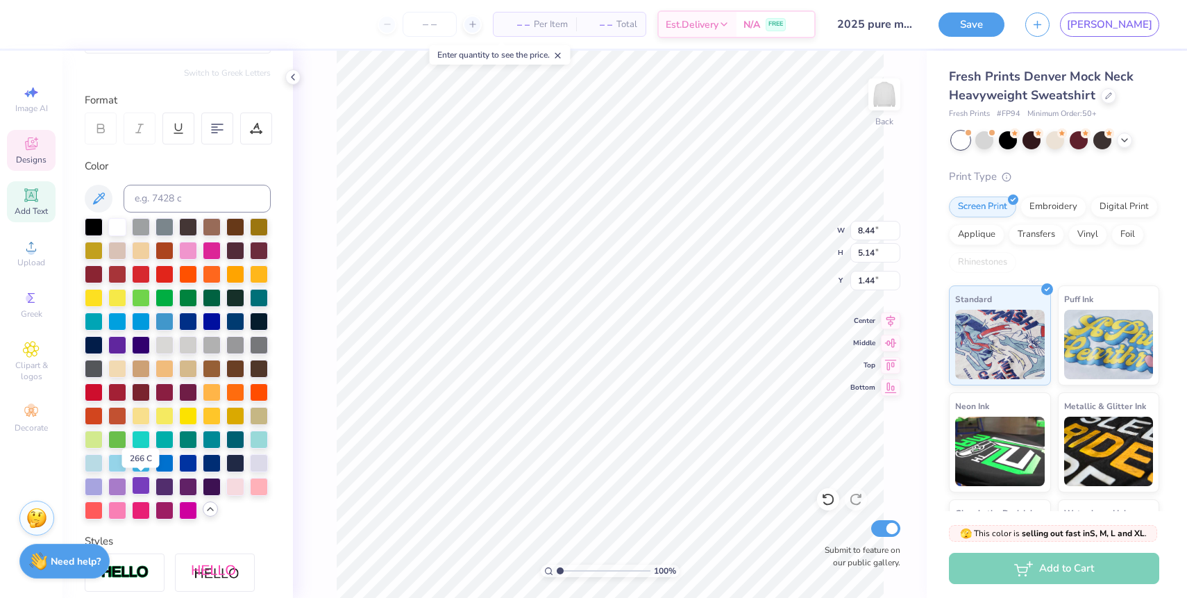
click at [138, 486] on div at bounding box center [141, 485] width 18 height 18
type input "13.04"
type input "7.94"
type input "3.00"
type input "11.48"
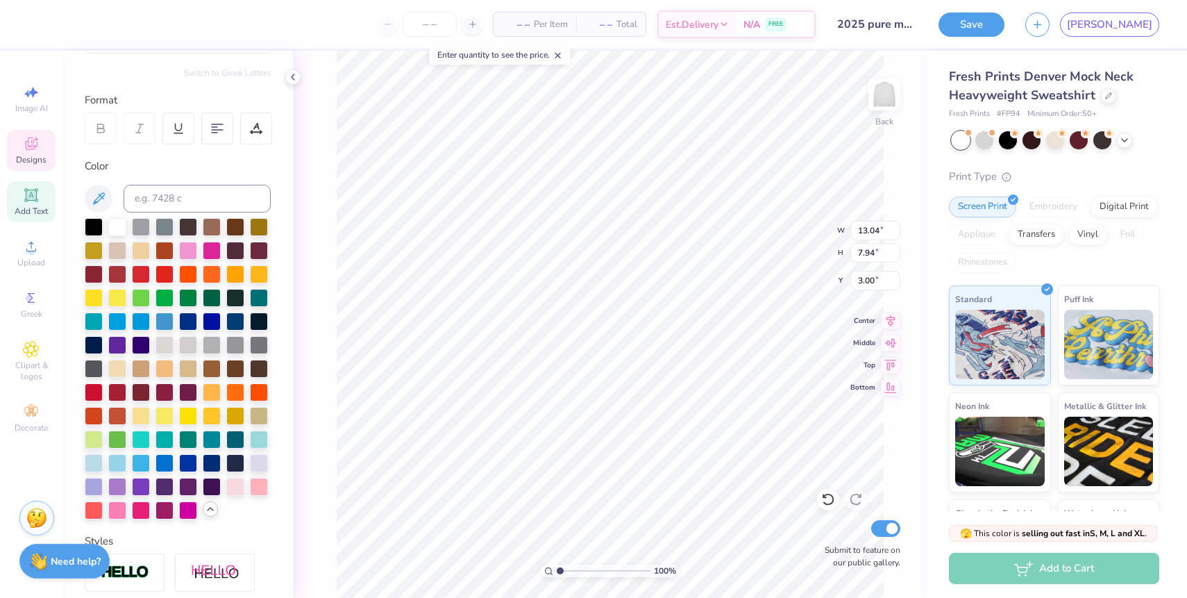
type input "6.99"
type input "3.71"
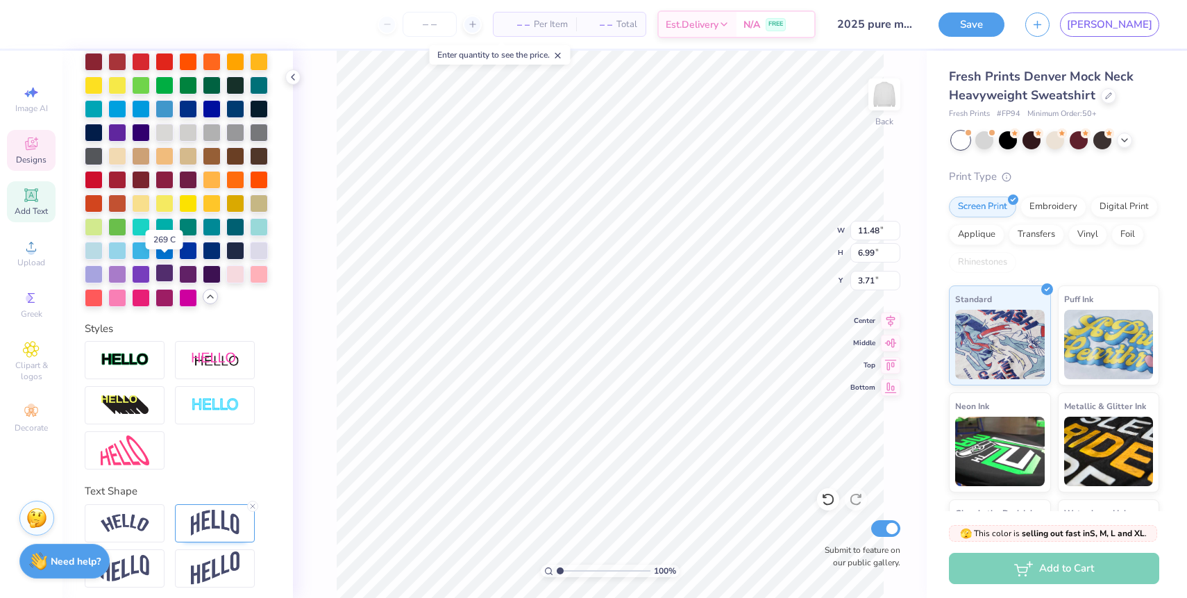
scroll to position [374, 0]
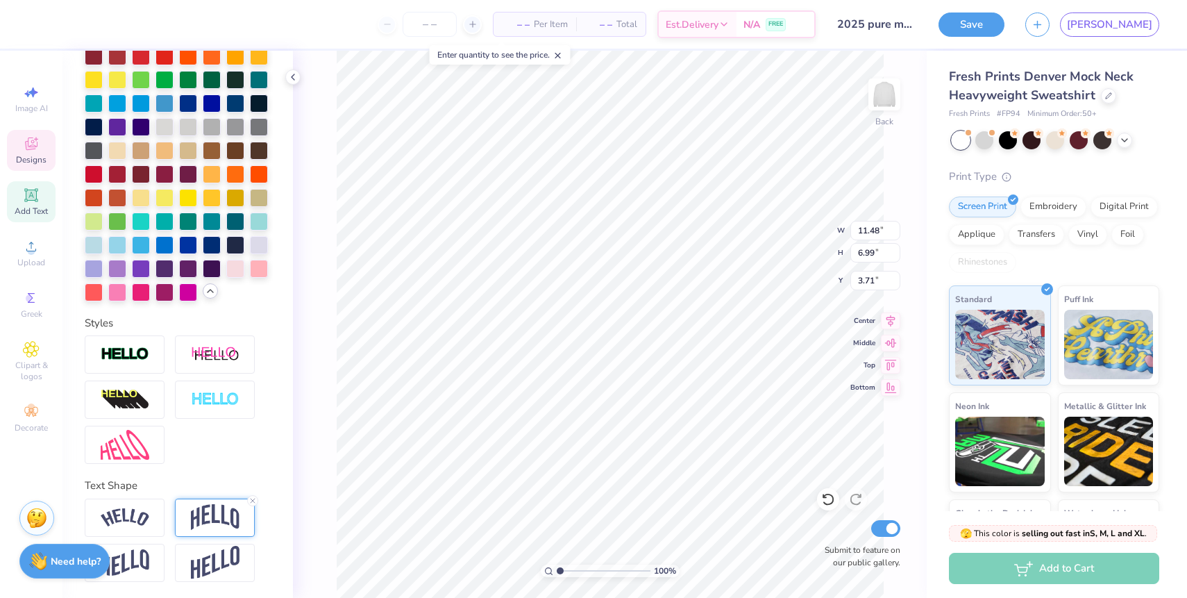
click at [198, 508] on img at bounding box center [215, 517] width 49 height 26
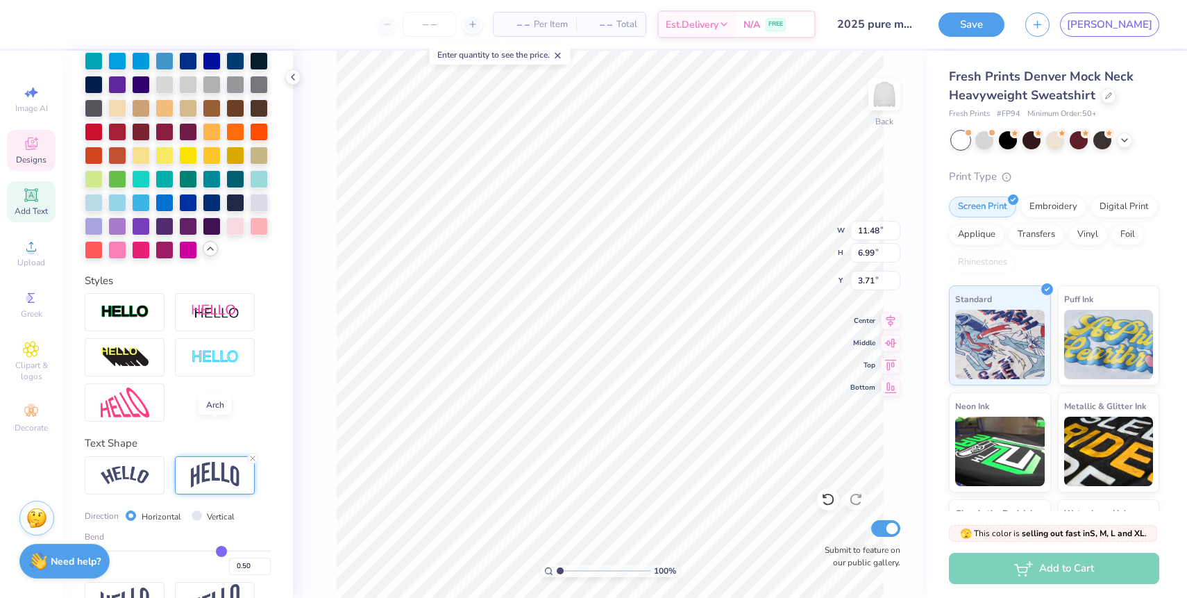
scroll to position [455, 0]
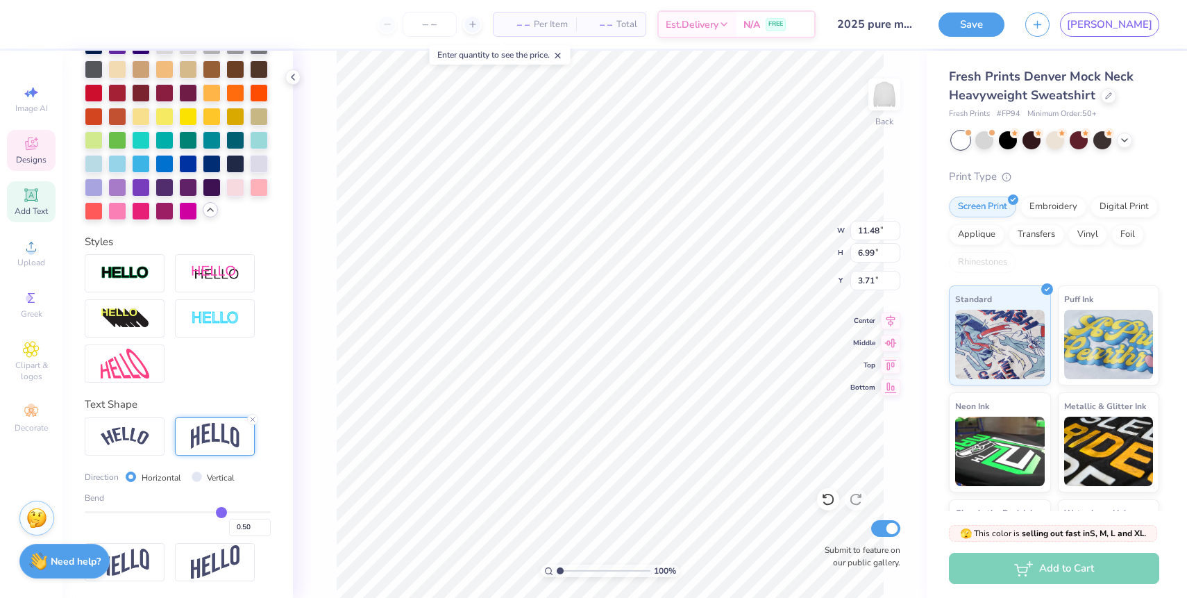
click at [218, 513] on input "range" at bounding box center [178, 512] width 186 height 2
click at [198, 480] on input "Vertical" at bounding box center [197, 476] width 10 height 10
radio input "true"
type input "12.16"
type input "4.61"
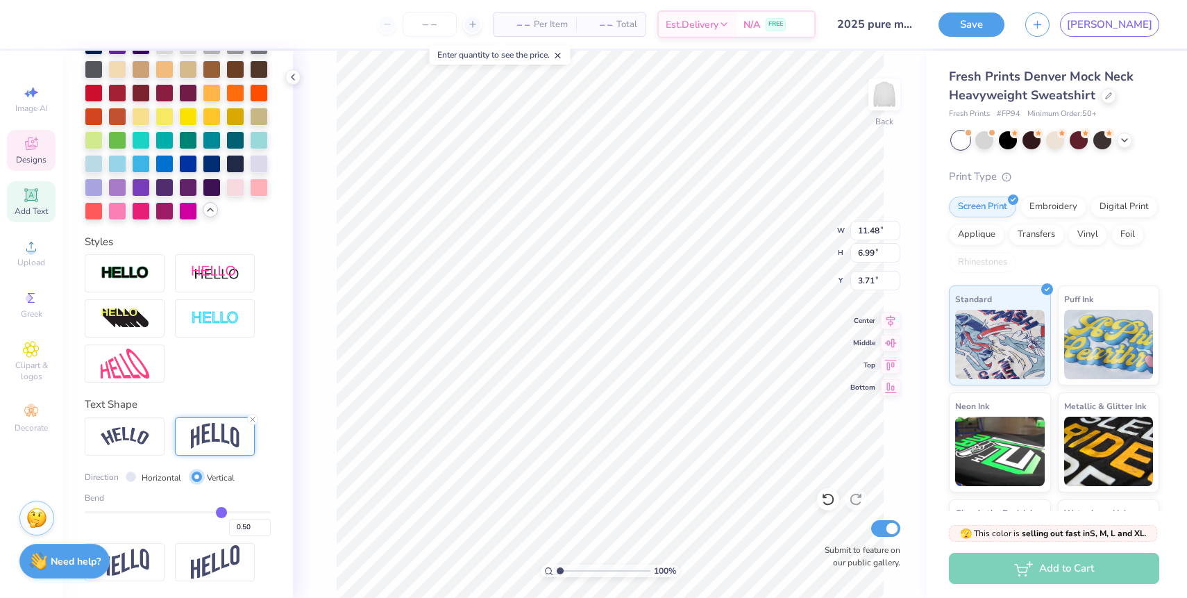
type input "4.89"
click at [136, 477] on div "Horizontal" at bounding box center [154, 477] width 56 height 16
click at [131, 477] on input "Horizontal" at bounding box center [131, 476] width 10 height 10
radio input "true"
type input "11.48"
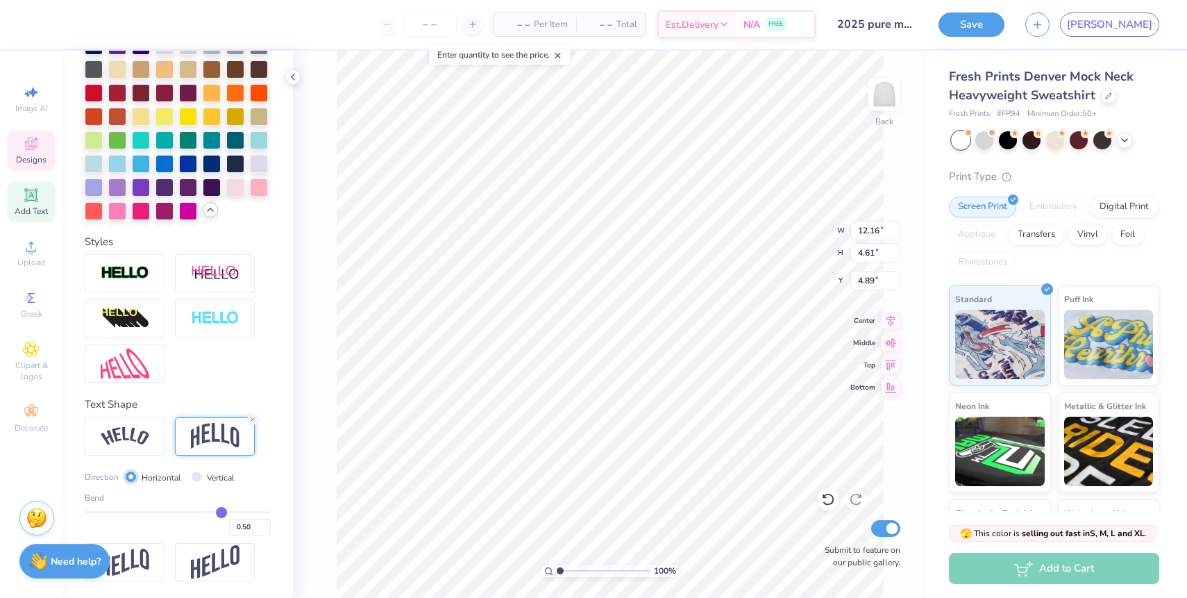
type input "6.99"
type input "3.71"
type input "0.53"
type input "0.52"
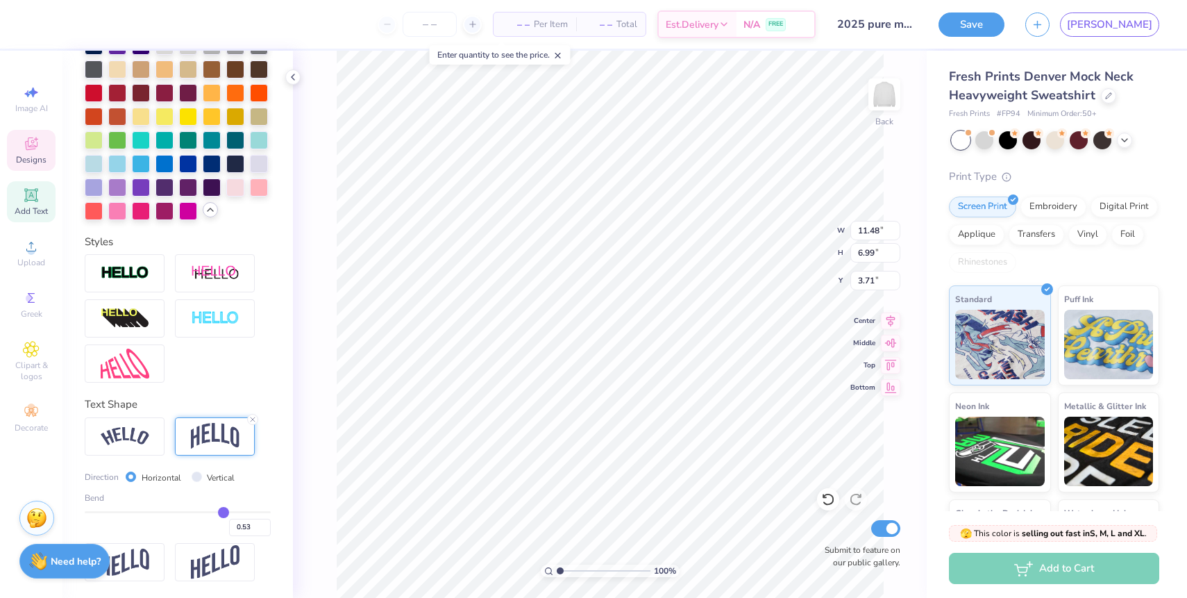
type input "0.52"
type input "0.51"
type input "0.5"
type input "0.50"
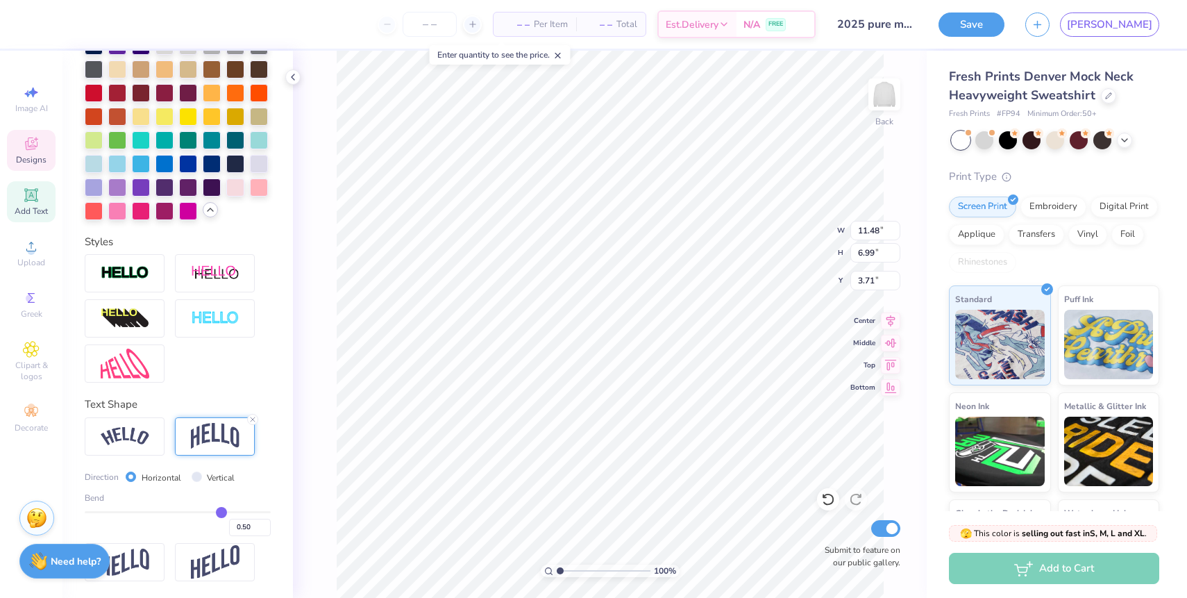
type input "0.49"
type input "0.48"
type input "0.47"
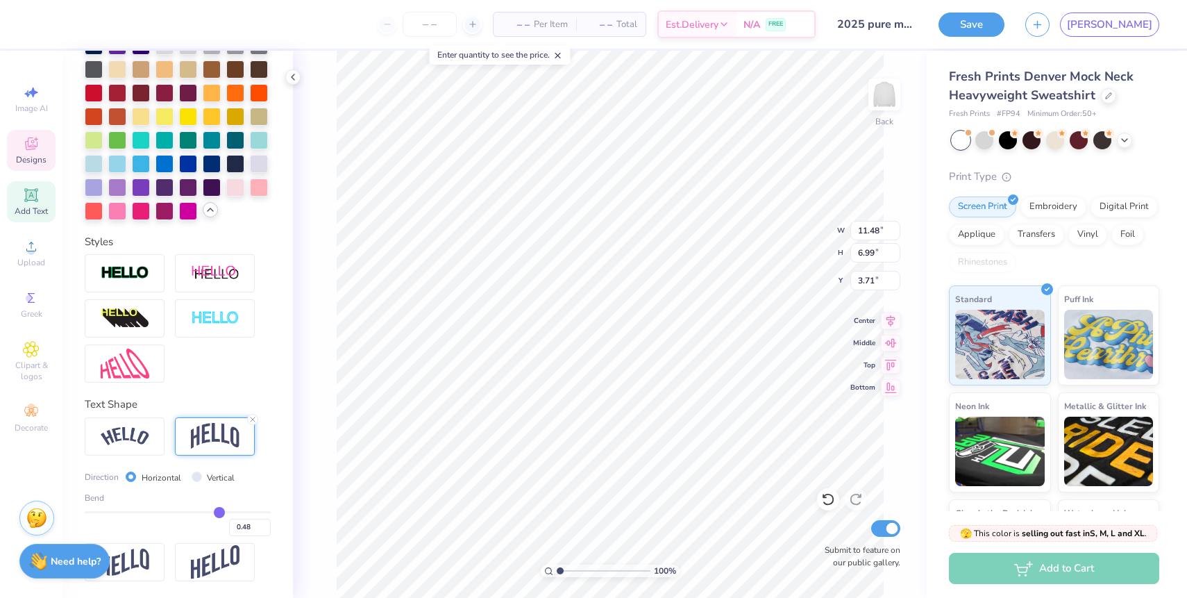
type input "0.47"
type input "0.46"
type input "0.45"
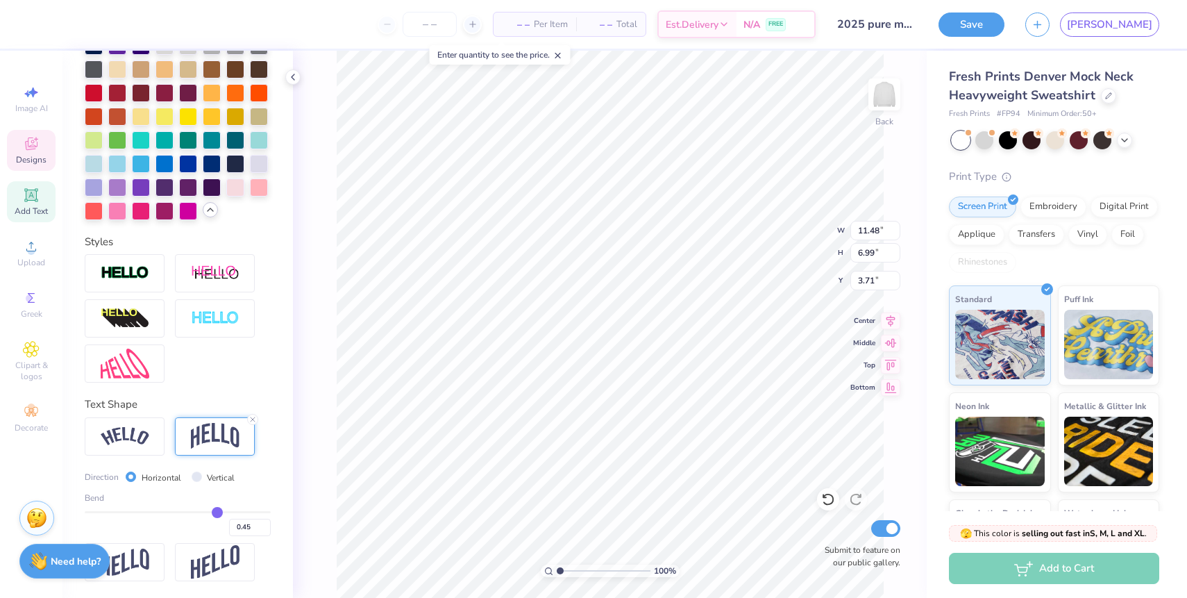
type input "0.44"
type input "0.43"
type input "0.42"
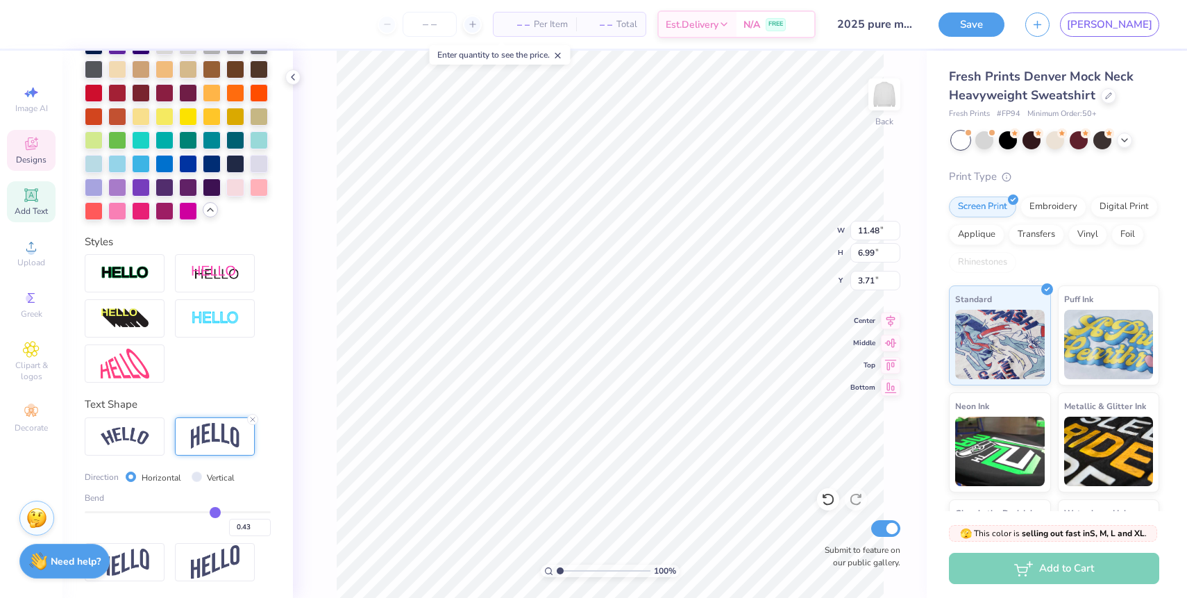
type input "0.42"
type input "0.41"
type input "0.4"
type input "0.40"
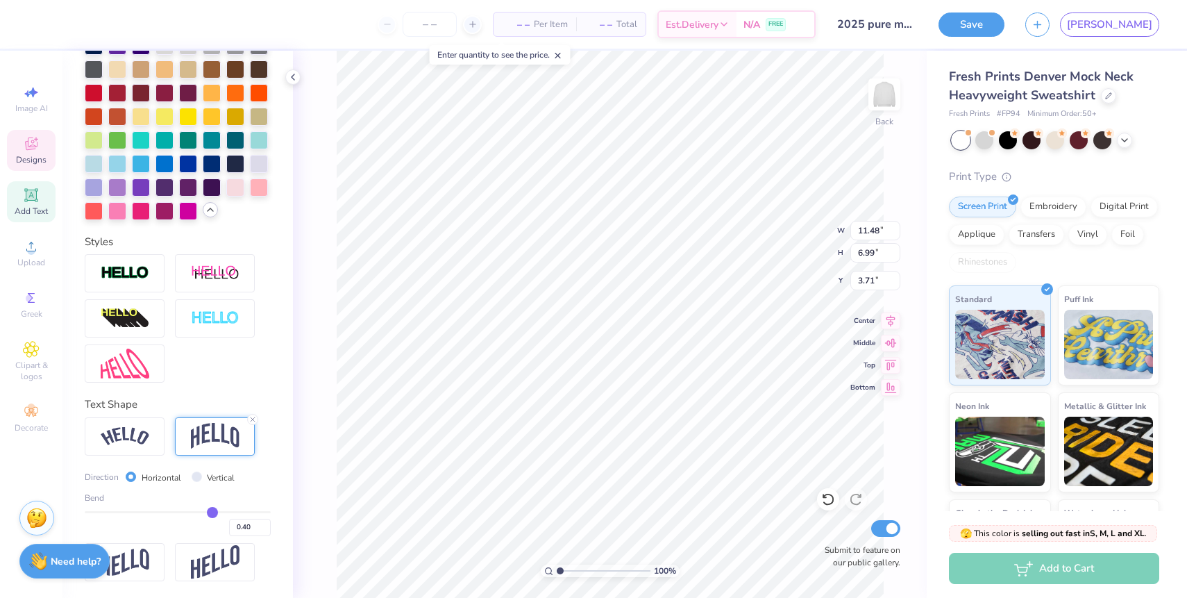
type input "0.39"
type input "0.38"
type input "0.37"
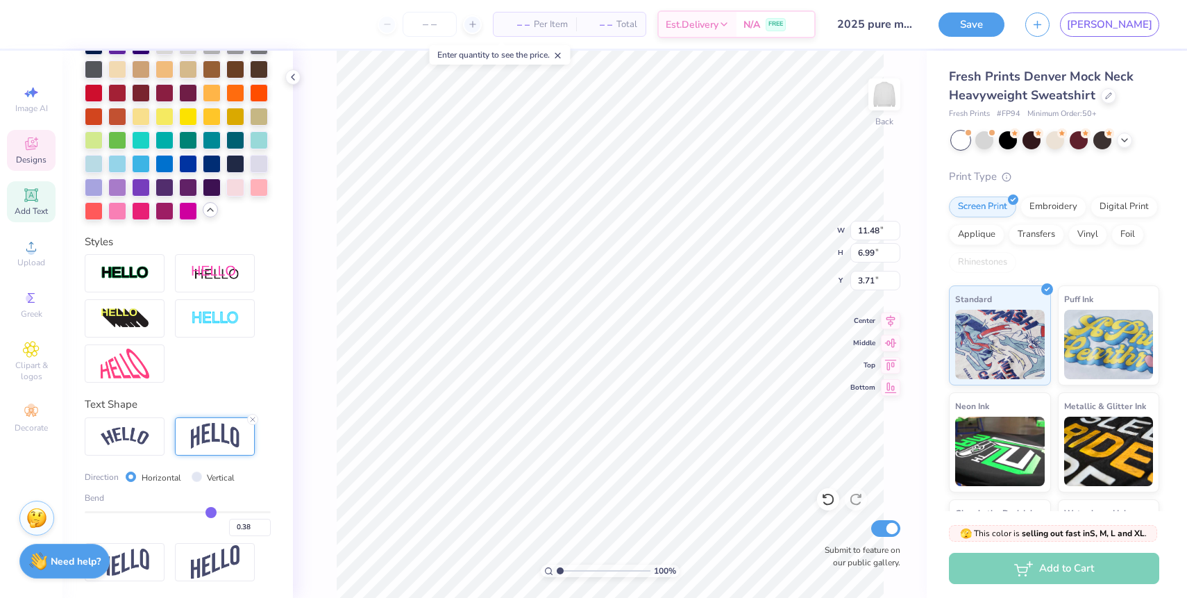
type input "0.37"
type input "0.36"
type input "0.35"
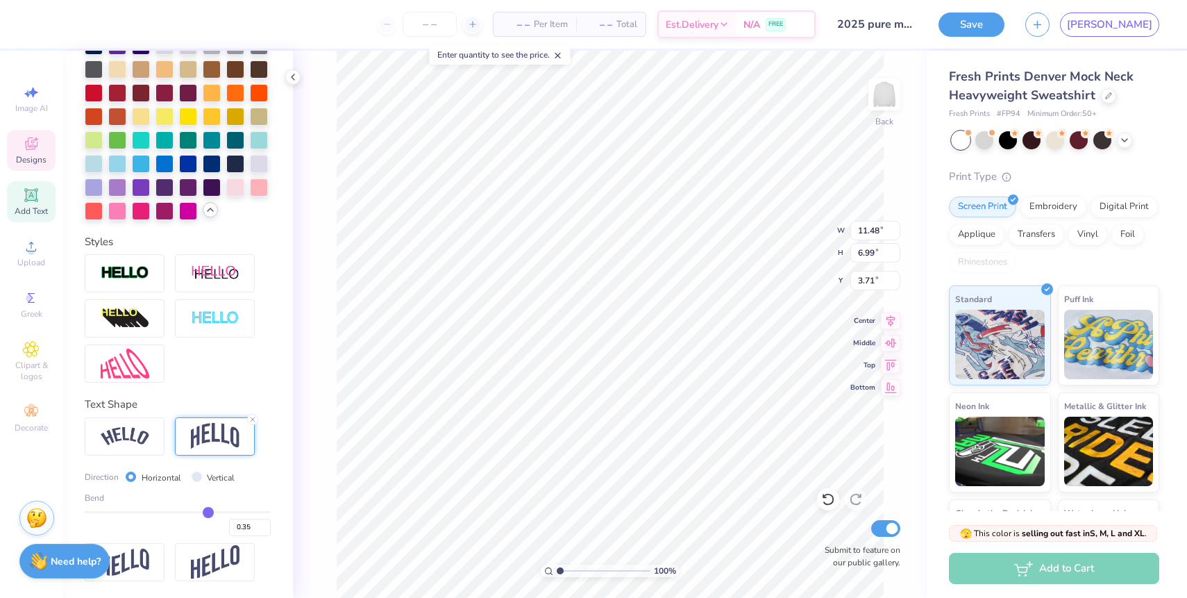
drag, startPoint x: 223, startPoint y: 511, endPoint x: 208, endPoint y: 511, distance: 15.3
type input "0.35"
click at [208, 511] on input "range" at bounding box center [178, 512] width 186 height 2
type input "6.23"
type input "4.09"
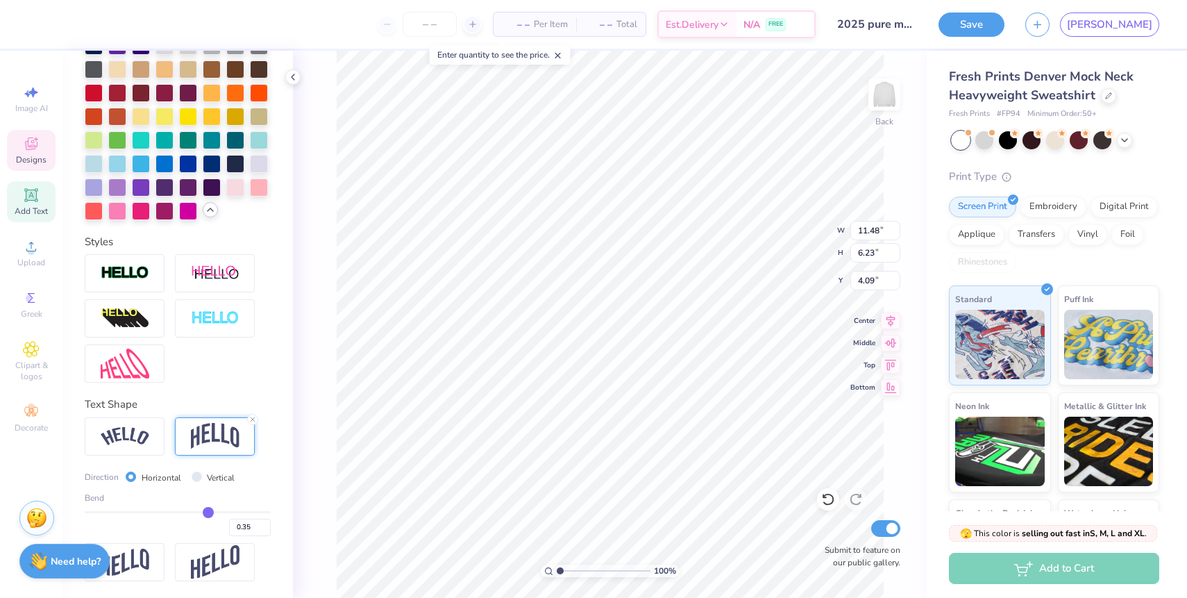
type input "10.81"
type input "5.87"
type input "4.13"
type textarea "P U R E"
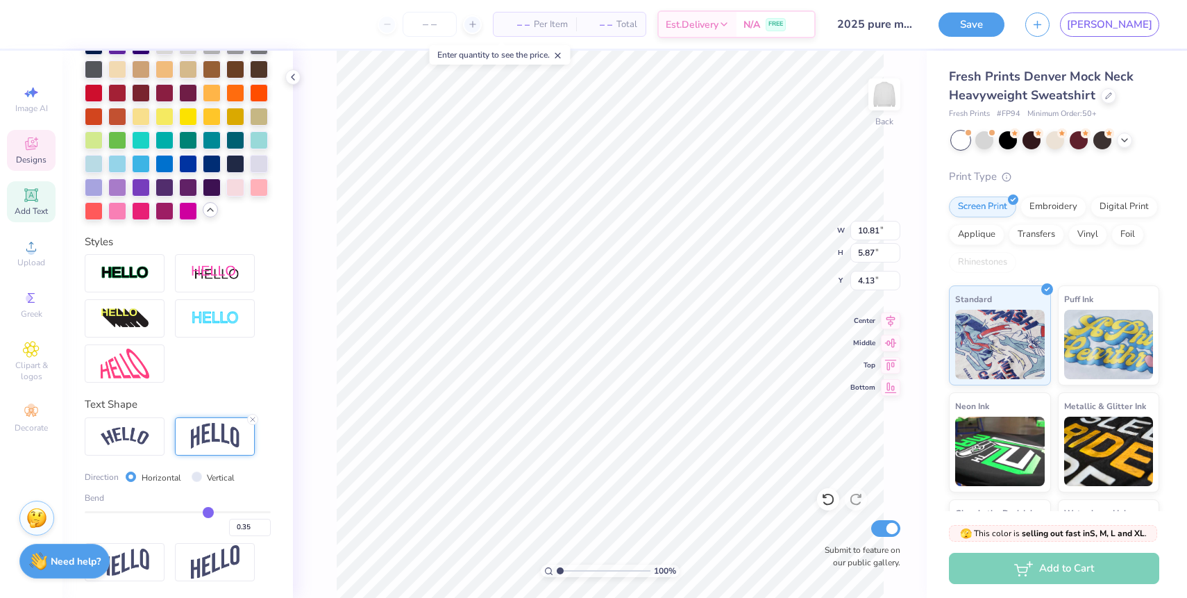
scroll to position [0, 1]
type input "0.36"
type input "0.35"
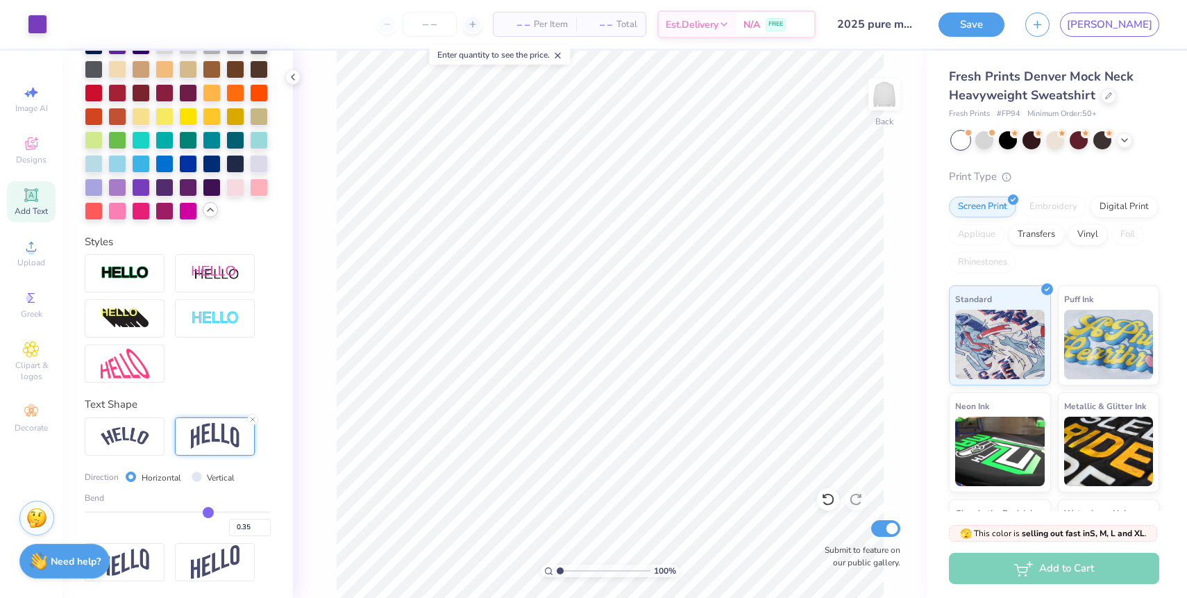
type input "0.34"
type input "0.33"
type input "0.32"
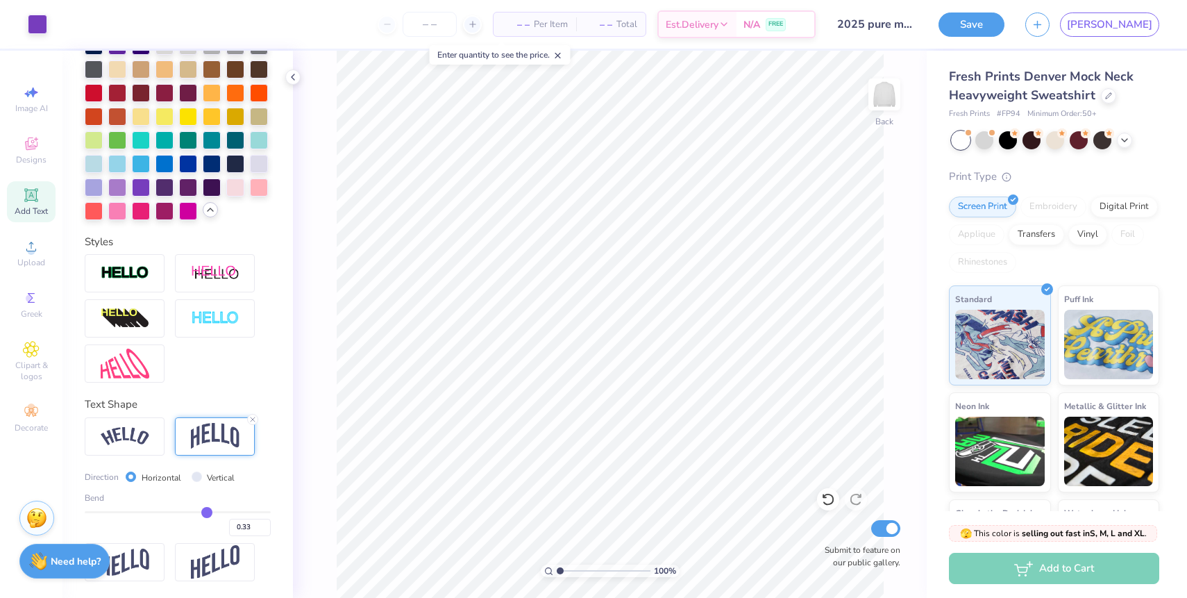
type input "0.32"
type input "0.31"
type input "0.3"
type input "0.30"
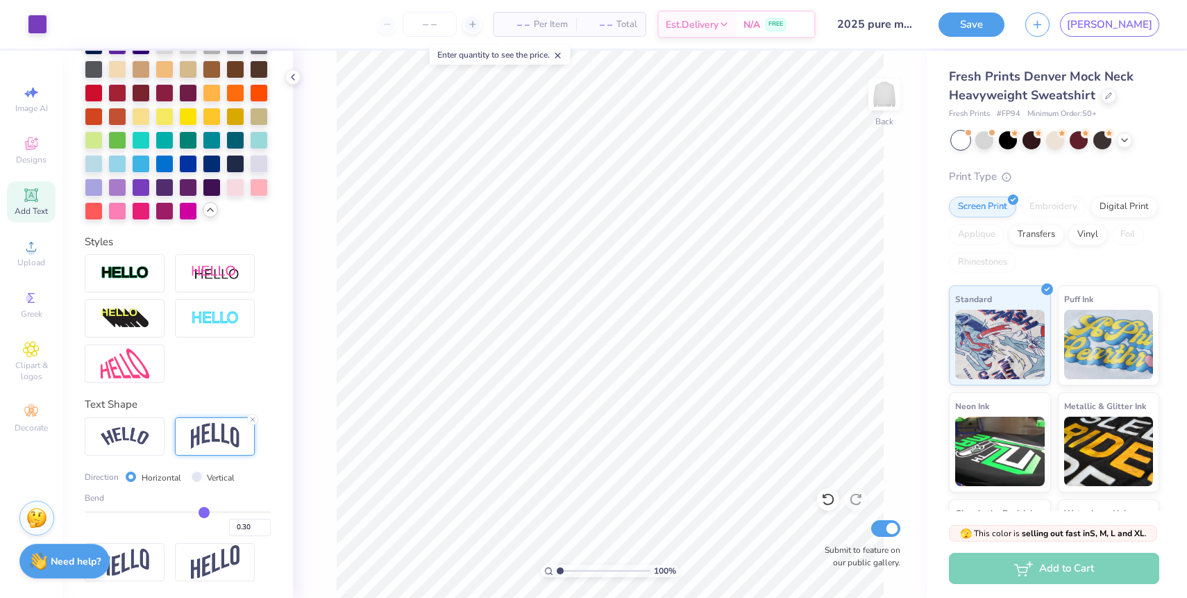
type input "0.29"
click at [203, 513] on input "range" at bounding box center [178, 512] width 186 height 2
type input "0.3"
type input "0.30"
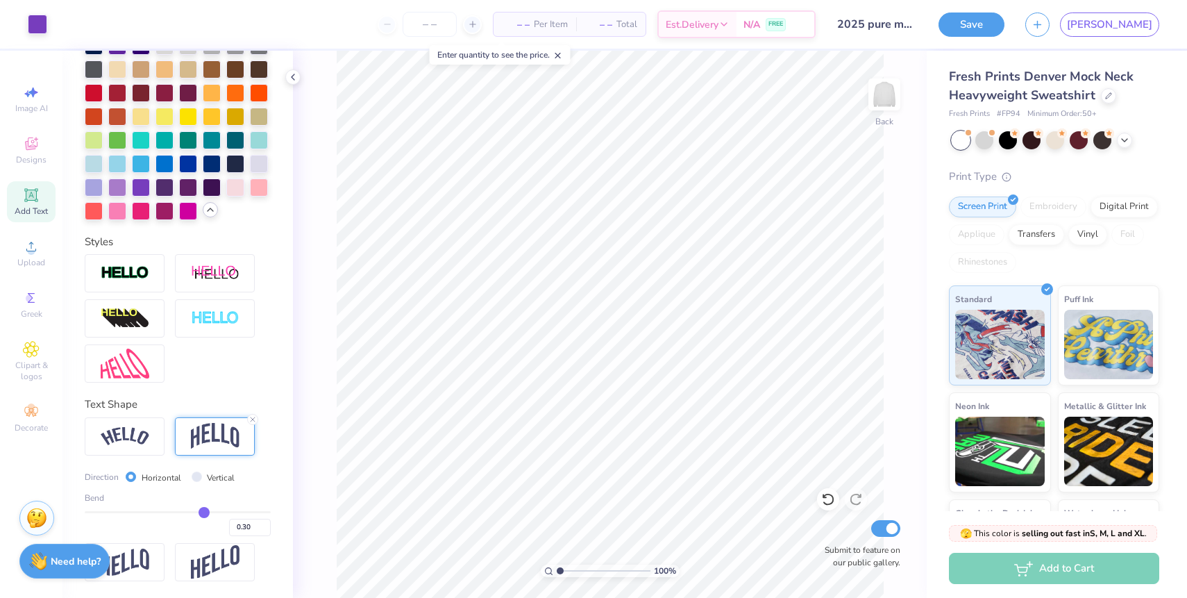
type input "0.31"
type input "0.32"
type input "0.33"
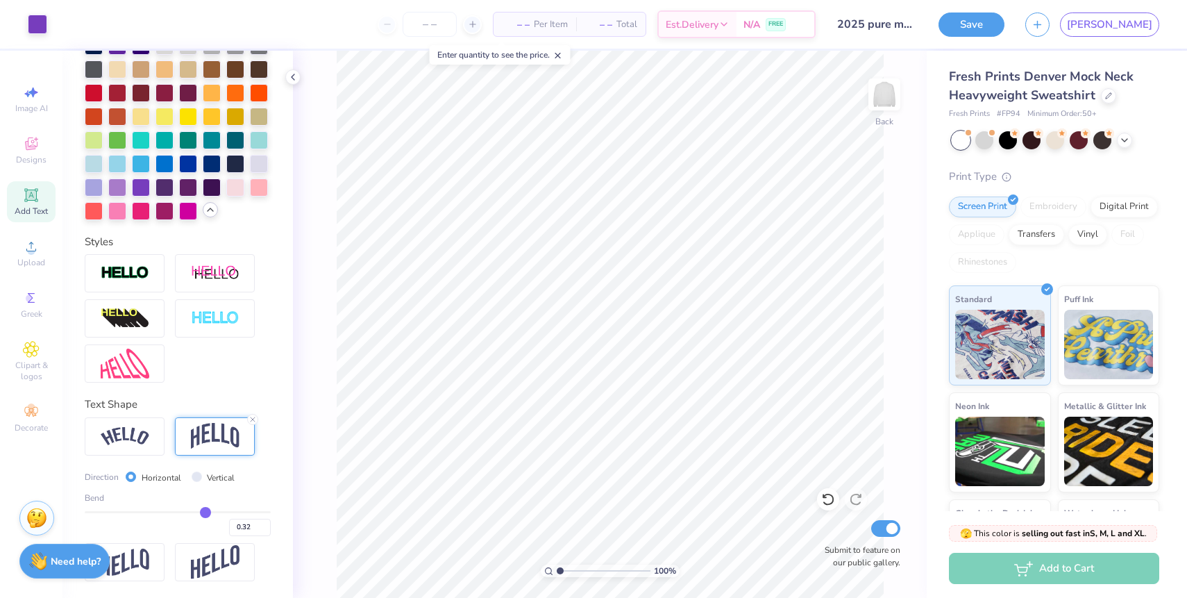
type input "0.33"
type input "0.34"
click at [207, 512] on input "range" at bounding box center [178, 512] width 186 height 2
type input "0.35"
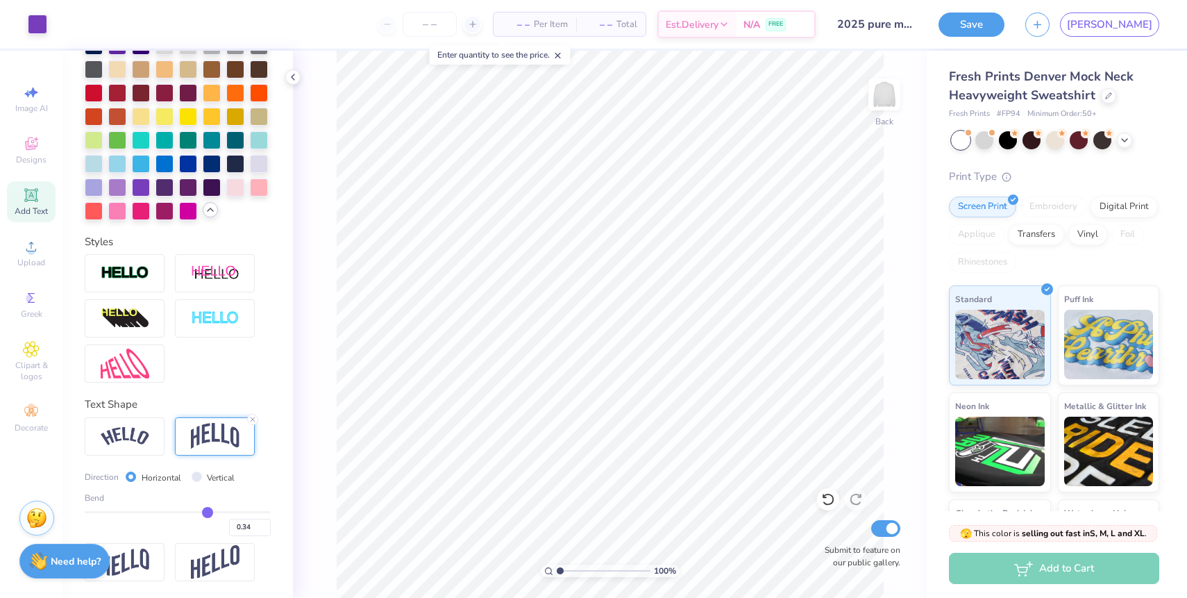
type input "0.35"
type input "0.36"
type input "0.37"
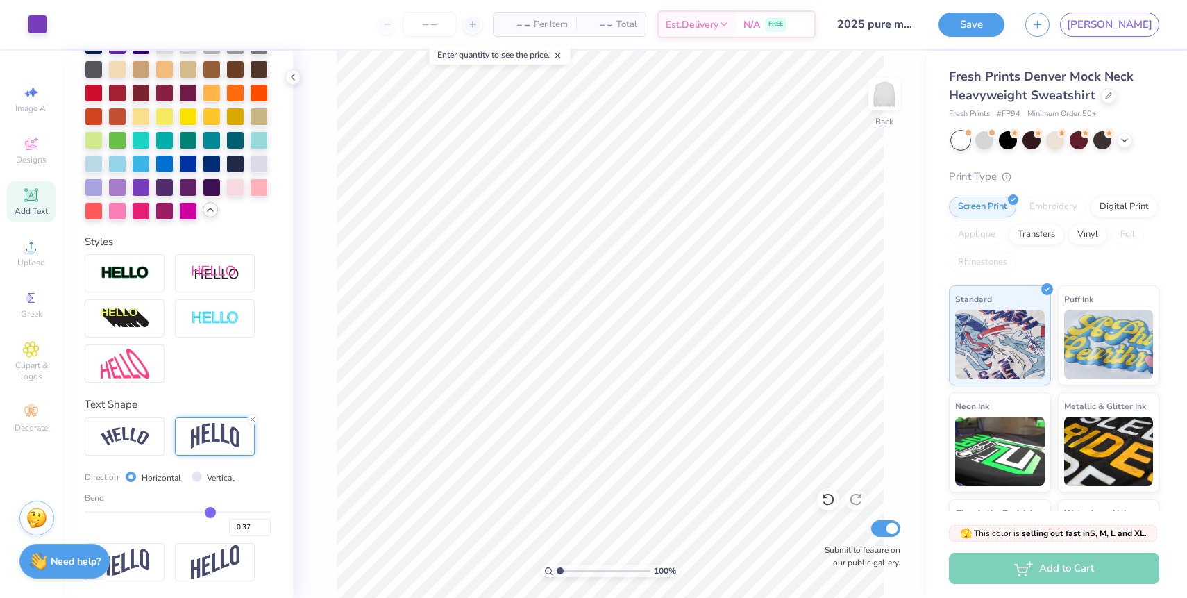
type input "0.38"
click at [210, 513] on input "range" at bounding box center [178, 512] width 186 height 2
type input "0.37"
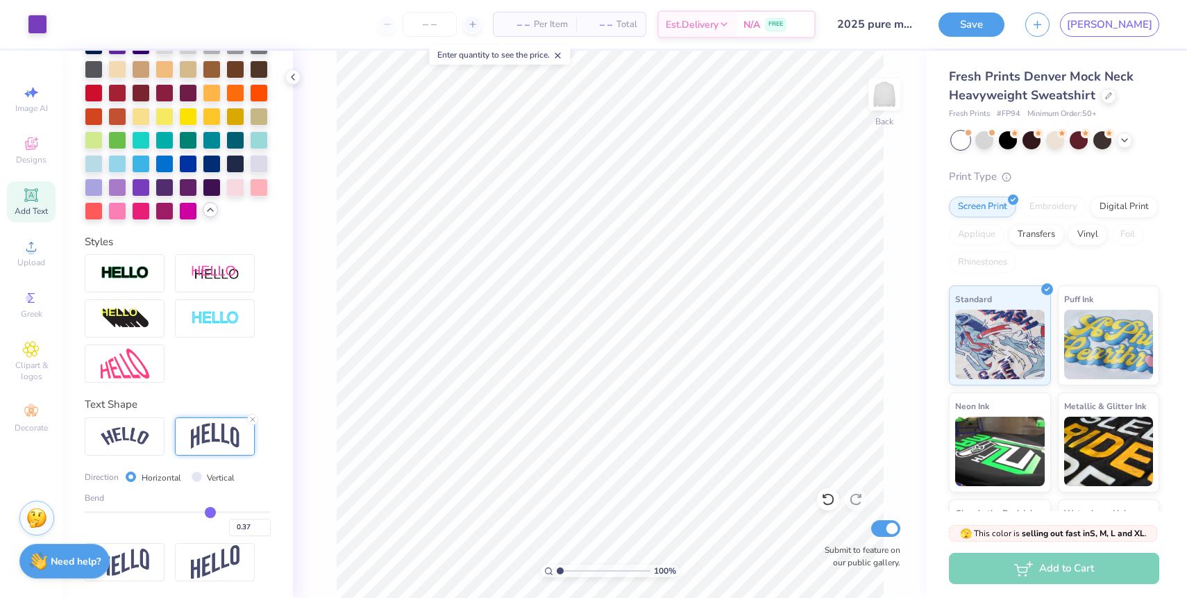
type input "0.36"
click at [209, 512] on input "range" at bounding box center [178, 512] width 186 height 2
type textarea "PURE"
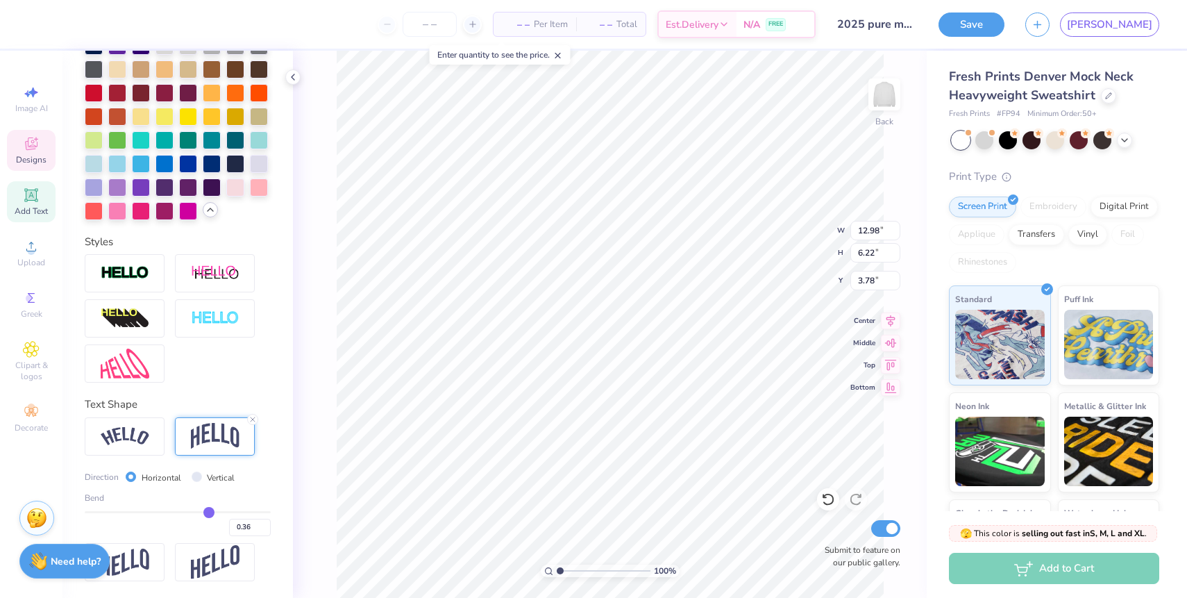
scroll to position [0, 0]
type input "3.53"
type input "11.25"
type input "6.15"
type input "3.60"
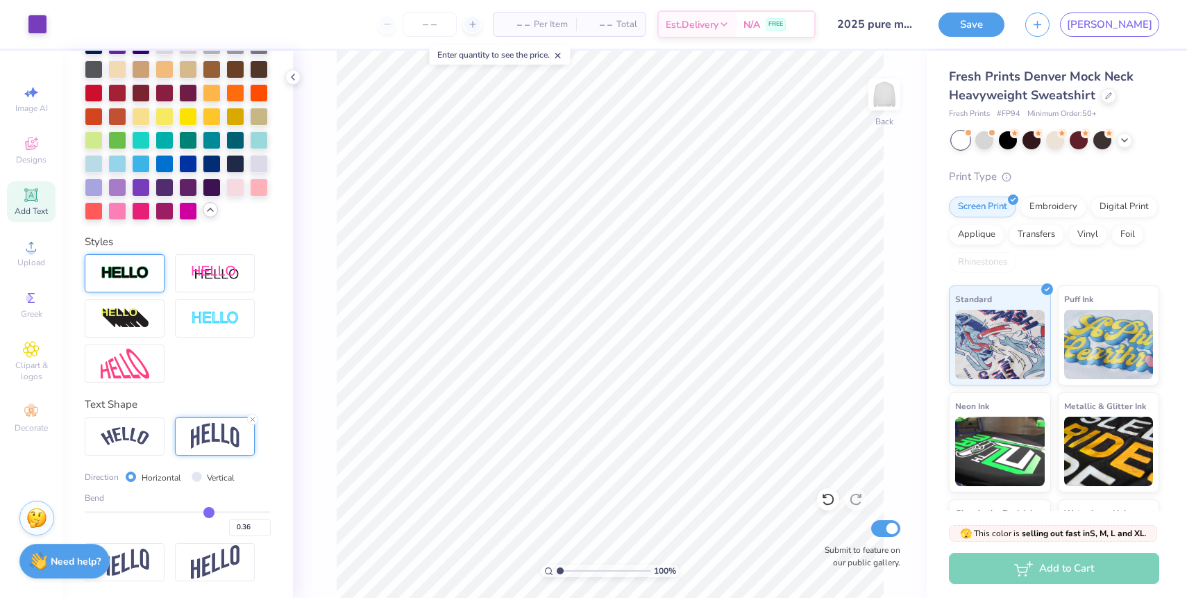
click at [150, 282] on div at bounding box center [125, 273] width 80 height 38
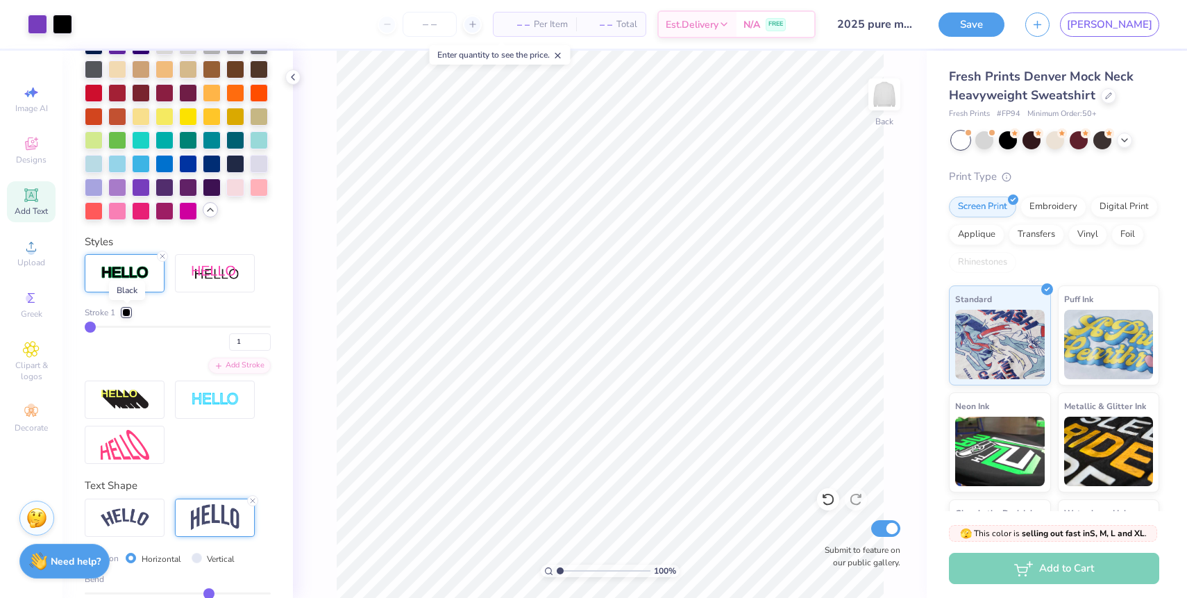
click at [126, 312] on div at bounding box center [126, 312] width 8 height 8
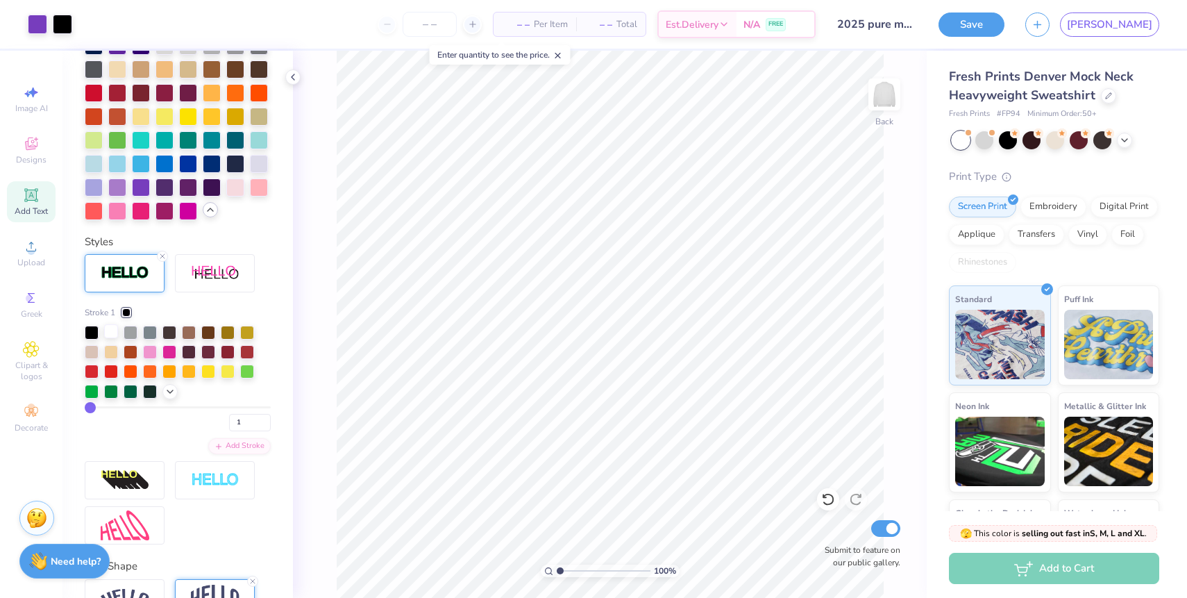
click at [110, 333] on div at bounding box center [111, 331] width 14 height 14
type input "2"
type input "3"
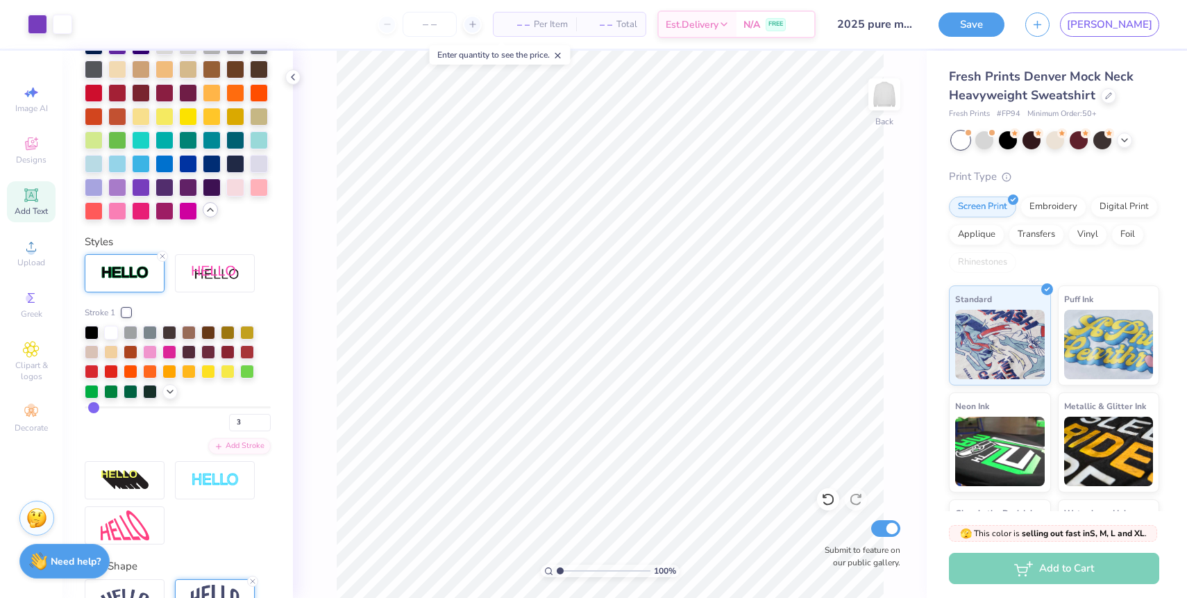
type input "4"
type input "5"
type input "6"
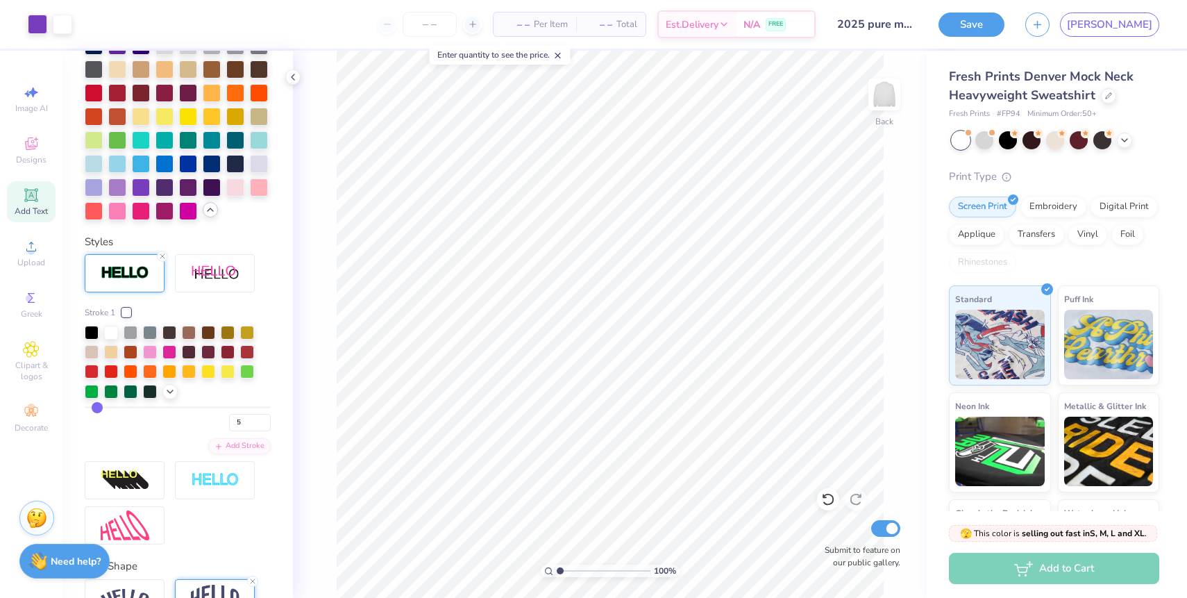
type input "6"
type input "7"
type input "8"
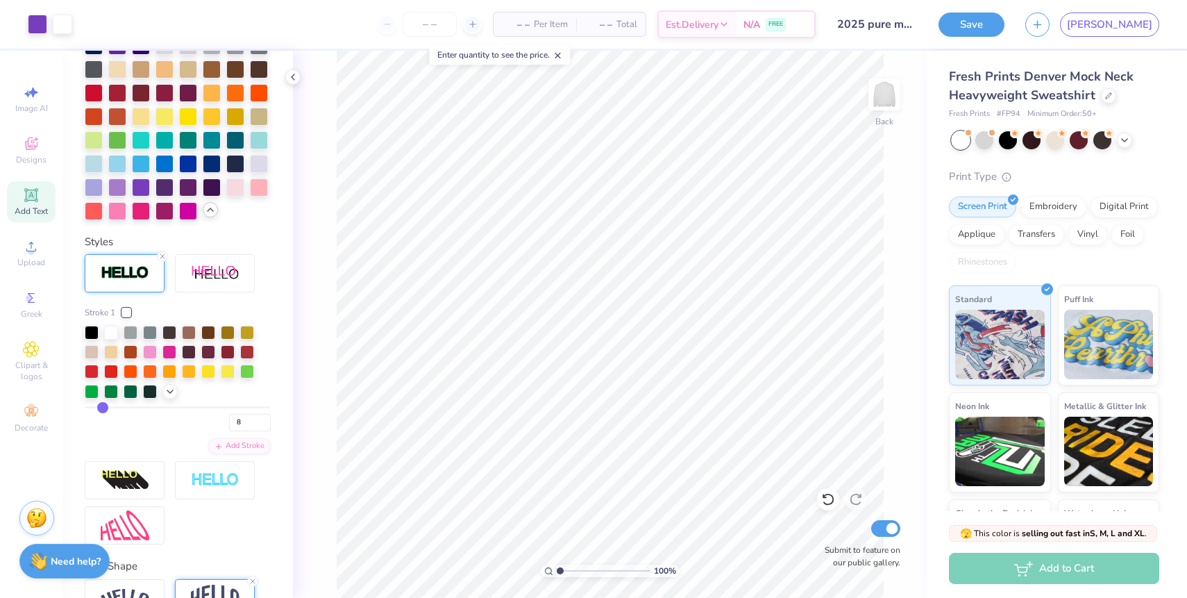
type input "9"
drag, startPoint x: 90, startPoint y: 406, endPoint x: 103, endPoint y: 406, distance: 13.2
type input "9"
click at [103, 406] on input "range" at bounding box center [178, 407] width 186 height 2
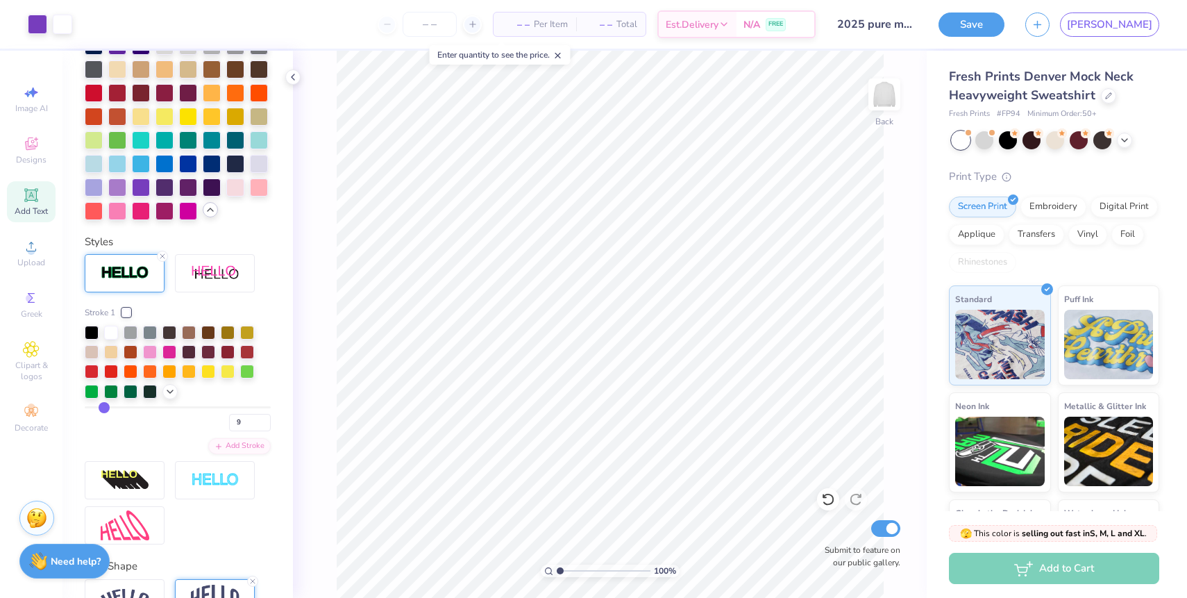
type input "12"
type input "16"
type input "21"
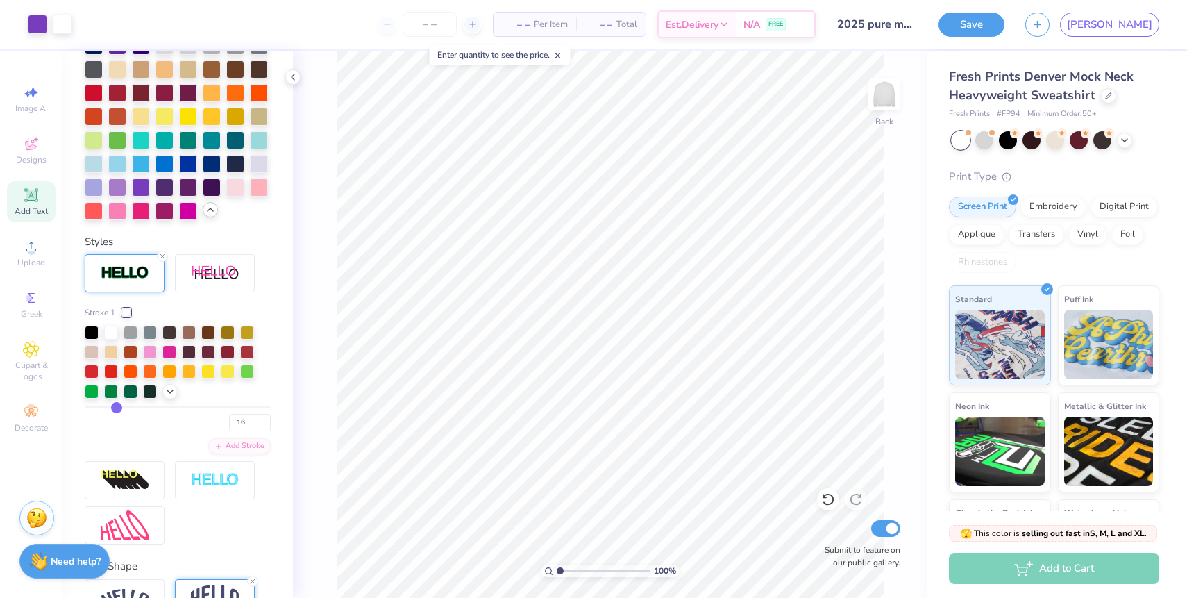
type input "21"
type input "25"
type input "30"
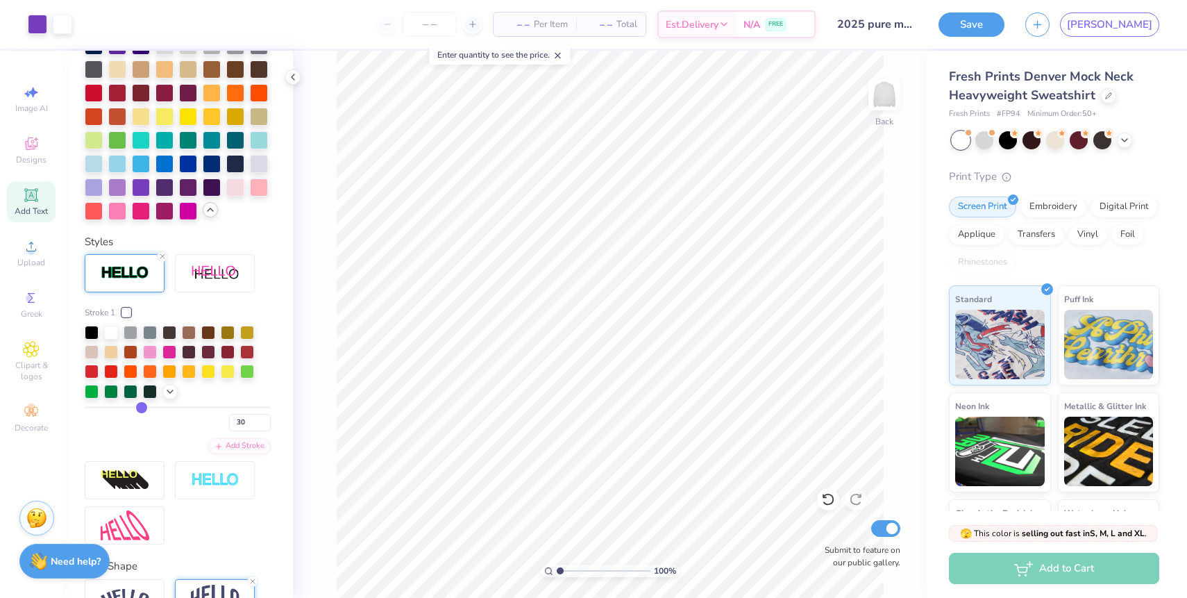
type input "34"
type input "40"
type input "46"
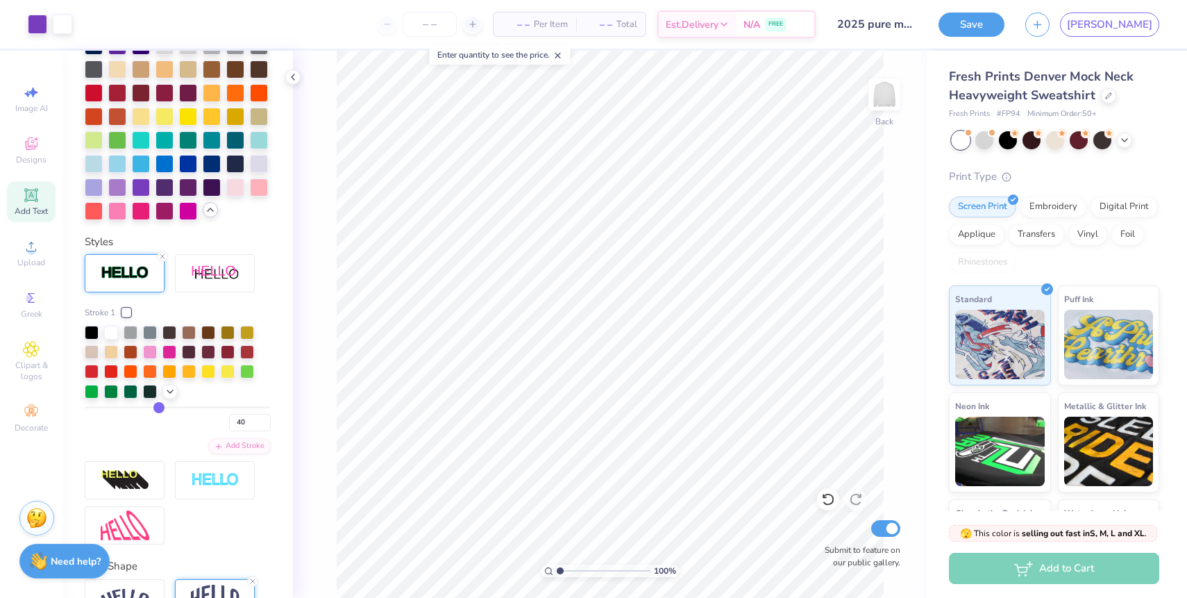
type input "46"
type input "50"
type input "54"
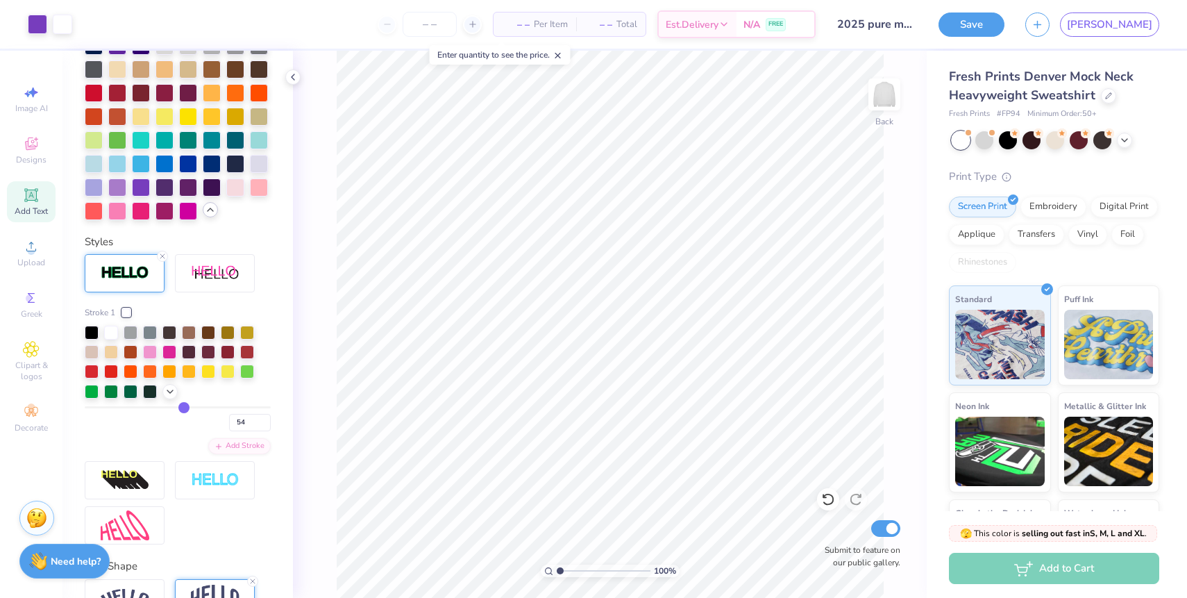
type input "57"
type input "60"
type input "63"
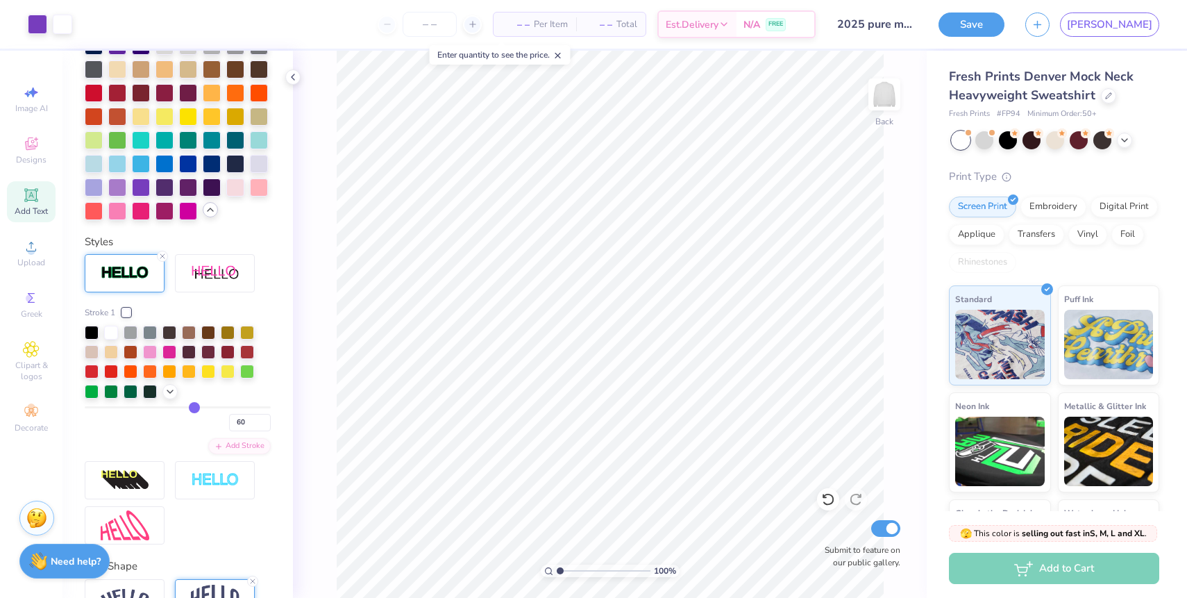
type input "63"
type input "66"
type input "69"
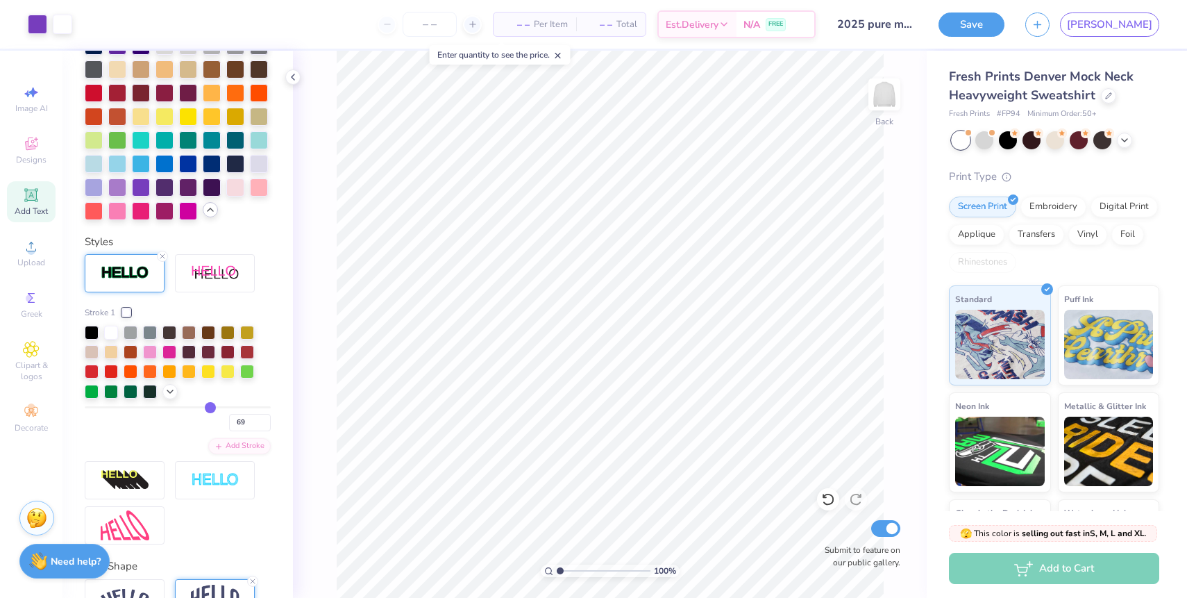
type input "71"
type input "73"
type input "75"
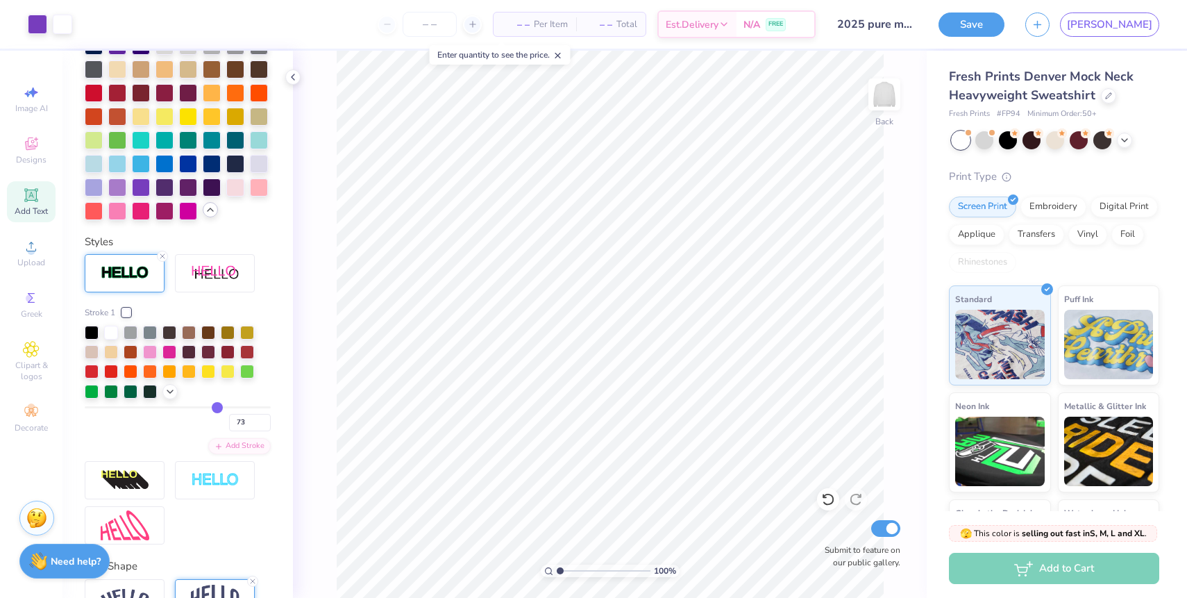
type input "75"
type input "76"
type input "78"
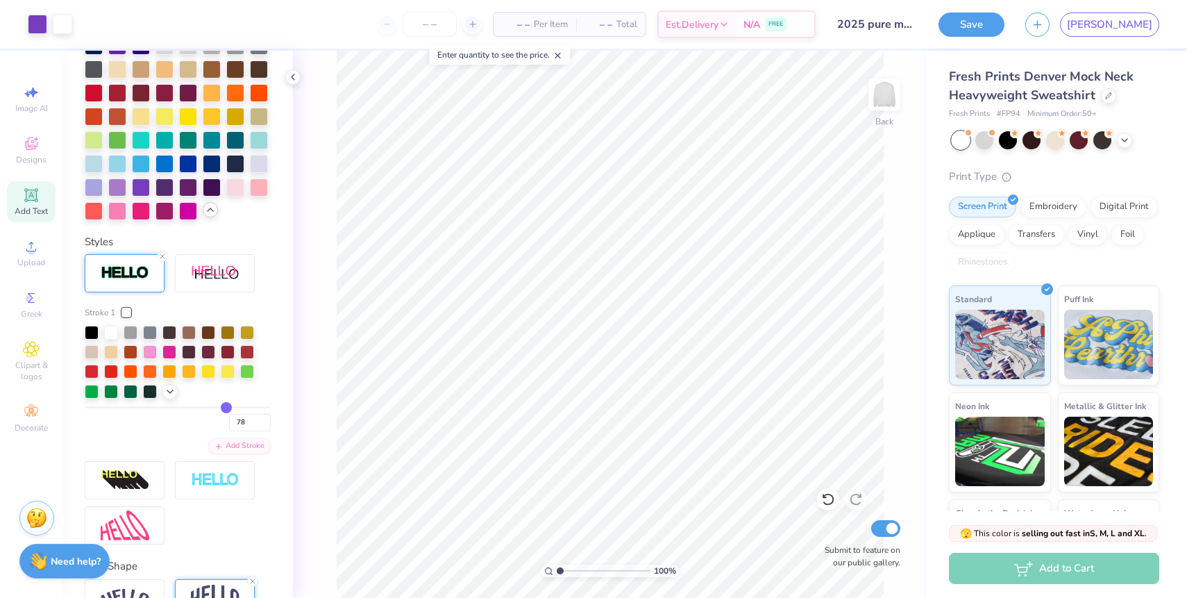
type input "79"
type input "81"
type input "82"
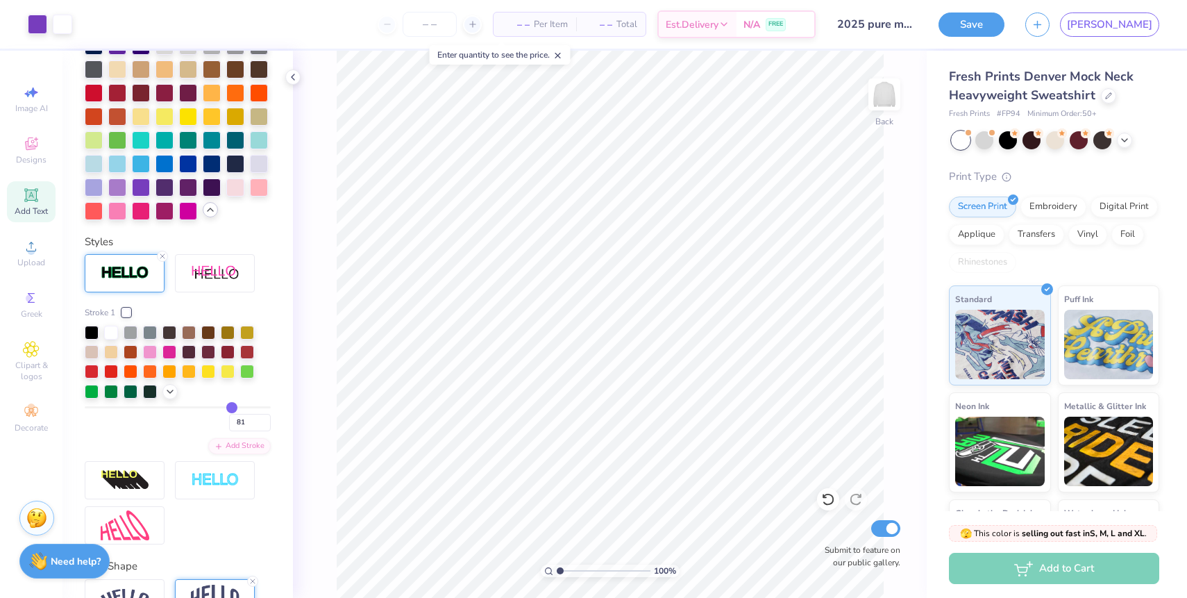
type input "82"
type input "85"
type input "87"
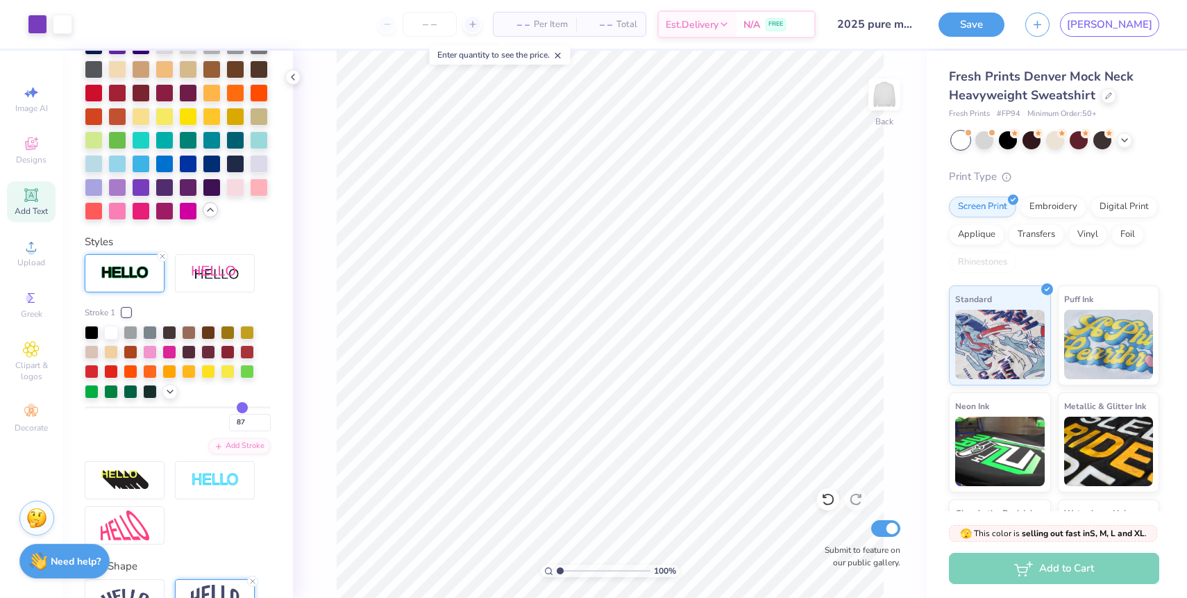
type input "89"
type input "91"
type input "92"
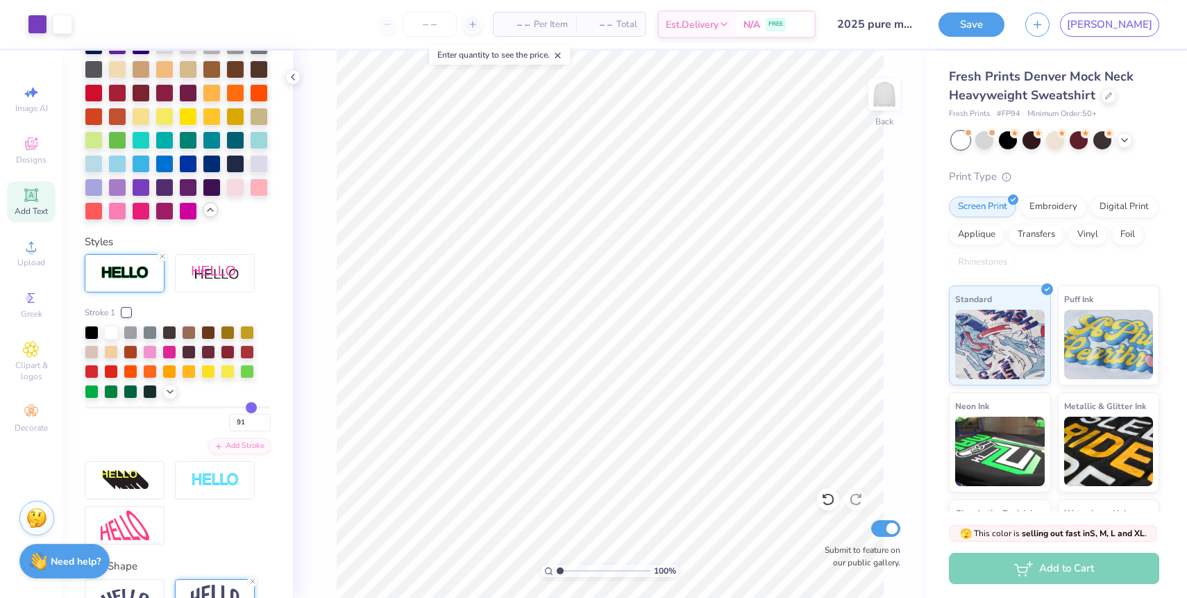
type input "92"
drag, startPoint x: 103, startPoint y: 406, endPoint x: 251, endPoint y: 416, distance: 148.2
type input "92"
click at [251, 408] on input "range" at bounding box center [178, 407] width 186 height 2
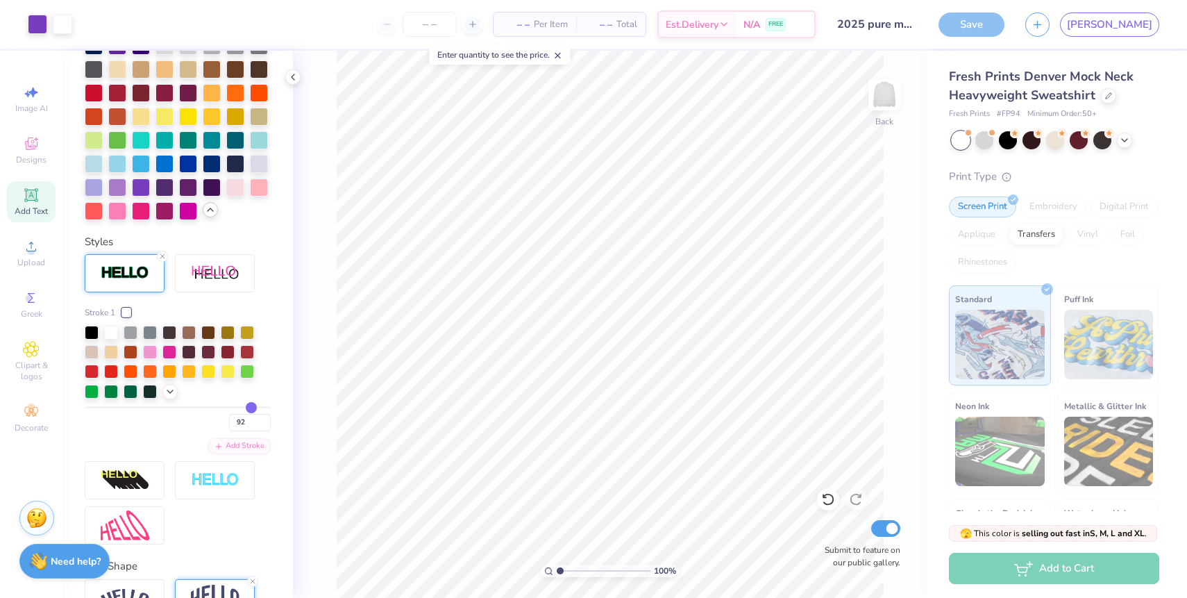
type input "91"
type input "89"
type input "84"
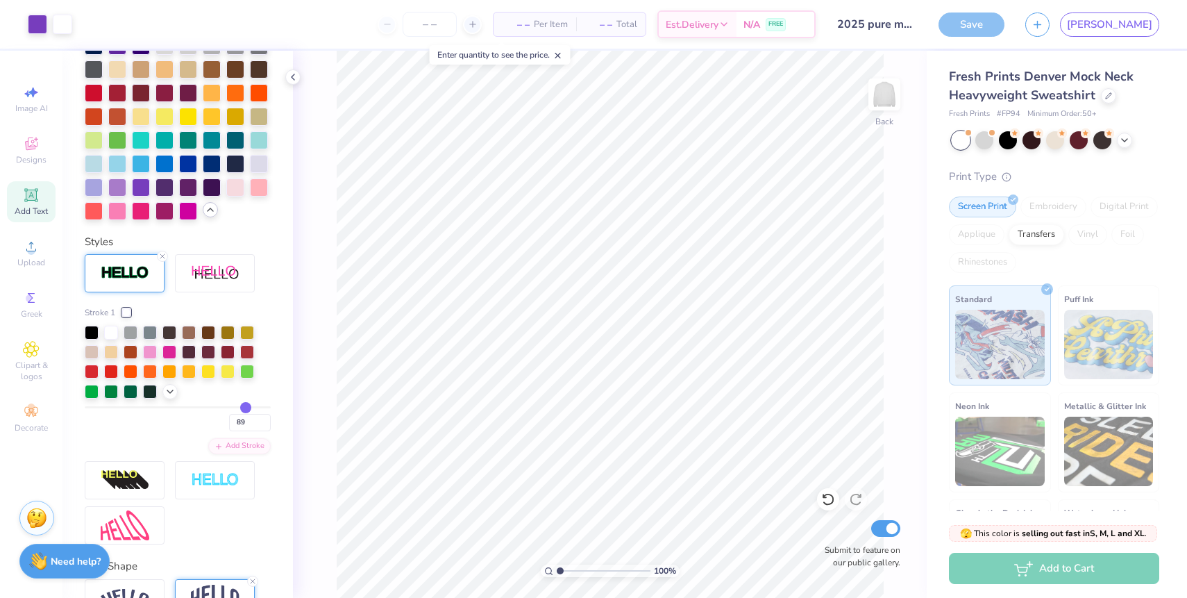
type input "84"
type input "77"
type input "64"
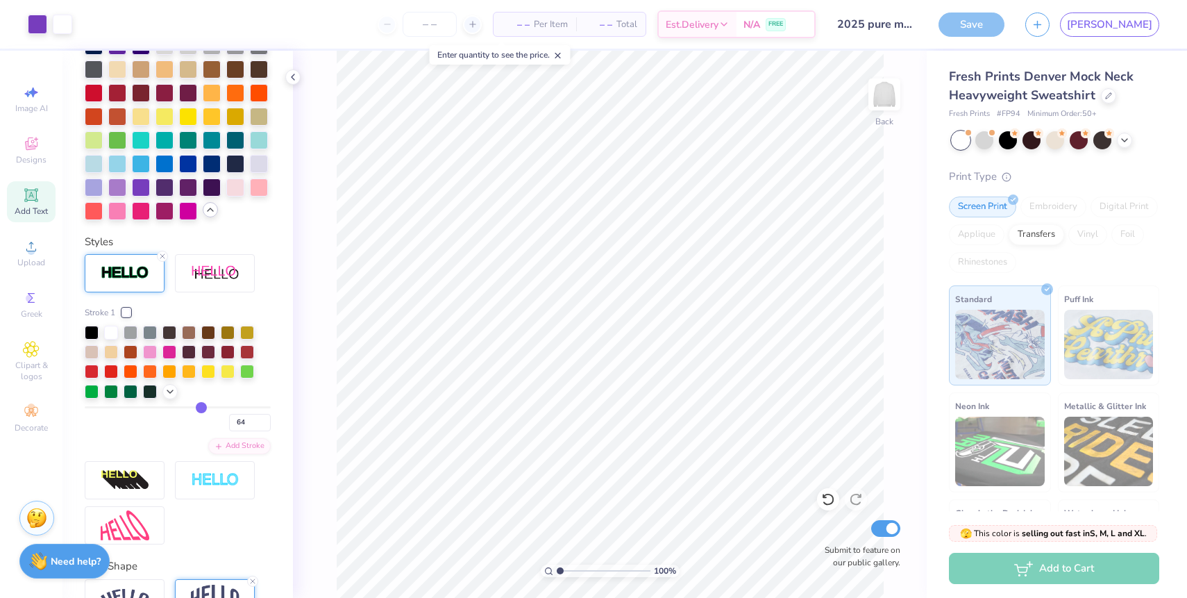
type input "56"
type input "41"
type input "27"
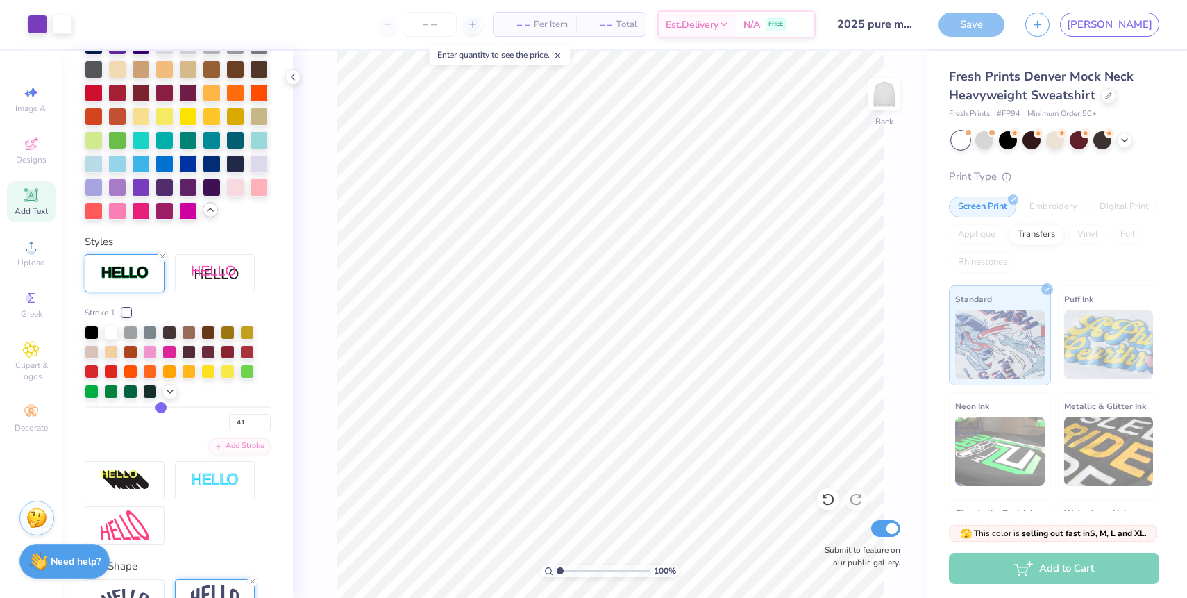
type input "27"
drag, startPoint x: 250, startPoint y: 409, endPoint x: 26, endPoint y: 414, distance: 223.5
click at [85, 408] on input "range" at bounding box center [178, 407] width 186 height 2
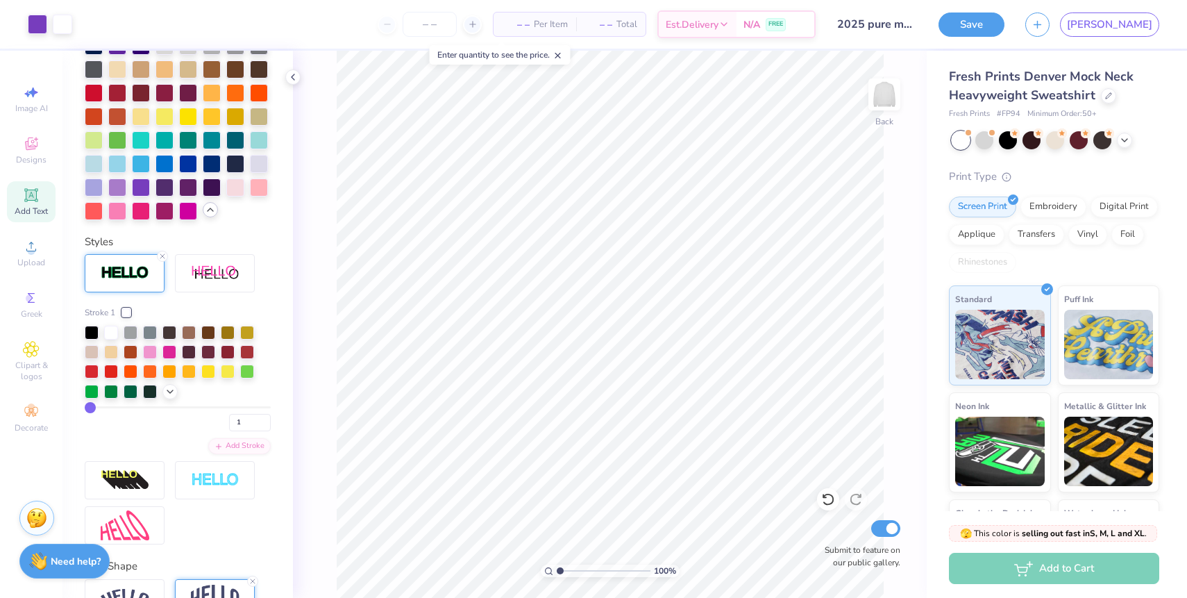
click at [132, 426] on div "1" at bounding box center [178, 418] width 186 height 25
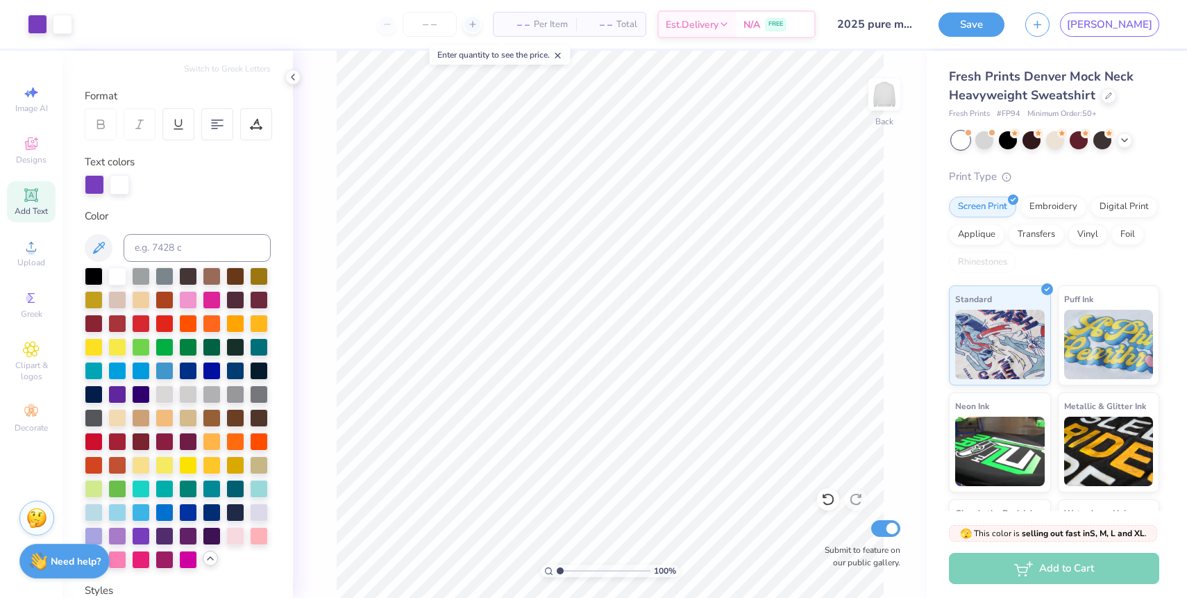
scroll to position [670, 0]
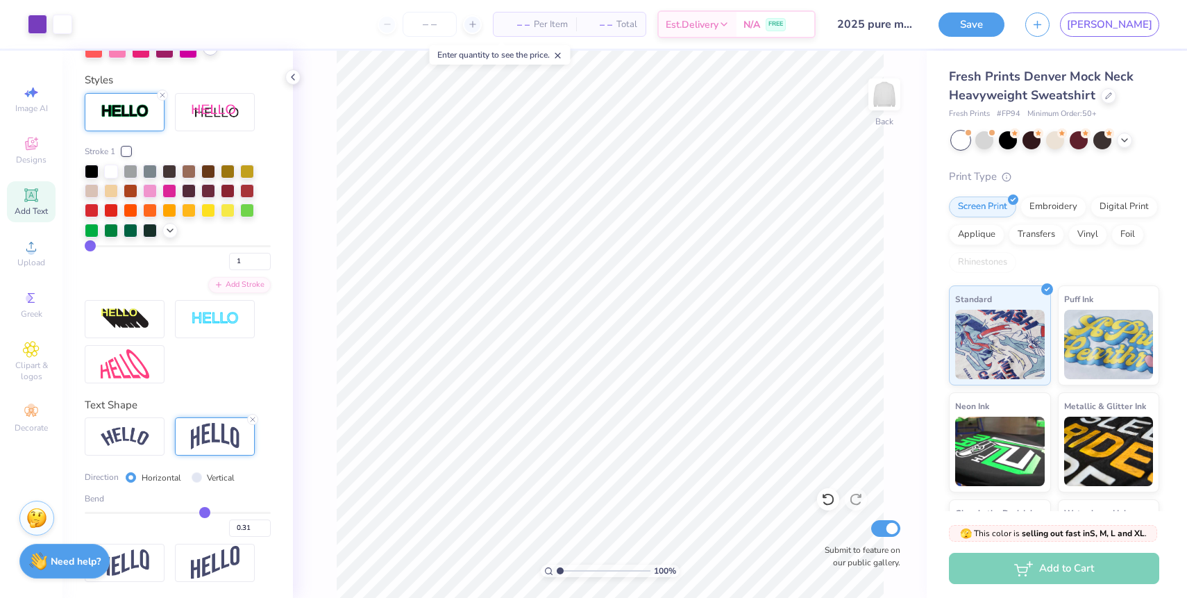
click at [205, 511] on input "range" at bounding box center [178, 512] width 186 height 2
click at [1004, 28] on button "Save" at bounding box center [971, 22] width 66 height 24
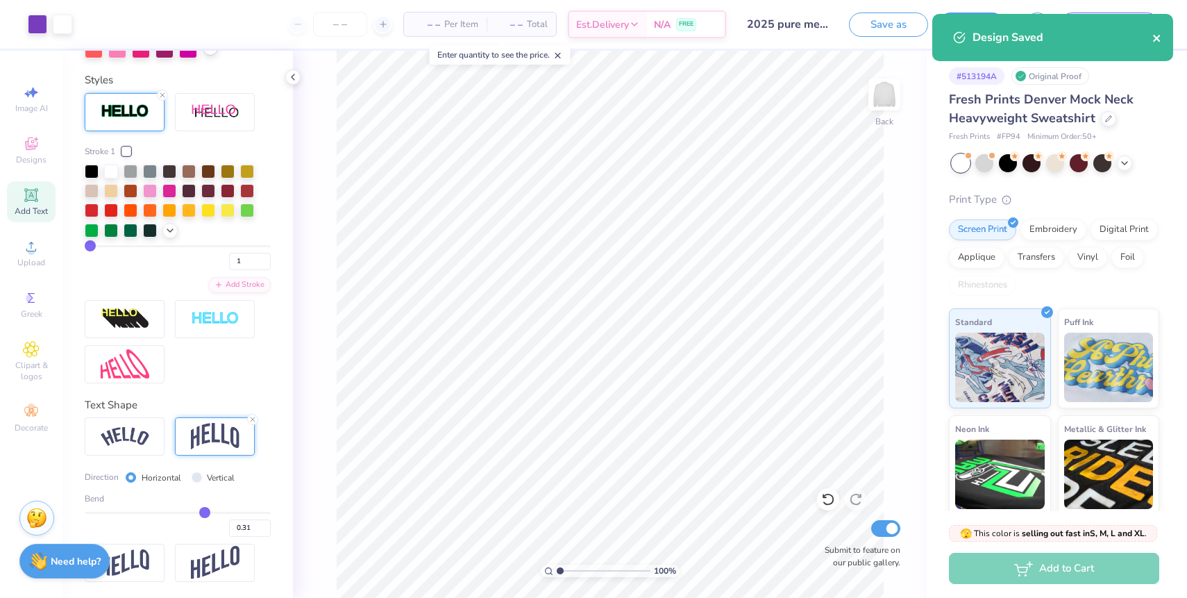
click at [1153, 40] on icon "close" at bounding box center [1157, 38] width 10 height 11
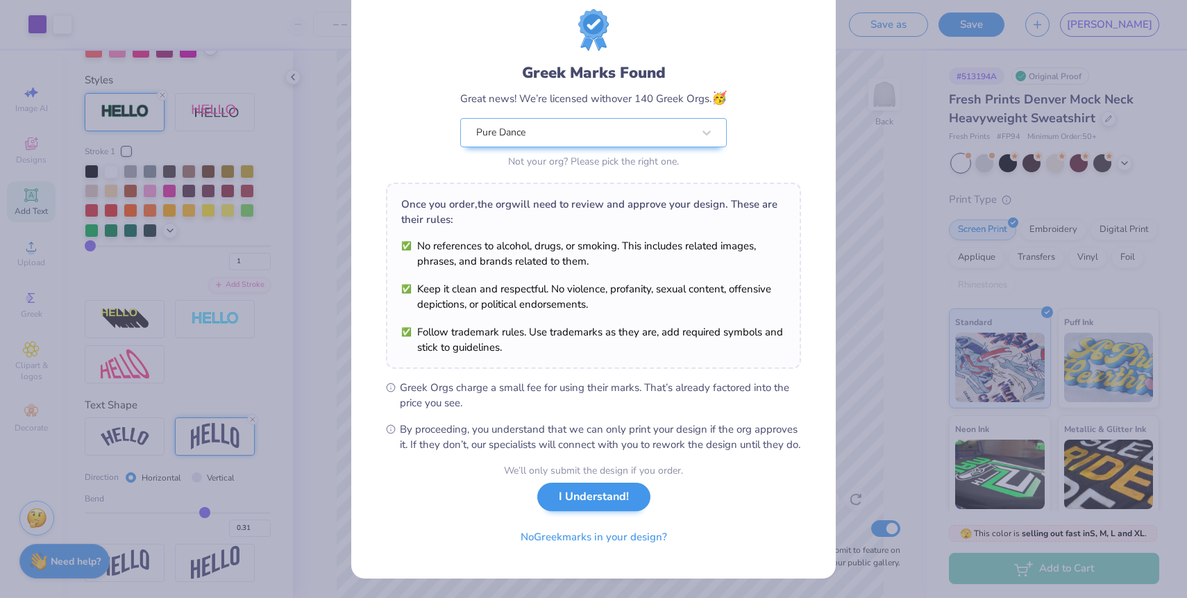
scroll to position [41, 0]
click at [603, 510] on button "I Understand!" at bounding box center [593, 496] width 113 height 28
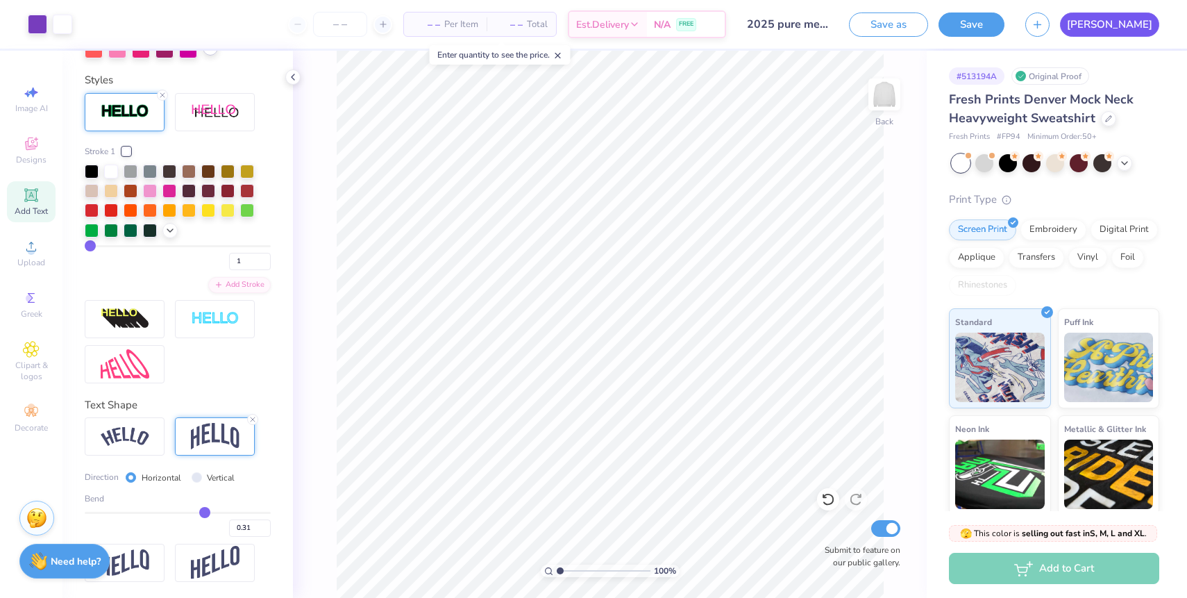
click at [1150, 24] on span "[PERSON_NAME]" at bounding box center [1109, 25] width 85 height 16
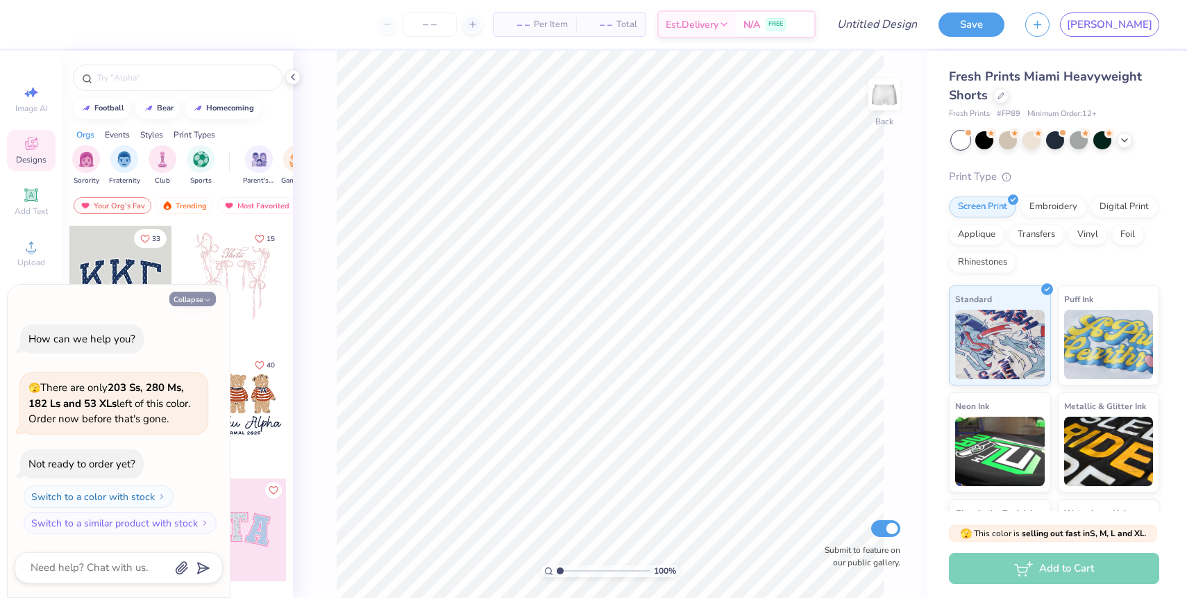
click at [202, 296] on button "Collapse" at bounding box center [192, 298] width 46 height 15
type textarea "x"
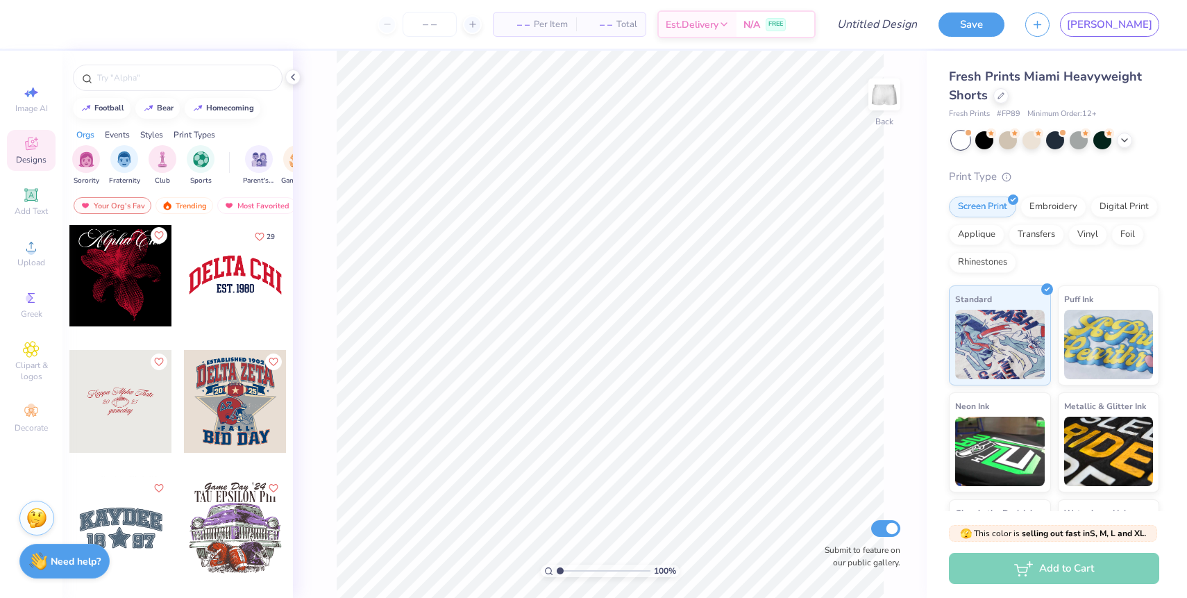
scroll to position [1389, 0]
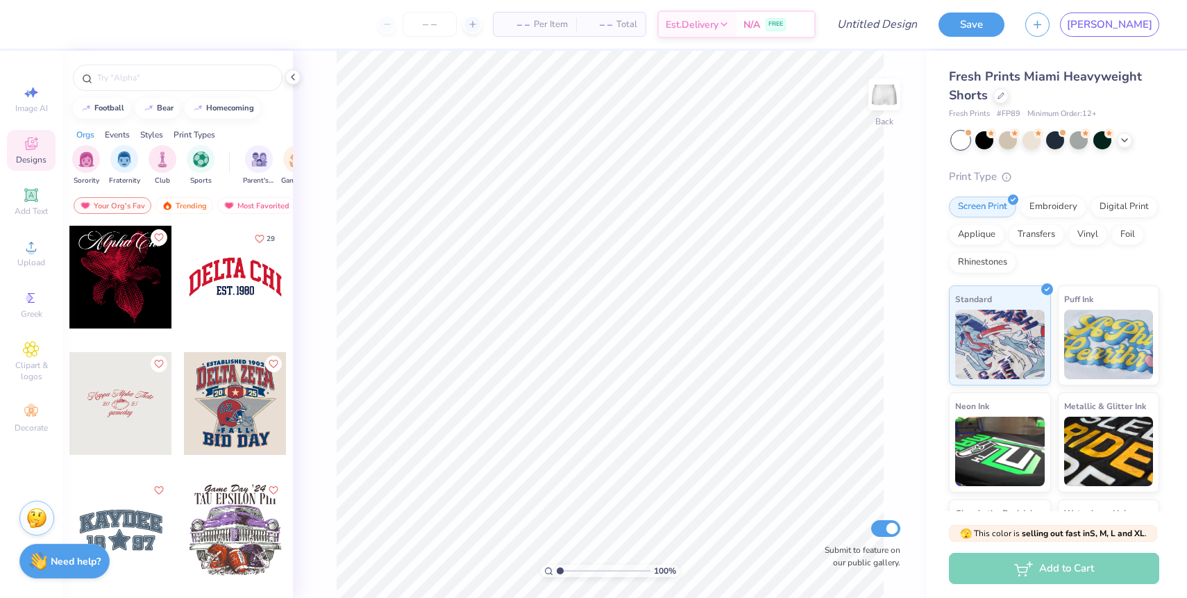
click at [239, 285] on div at bounding box center [235, 277] width 103 height 103
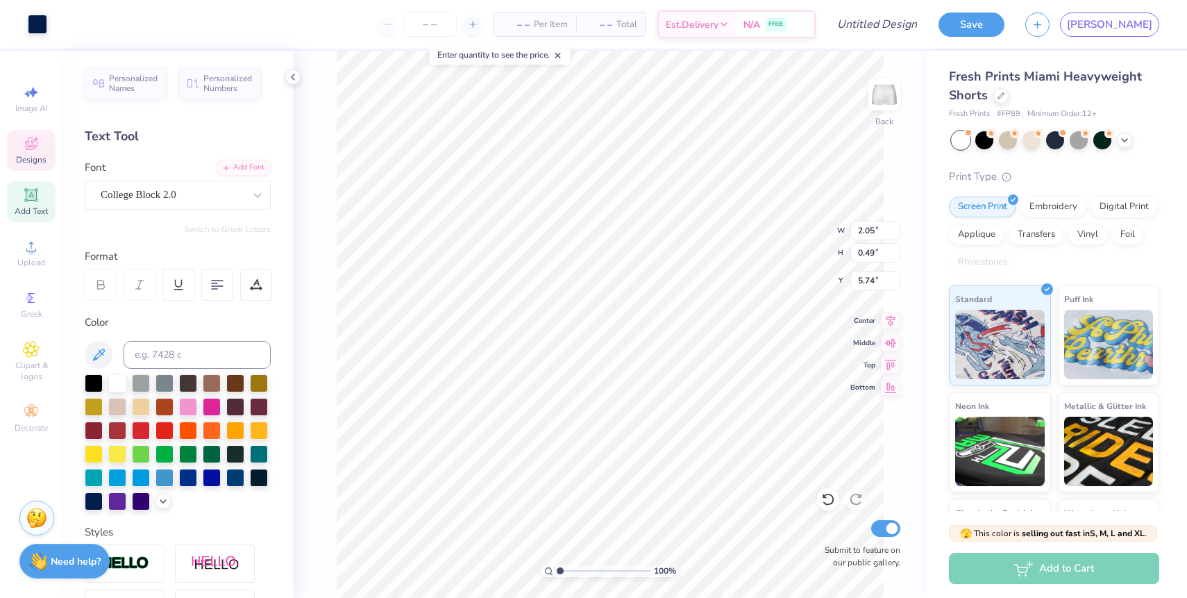
type input "5.84"
type textarea "e"
type textarea "PURE"
click at [166, 502] on icon at bounding box center [163, 499] width 11 height 11
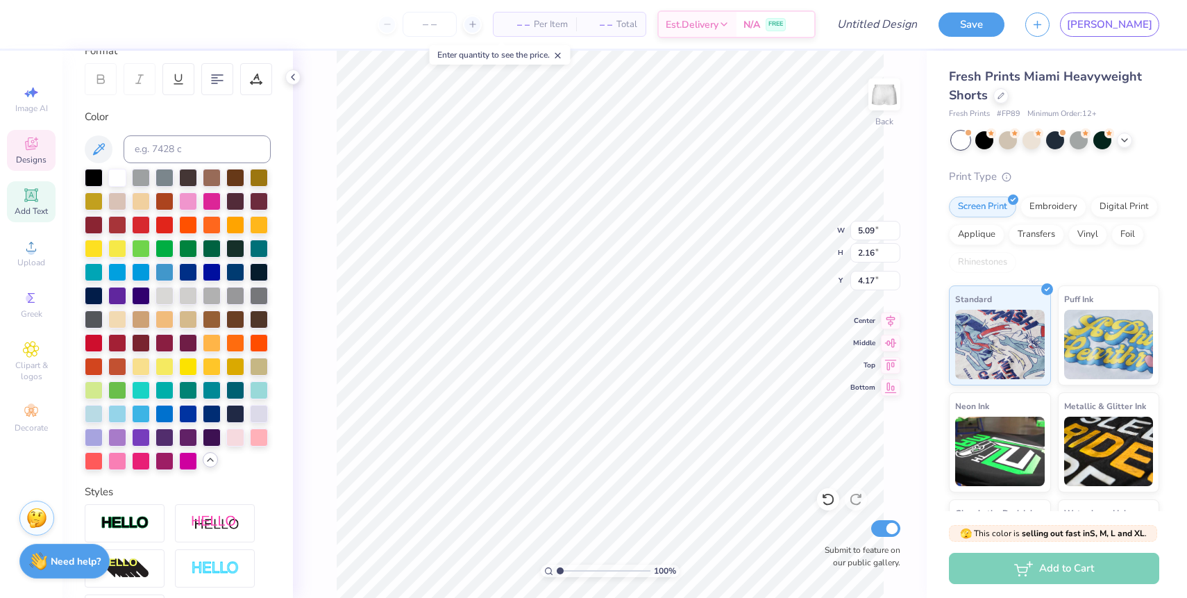
scroll to position [217, 0]
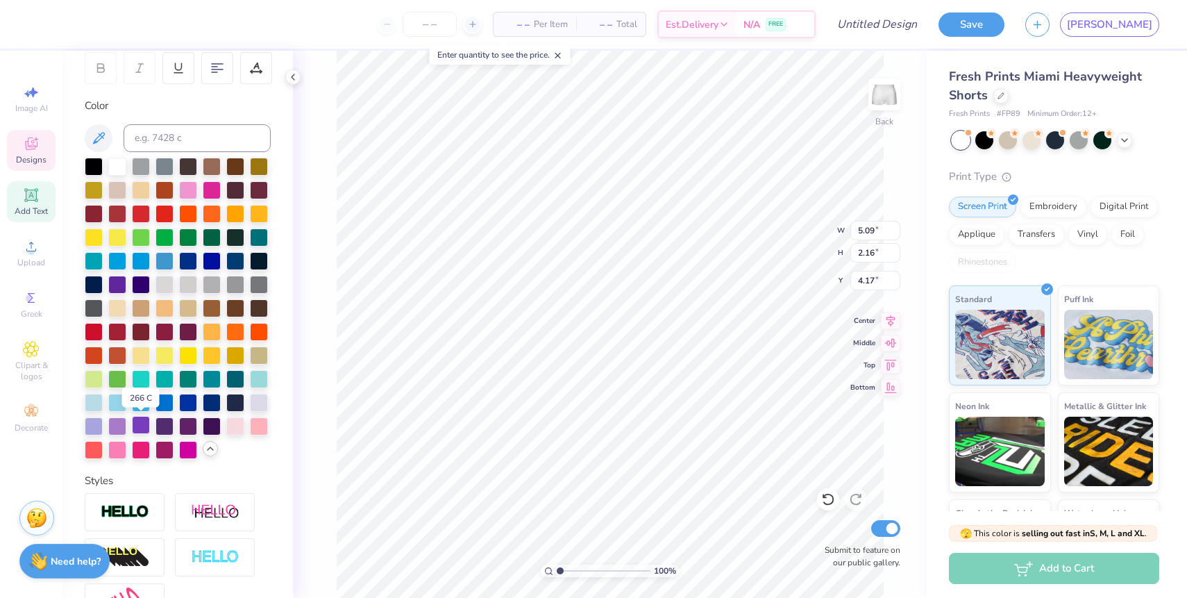
click at [139, 431] on div at bounding box center [141, 425] width 18 height 18
type input "7.09"
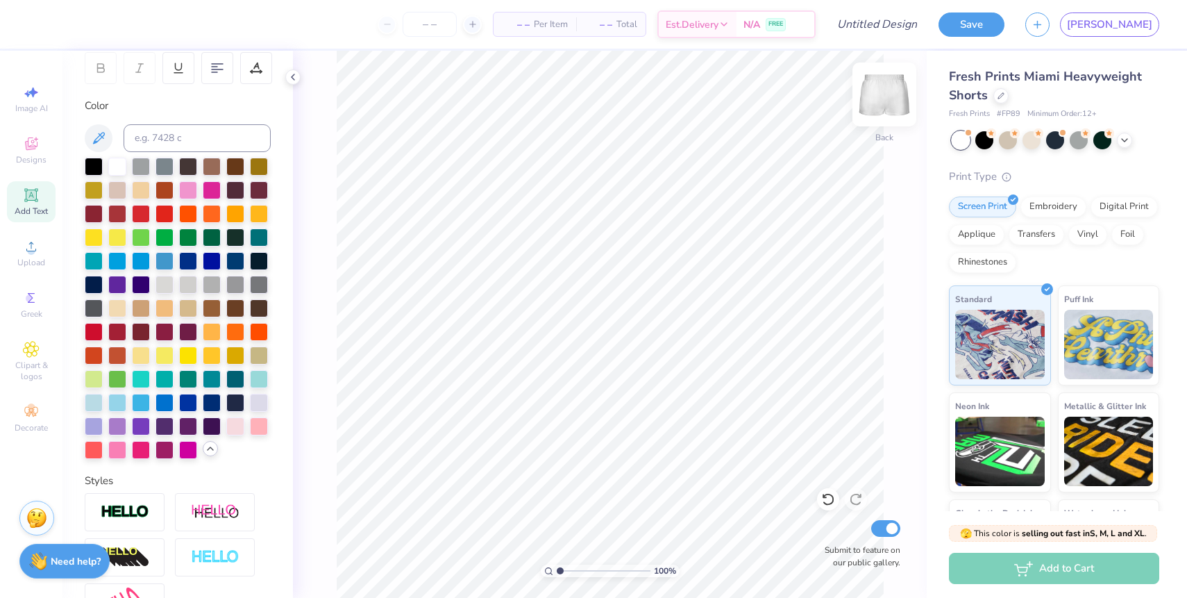
click at [882, 94] on img at bounding box center [884, 95] width 56 height 56
type input "4.82"
type input "2.94"
type input "6.00"
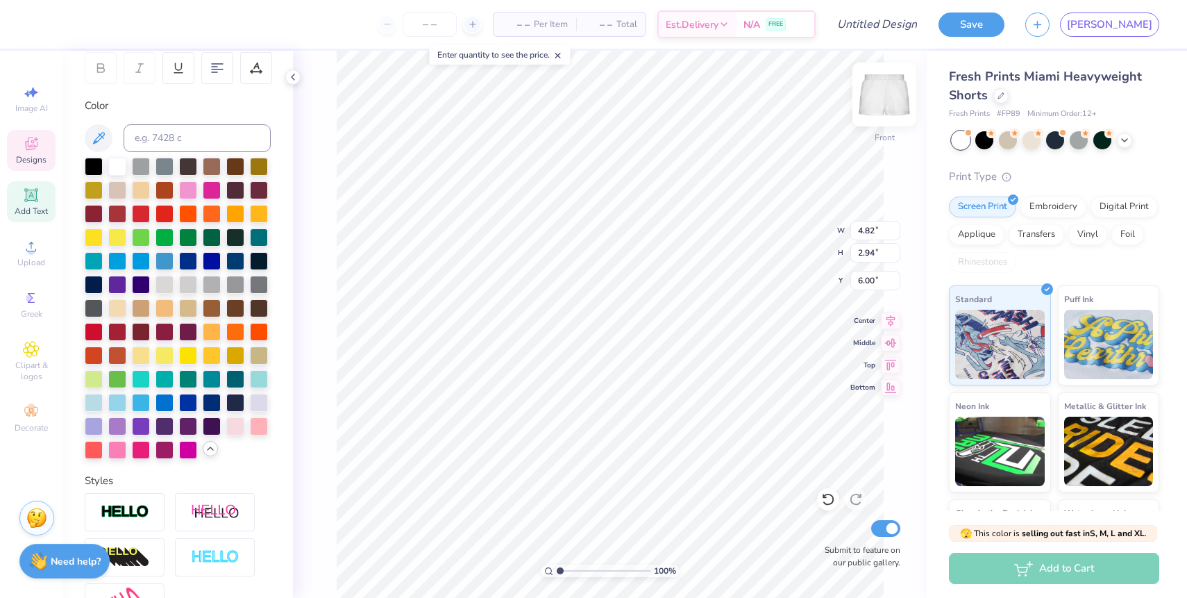
type textarea "PU"
type input "6.26"
click at [895, 101] on img at bounding box center [884, 95] width 56 height 56
type input "7.10"
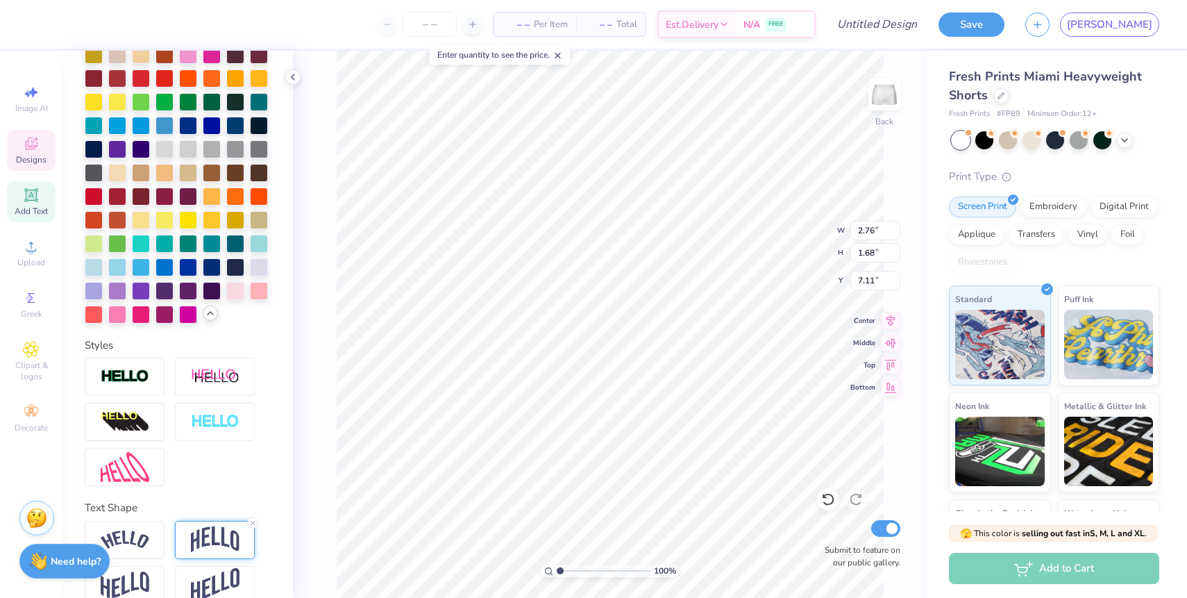
scroll to position [374, 0]
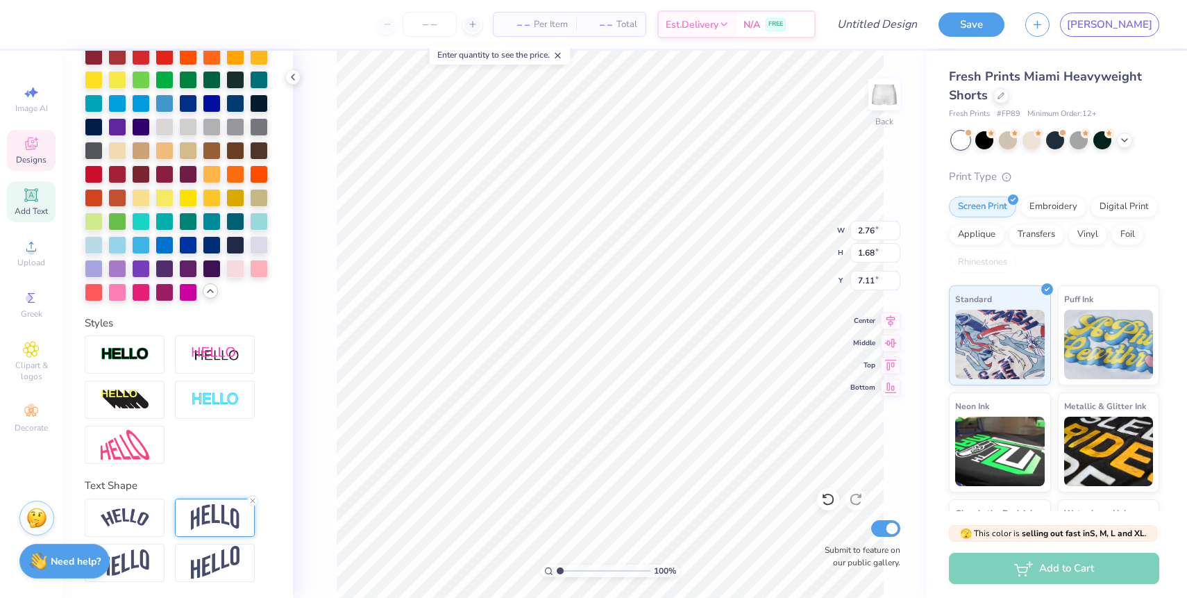
click at [217, 526] on img at bounding box center [215, 517] width 49 height 26
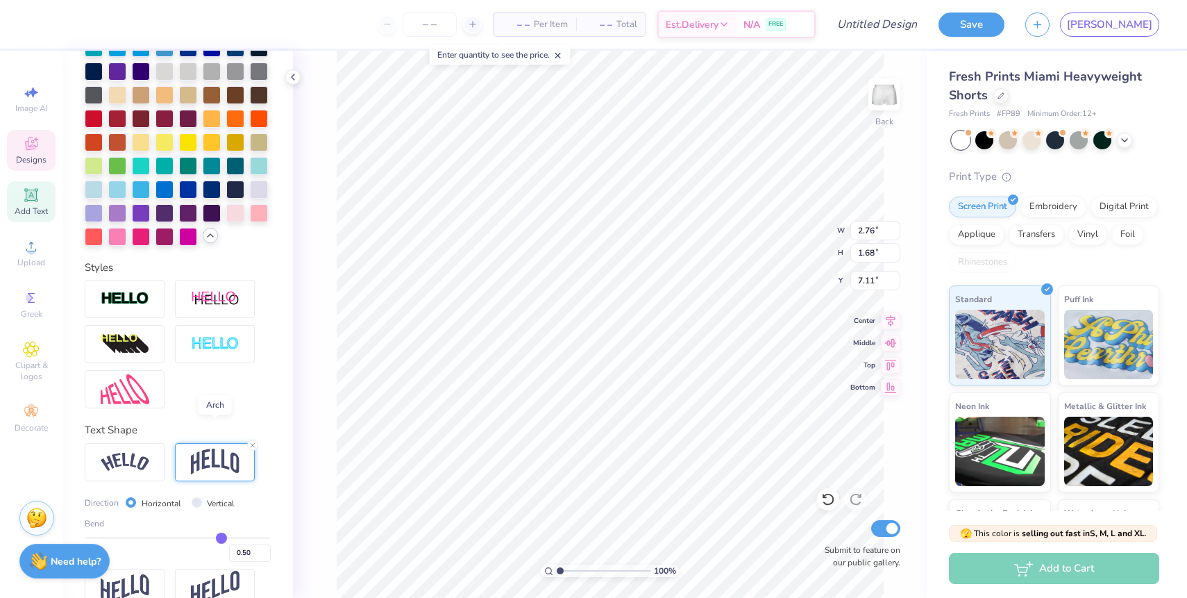
scroll to position [455, 0]
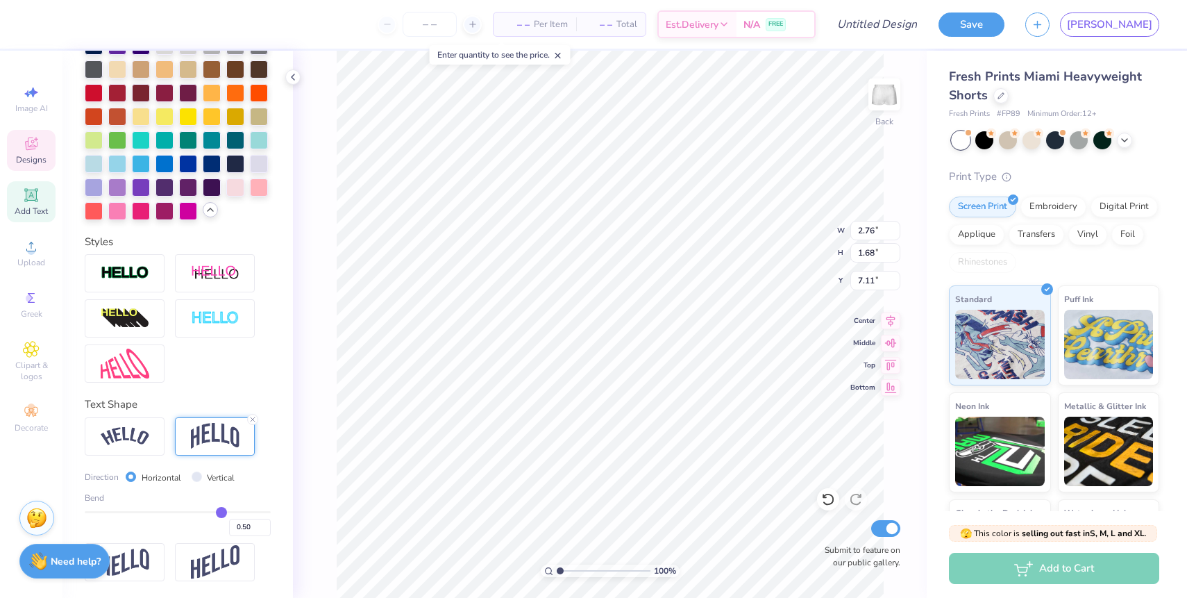
type input "0.49"
type input "0.48"
type input "0.47"
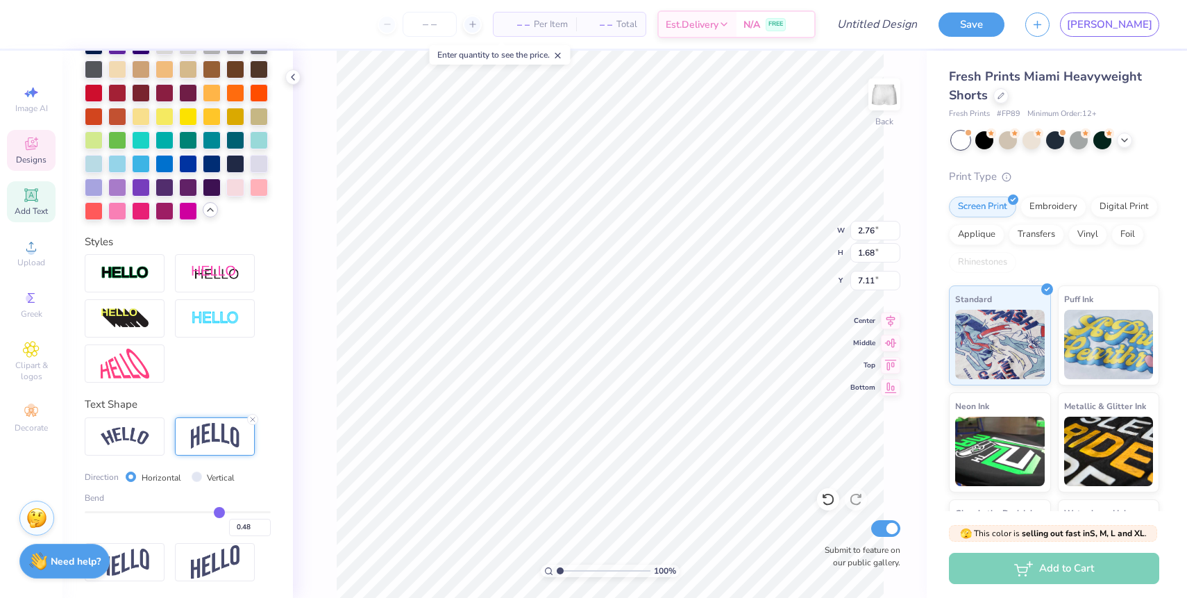
type input "0.47"
type input "0.46"
type input "0.45"
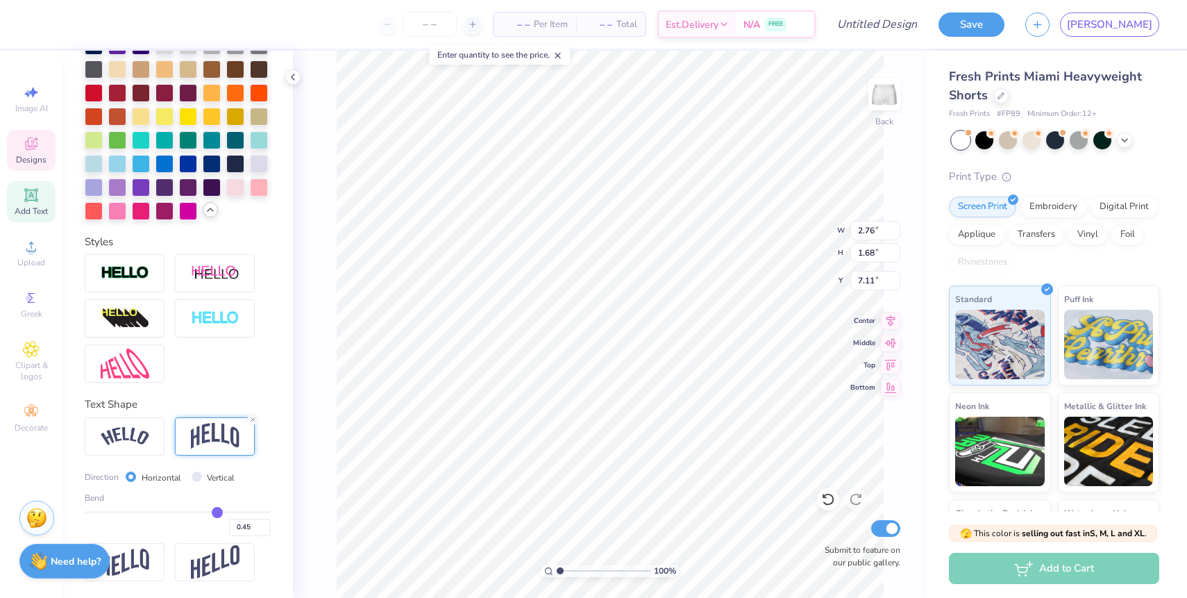
type input "0.44"
type input "0.43"
type input "0.42"
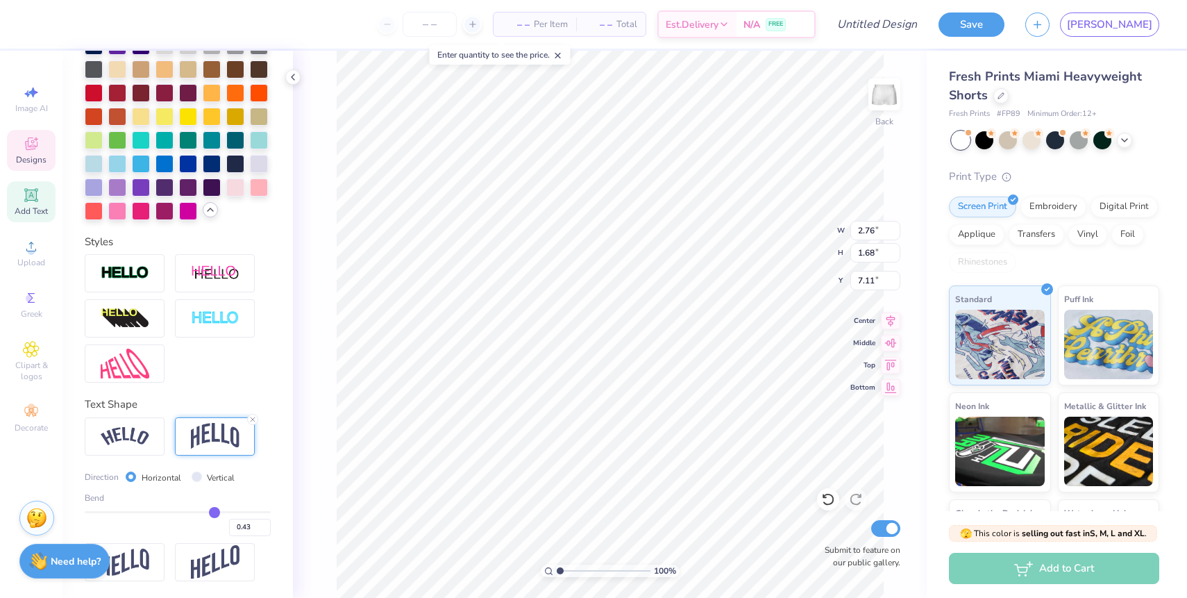
type input "0.42"
type input "0.41"
type input "0.4"
type input "0.40"
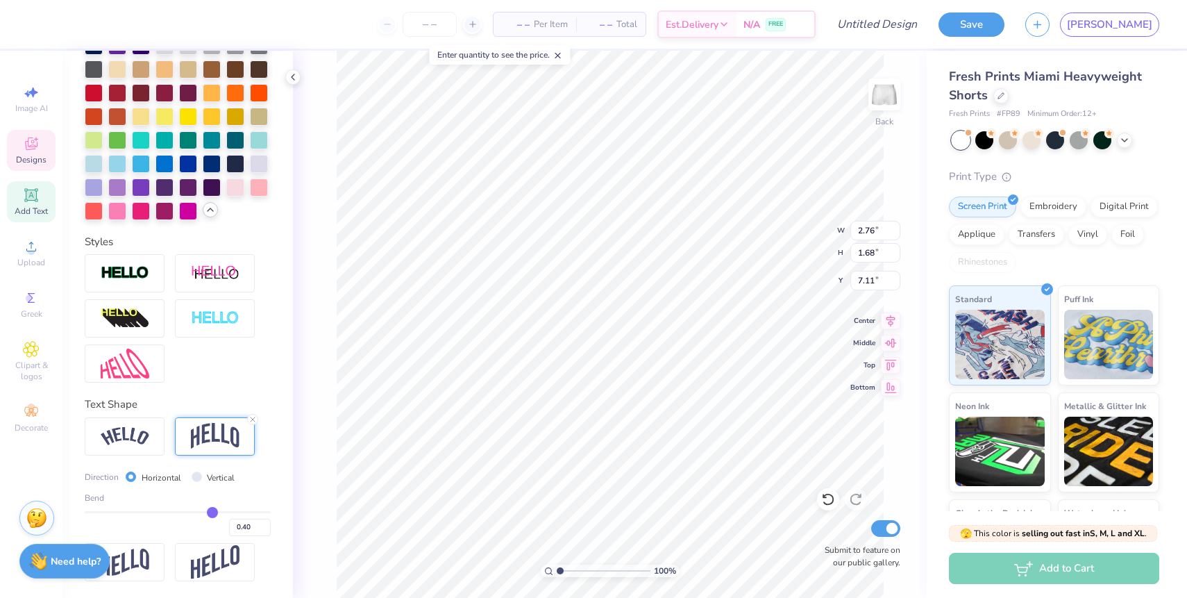
type input "0.39"
type input "0.38"
type input "0.37"
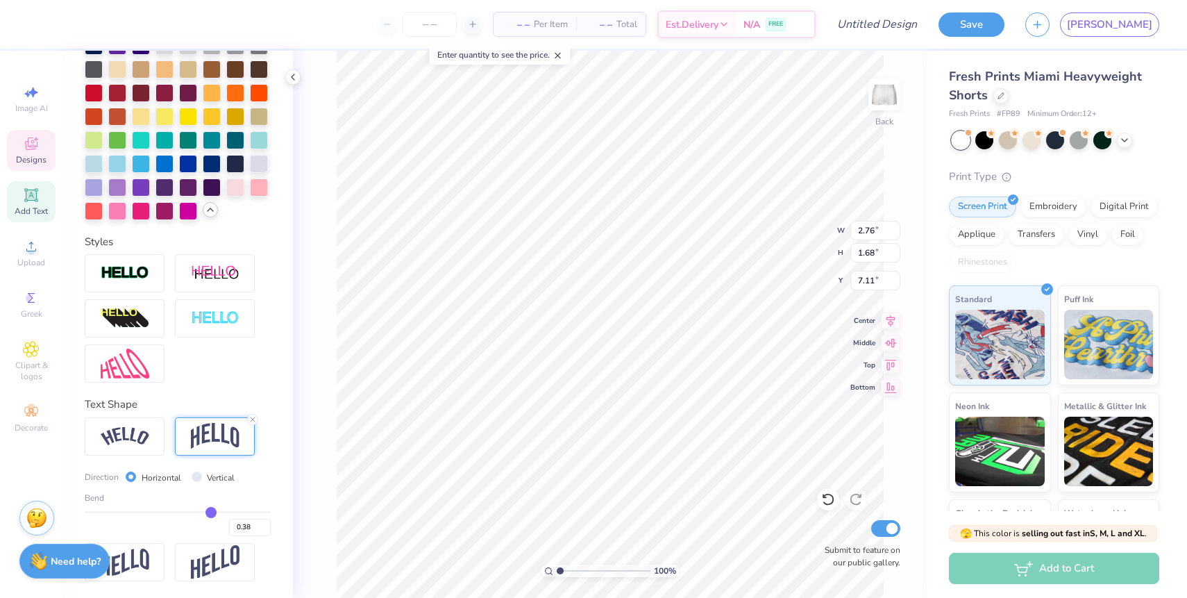
type input "0.37"
type input "0.36"
type input "0.35"
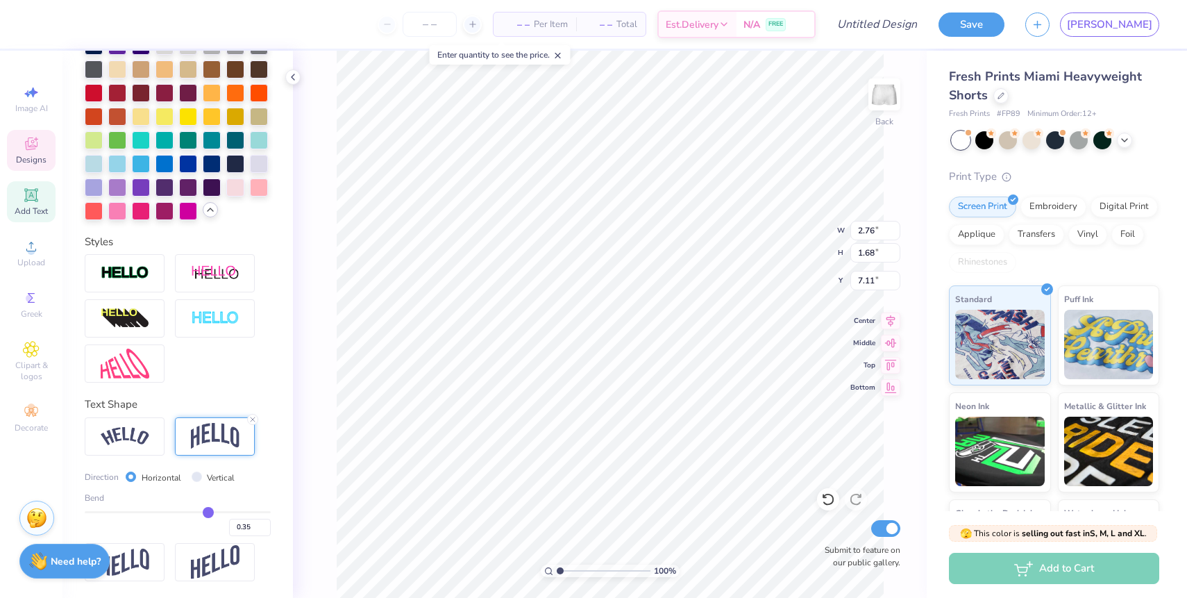
type input "0.34"
type input "0.33"
type input "0.32"
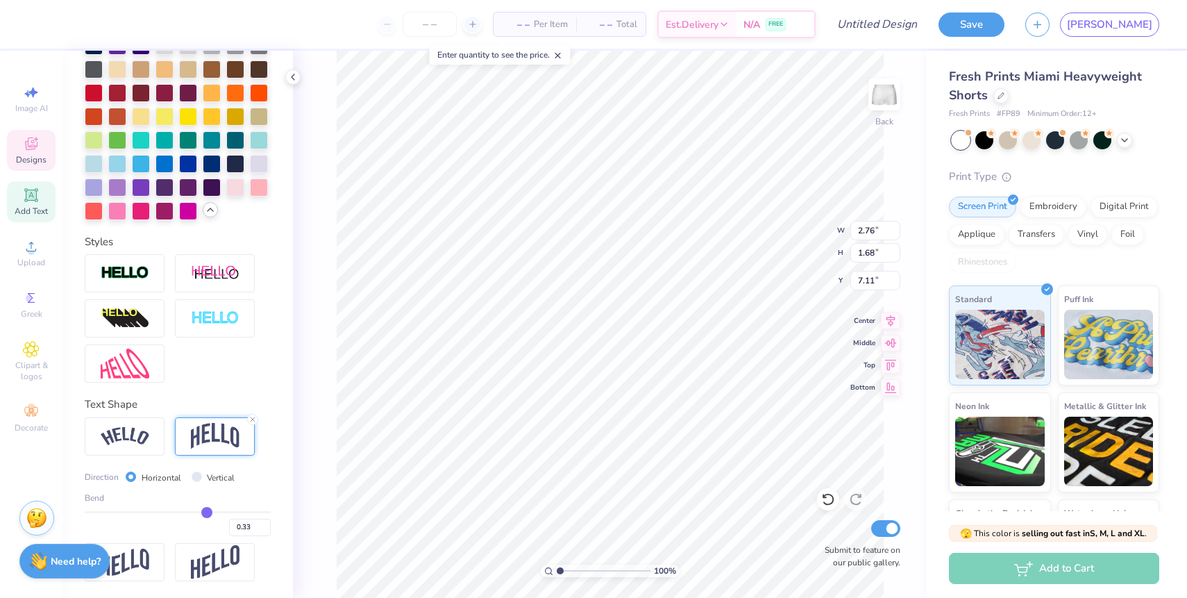
type input "0.32"
type input "0.31"
type input "0.29"
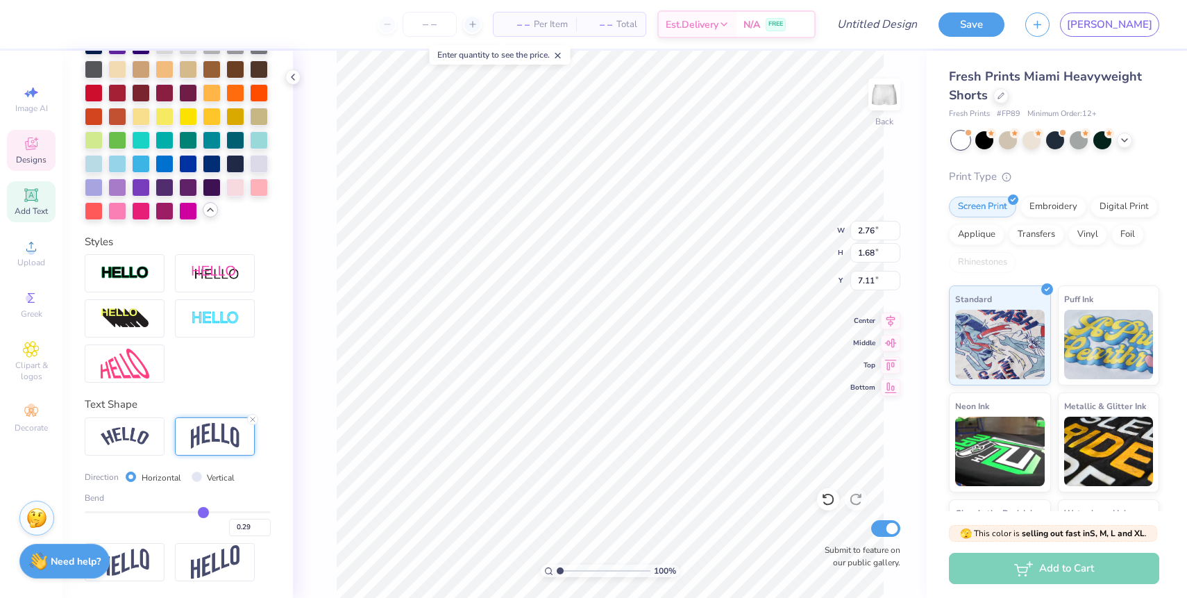
type input "0.28"
type input "0.27"
type input "0.26"
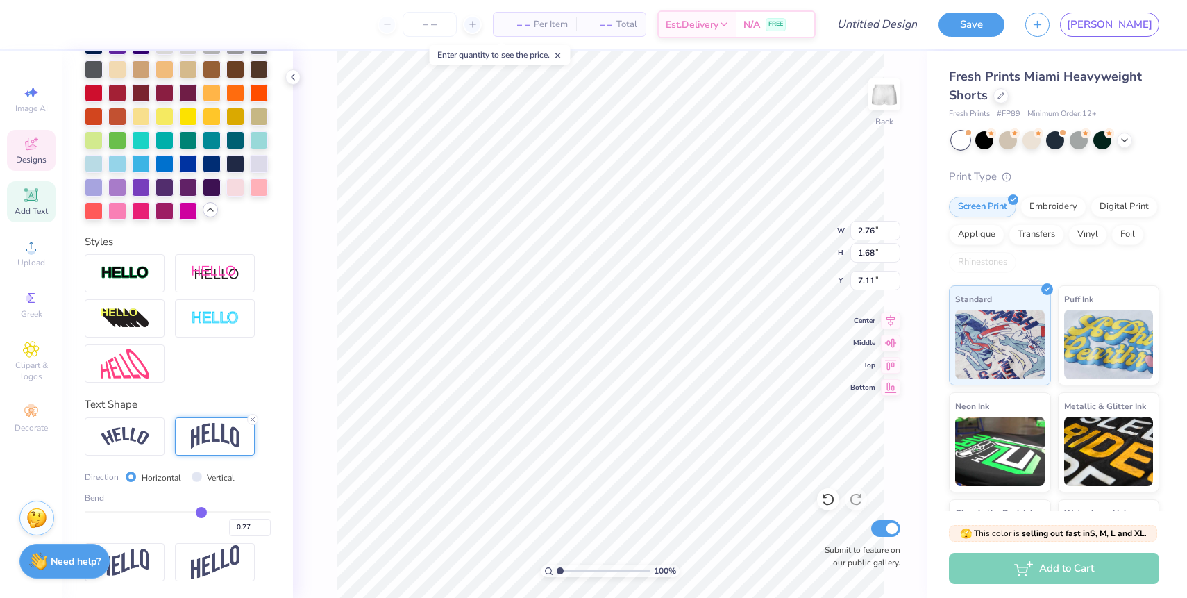
type input "0.26"
type input "0.25"
type input "0.24"
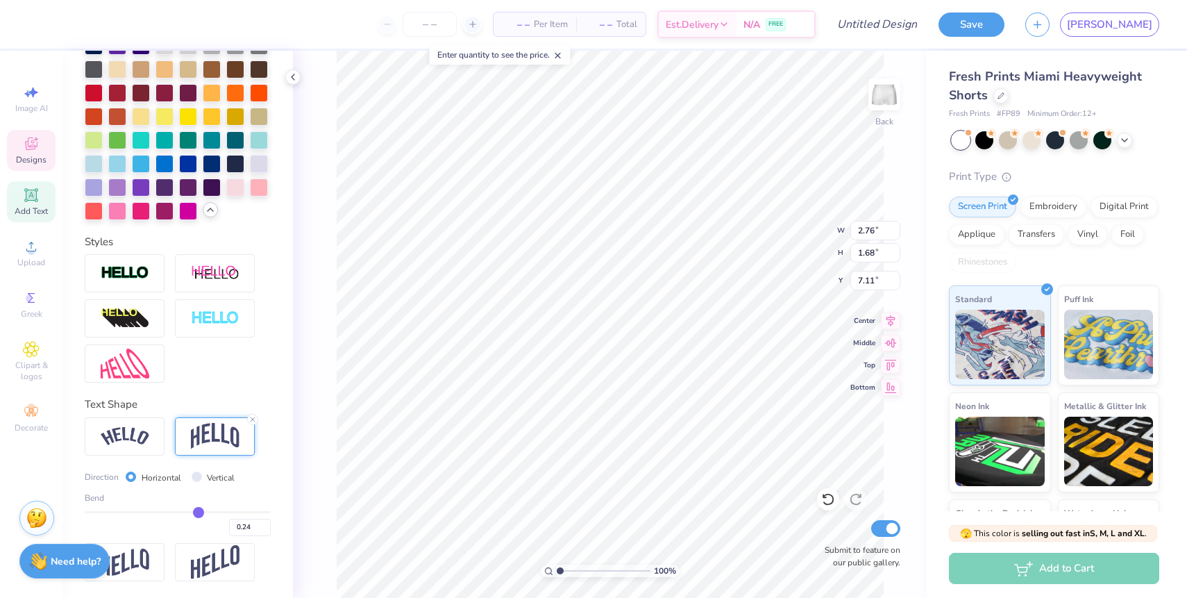
type input "0.23"
type input "0.22"
type input "0.21"
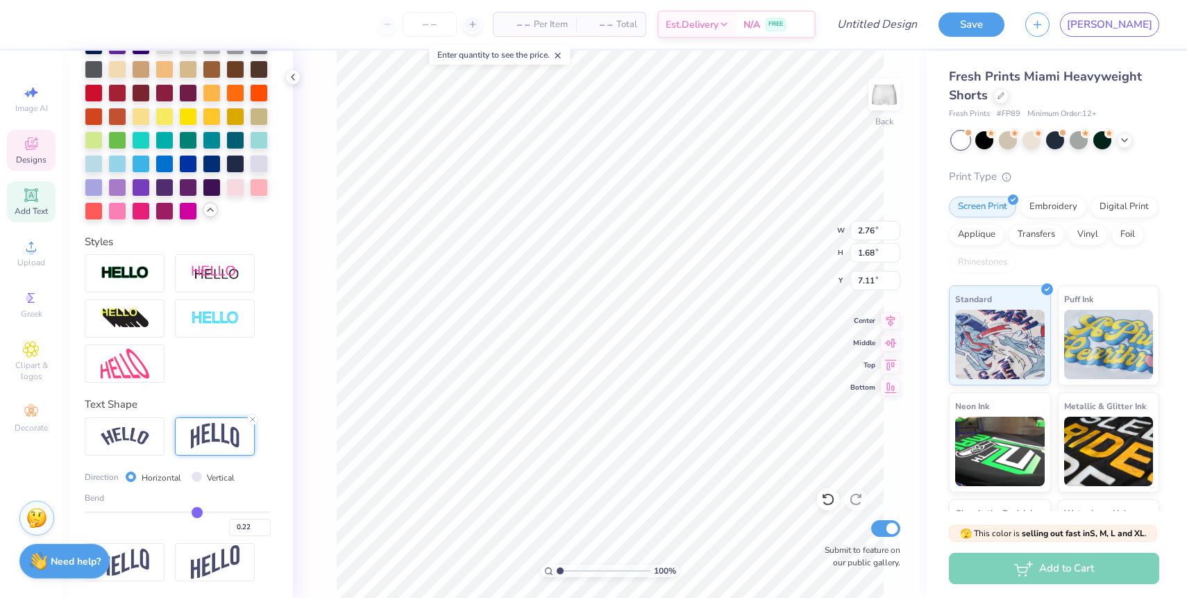
type input "0.21"
type input "0.2"
type input "0.20"
type input "0.19"
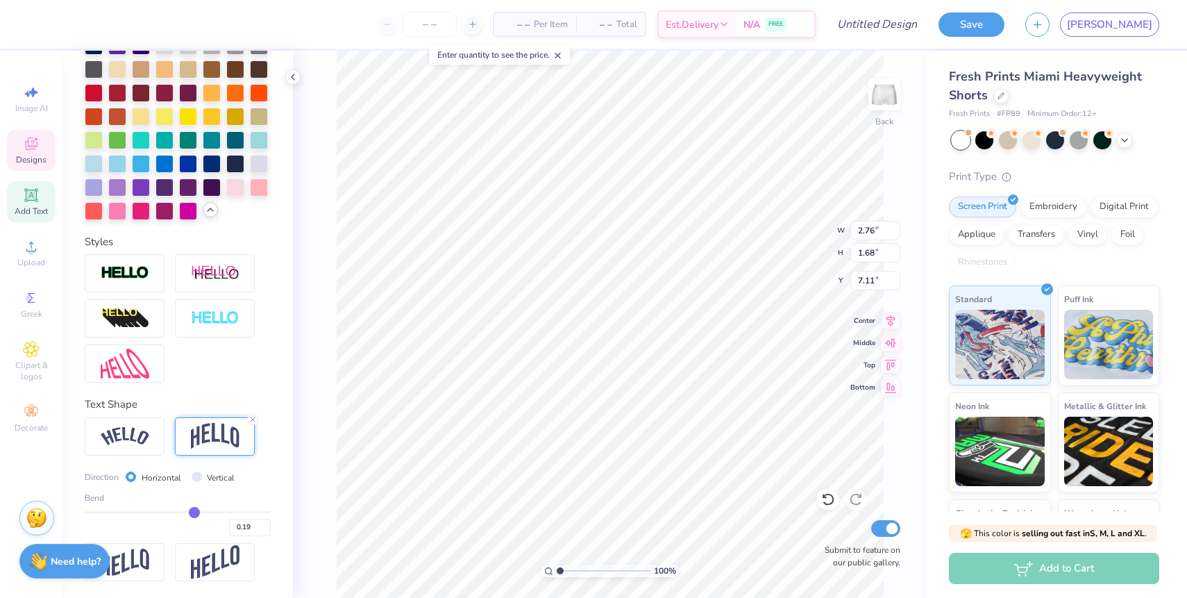
type input "0.18"
type input "0.17"
type input "0.16"
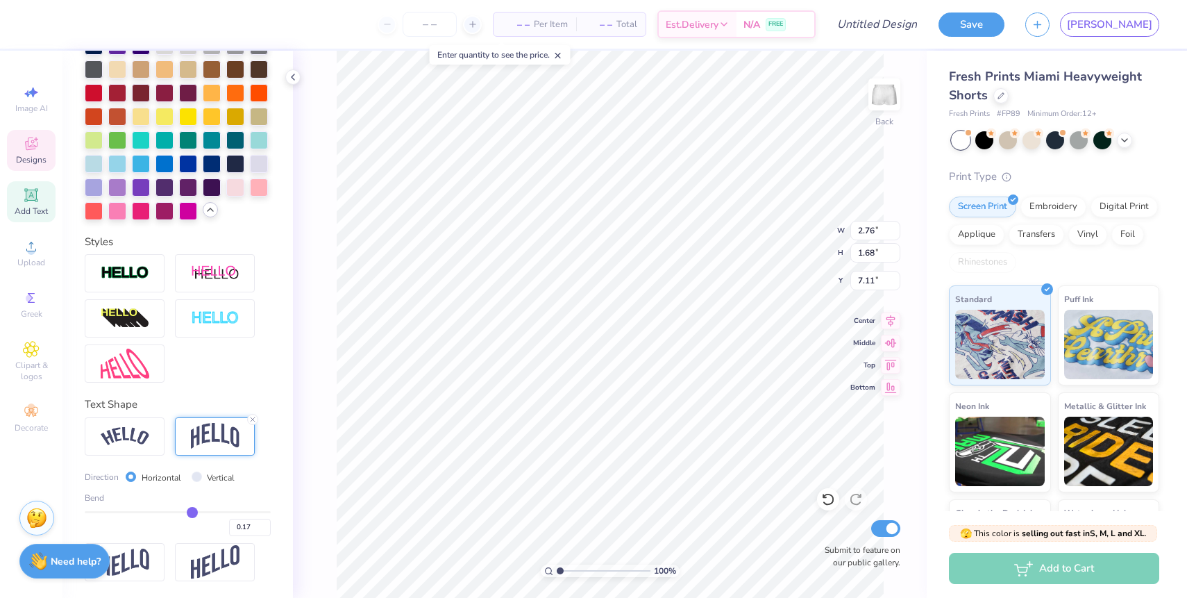
type input "0.16"
type input "0.15"
type input "0.14"
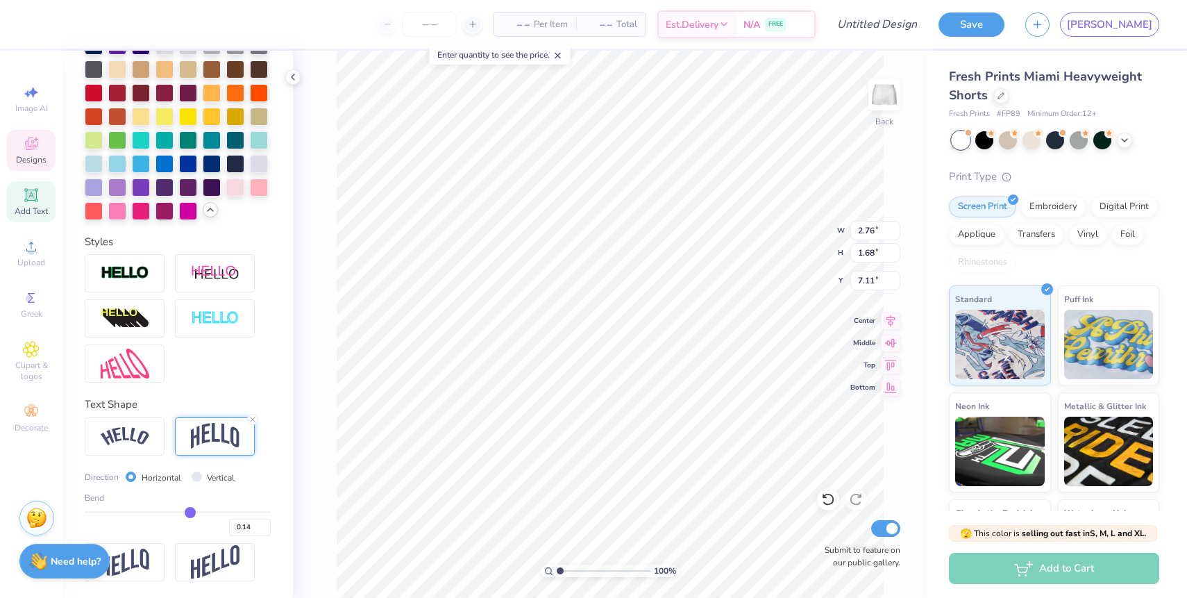
type input "0.13"
type input "0.12"
type input "0.11"
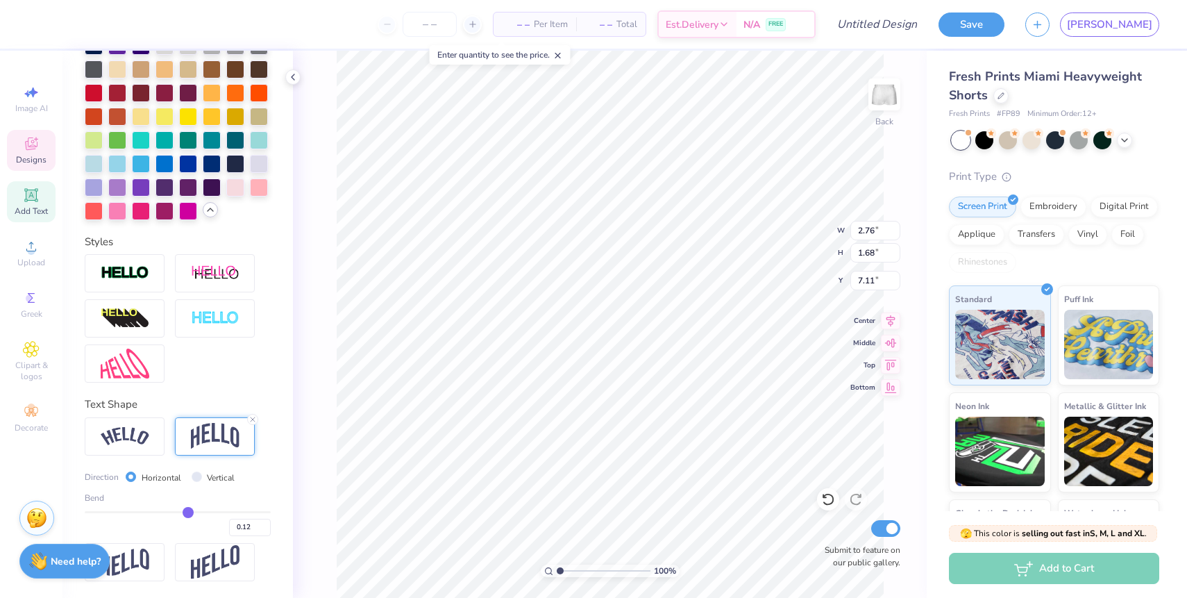
type input "0.11"
type input "0.1"
type input "0.10"
type input "0.09"
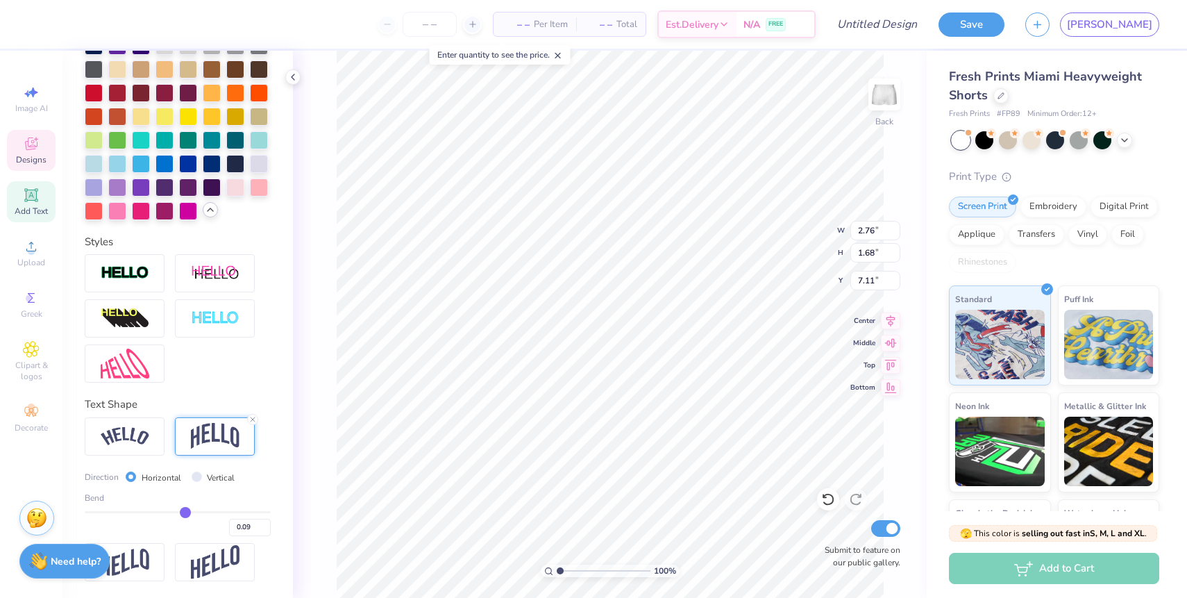
type input "0.08"
type input "0.07"
type input "0.06"
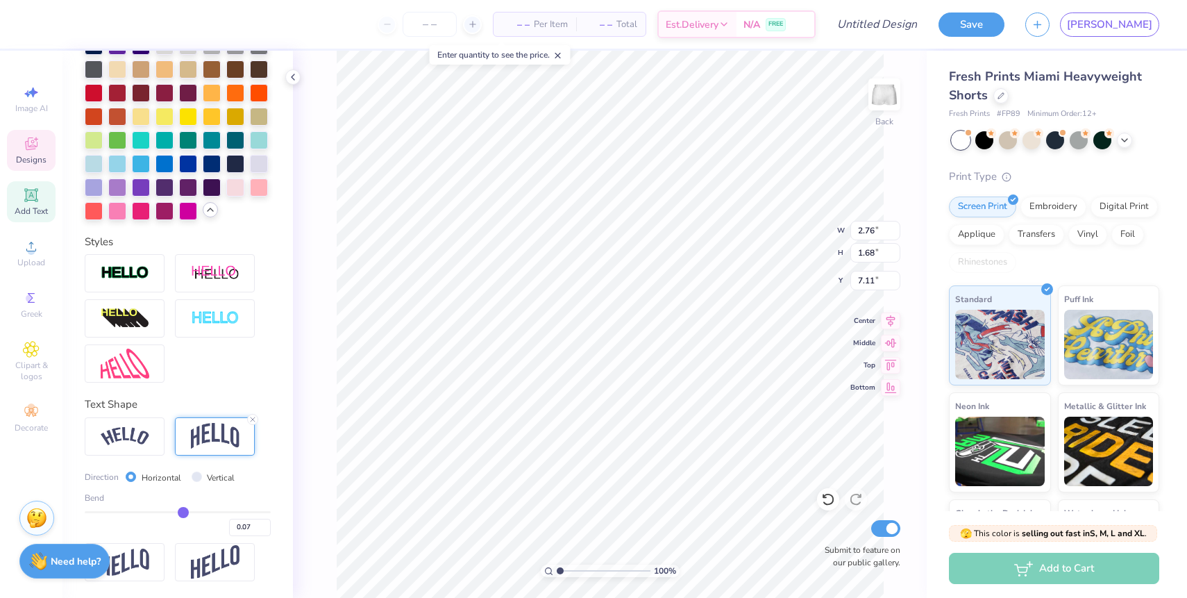
type input "0.06"
type input "0.05"
type input "0.04"
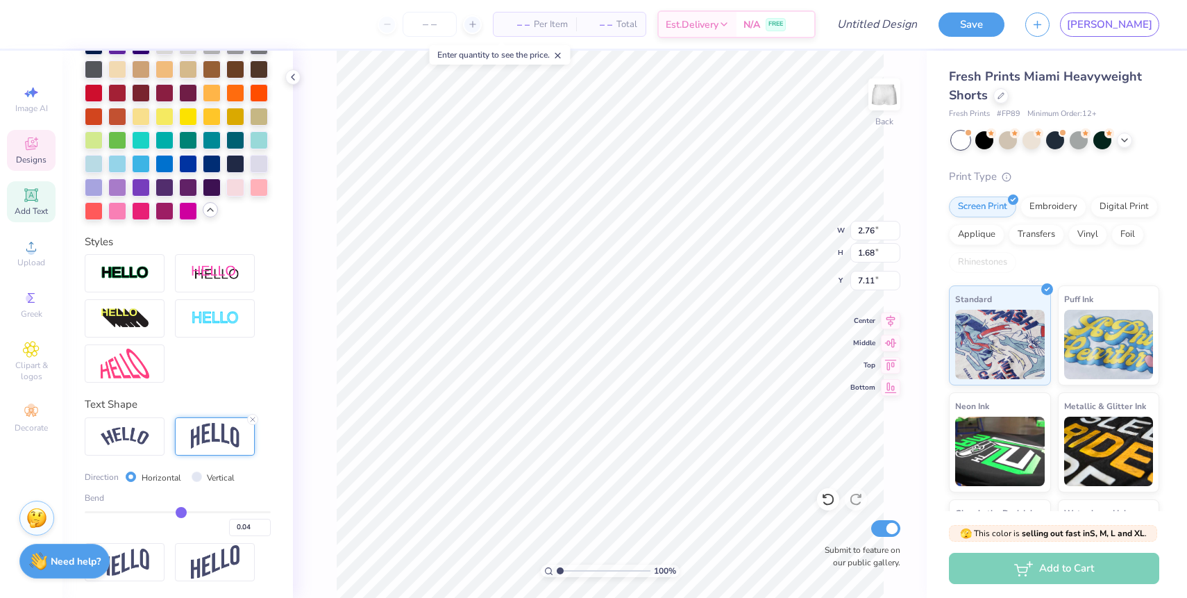
type input "0.03"
type input "0.02"
type input "0.01"
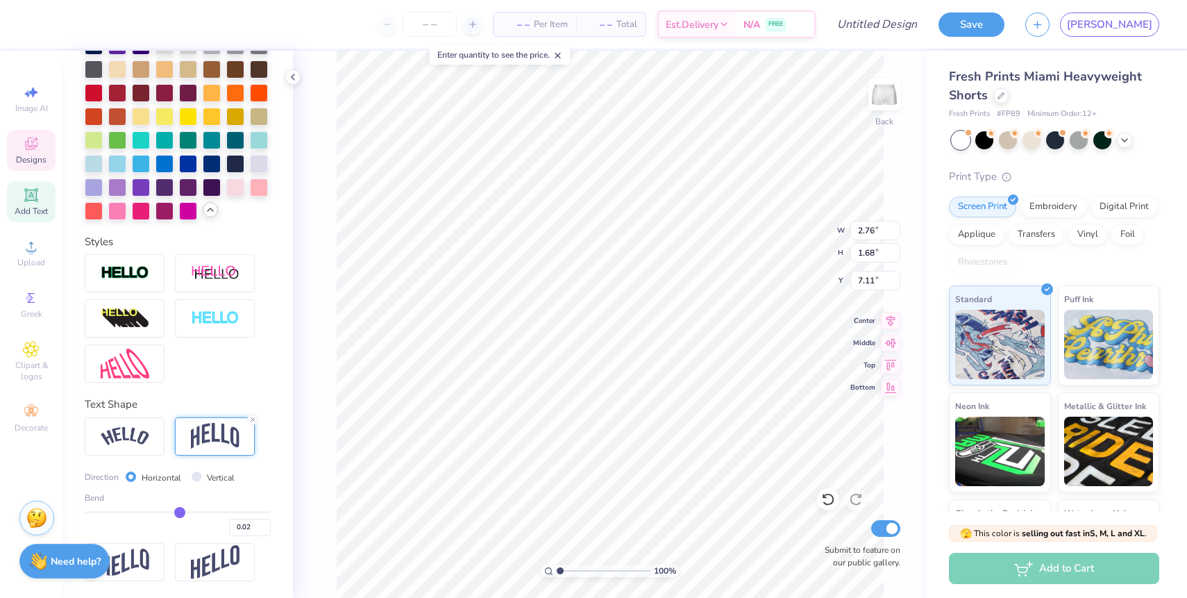
type input "0.01"
type input "0"
type input "0.00"
type input "-0.01"
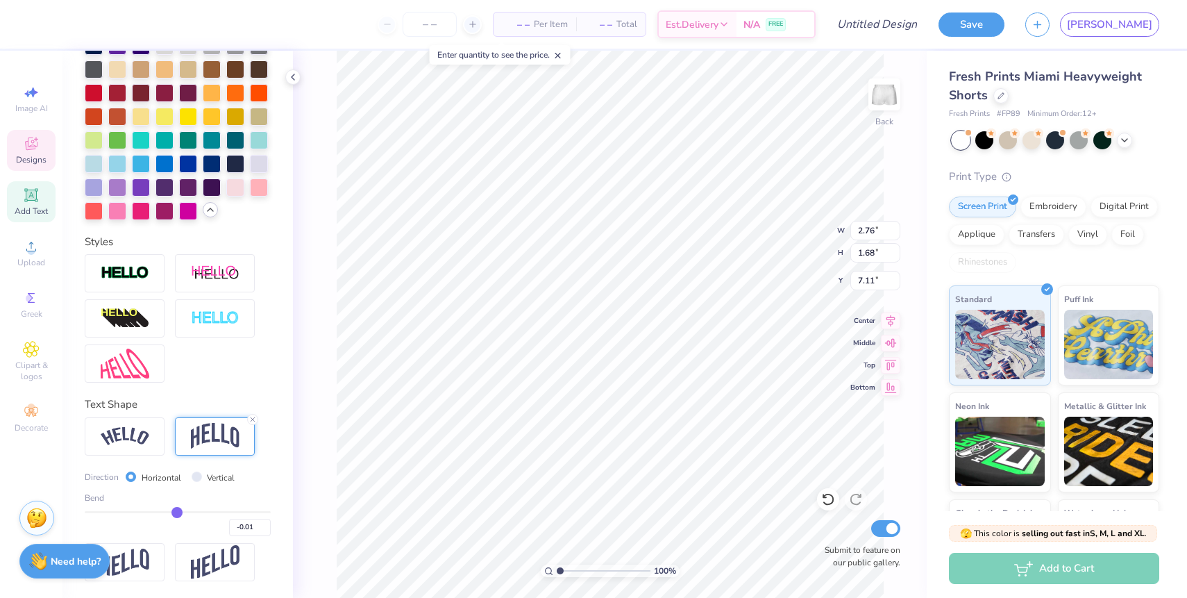
type input "-0.02"
type input "-0.01"
drag, startPoint x: 220, startPoint y: 512, endPoint x: 177, endPoint y: 518, distance: 43.5
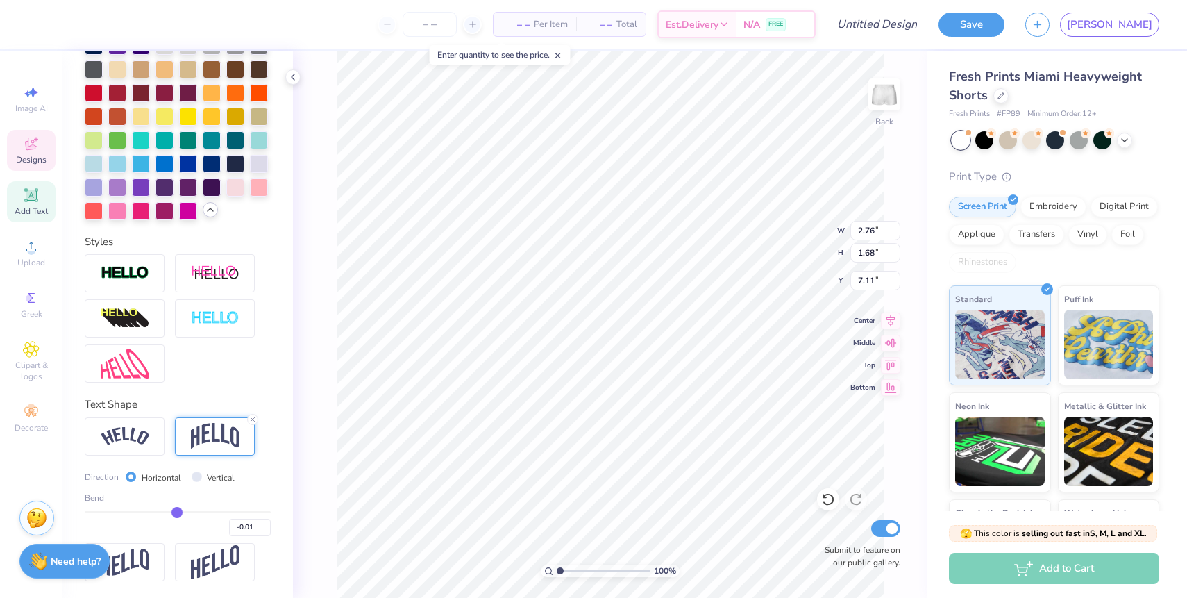
type input "-0.01"
click at [176, 513] on input "range" at bounding box center [178, 512] width 186 height 2
type input "1.12"
type input "7.39"
click at [251, 419] on icon at bounding box center [252, 419] width 8 height 8
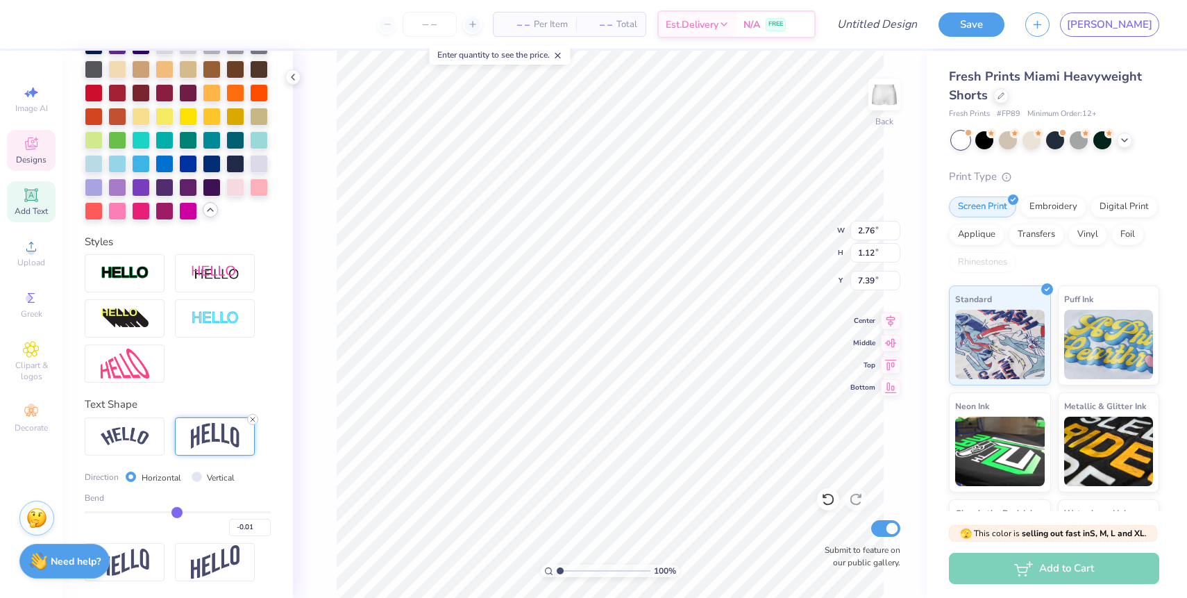
type input "1.11"
type input "7.40"
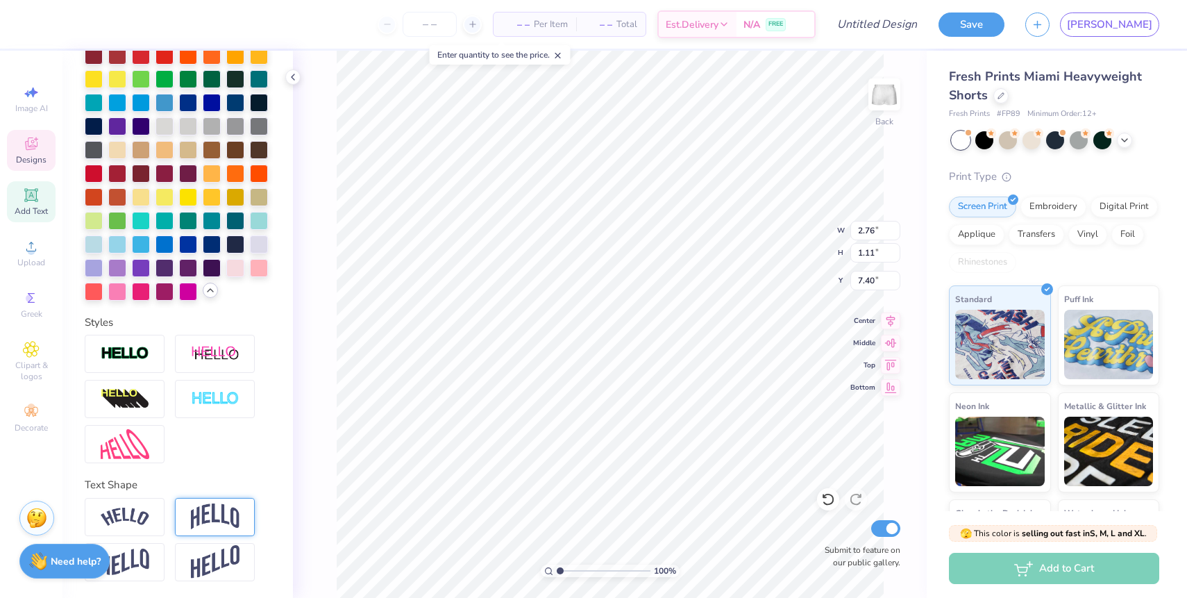
scroll to position [374, 0]
type input "8.45"
type input "3.33"
type input "1.34"
type input "8.22"
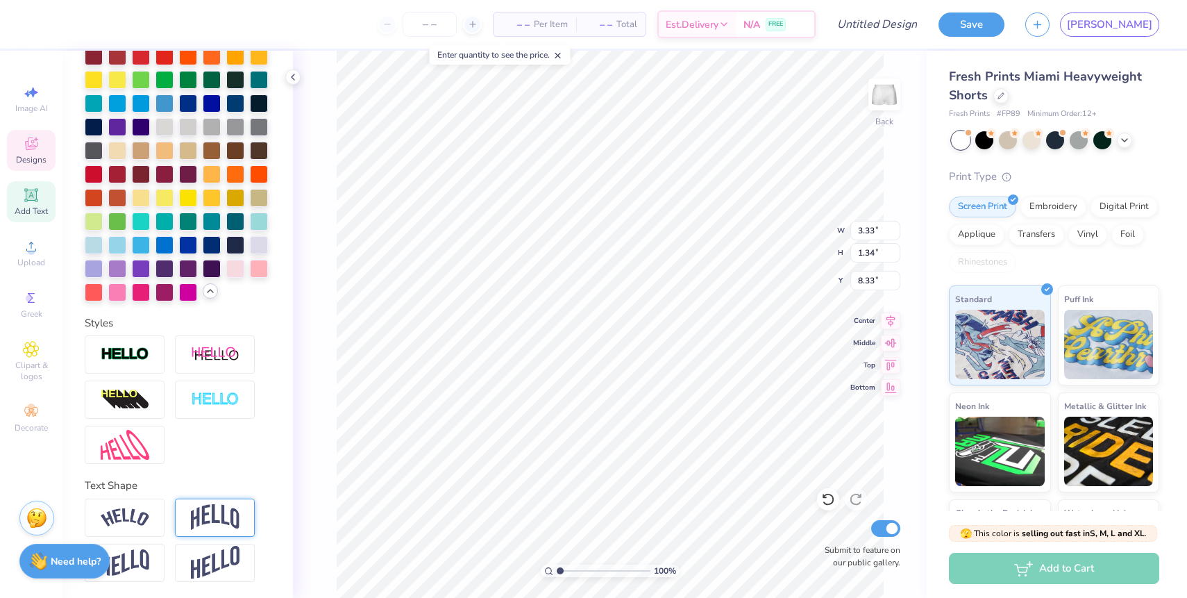
type input "8.42"
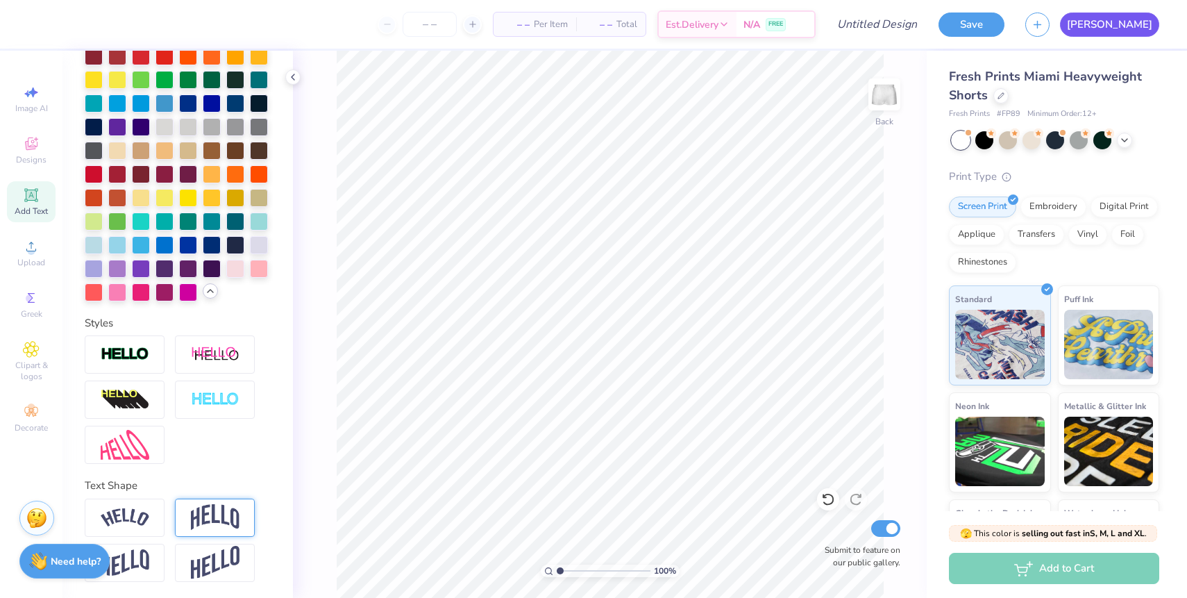
click at [1153, 31] on link "[PERSON_NAME]" at bounding box center [1109, 24] width 99 height 24
